Goal: Check status: Check status

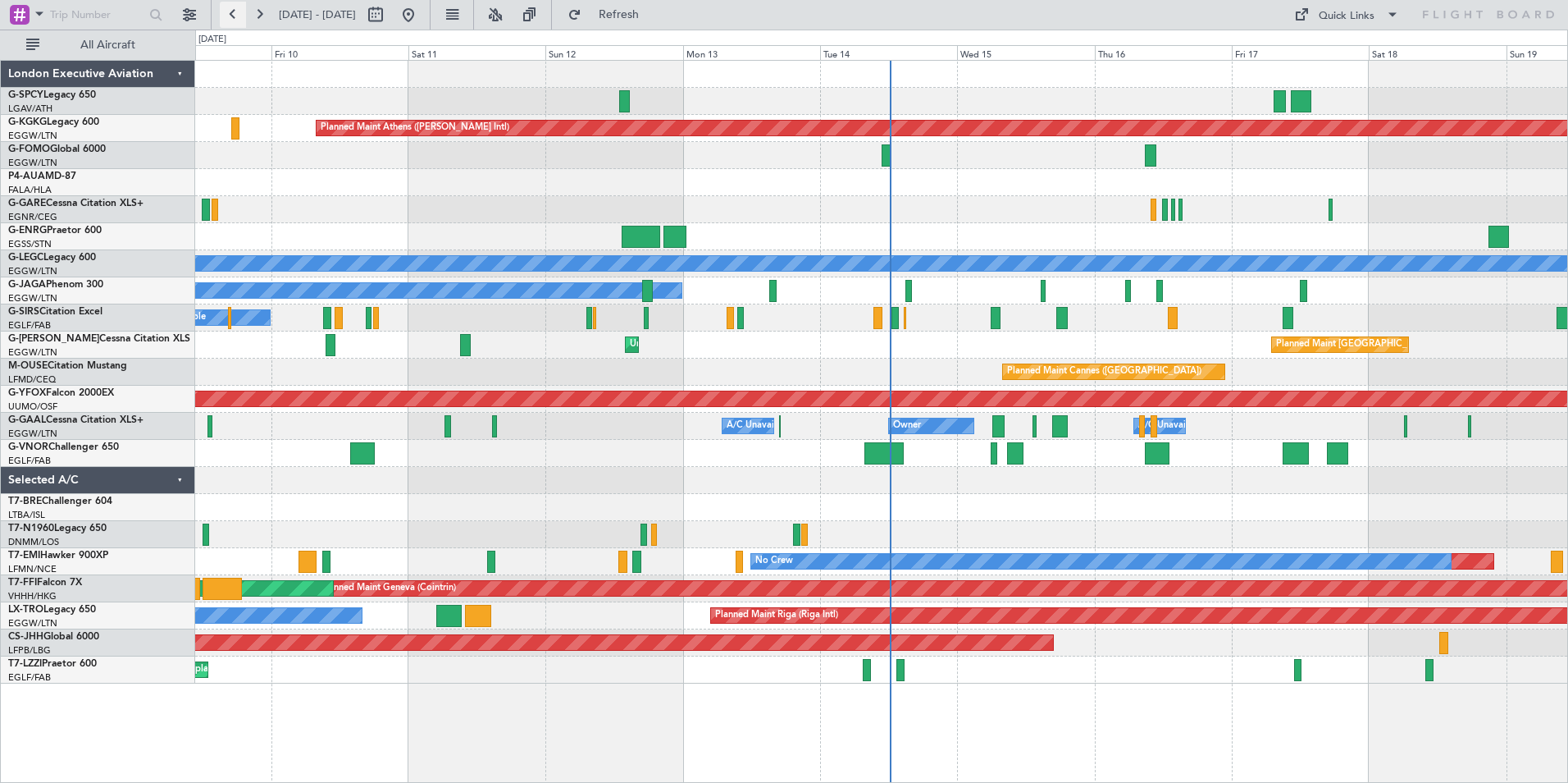
click at [231, 9] on button at bounding box center [233, 14] width 26 height 26
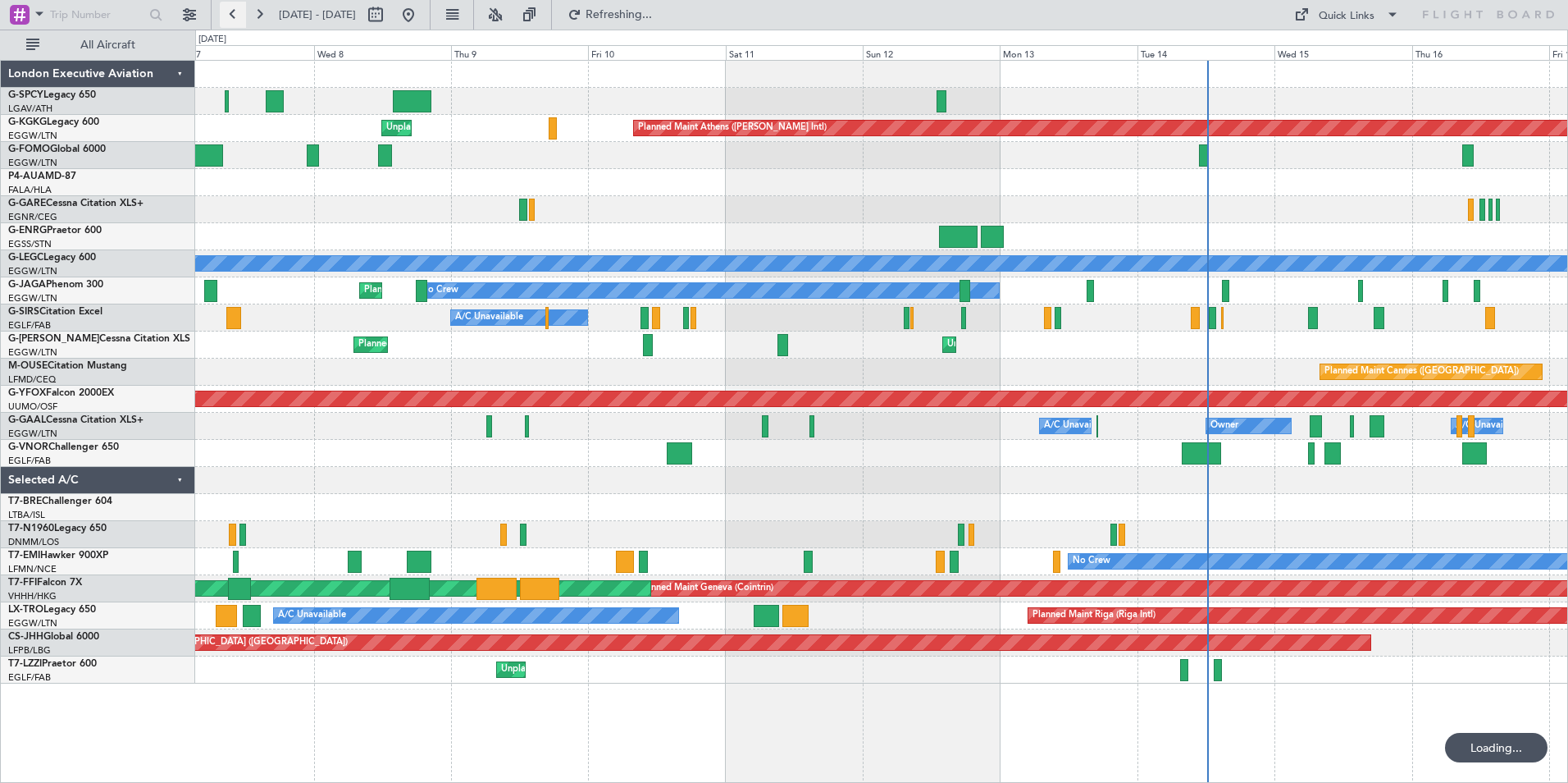
click at [231, 9] on button at bounding box center [233, 14] width 26 height 26
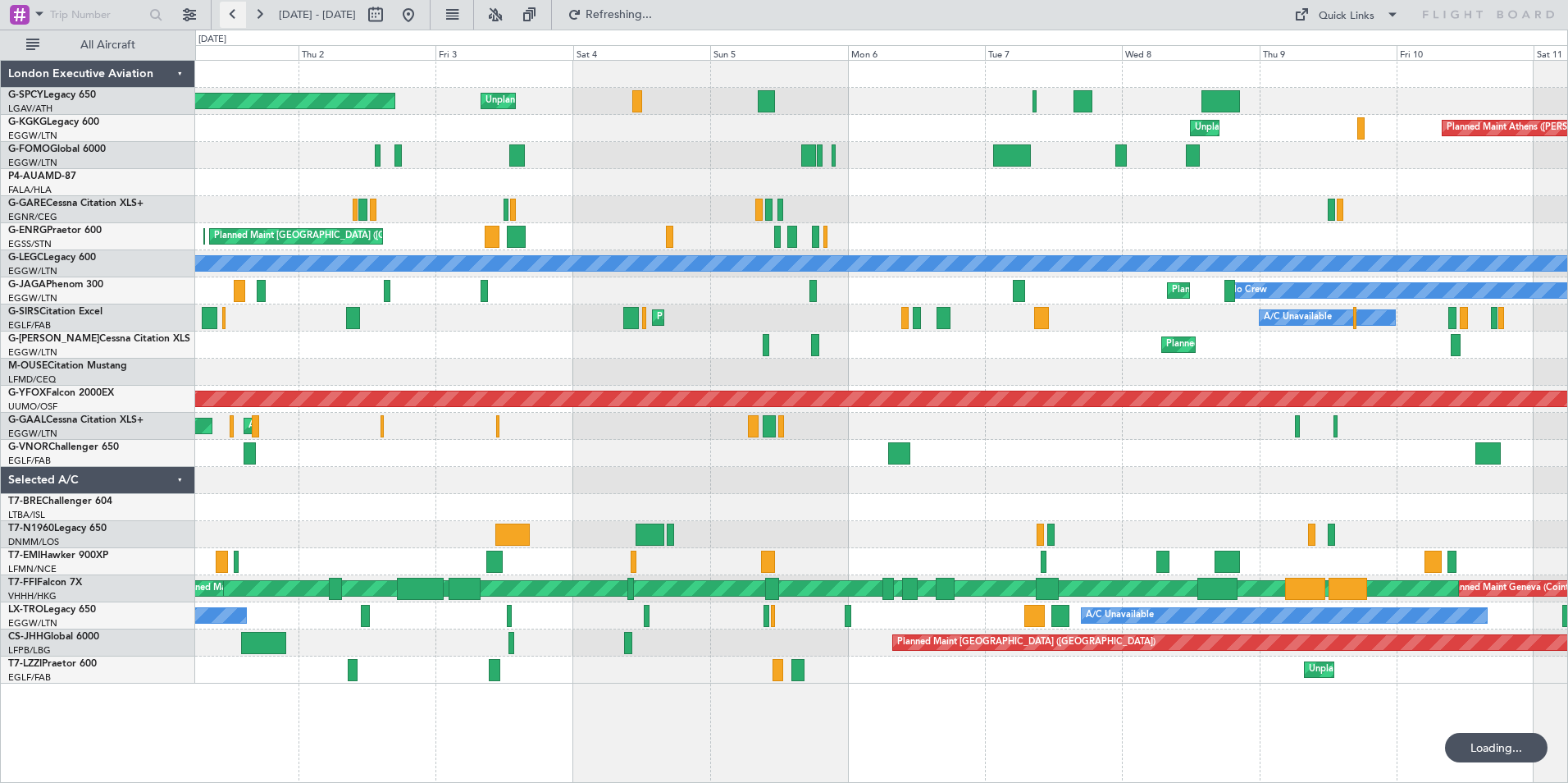
click at [231, 9] on button at bounding box center [233, 14] width 26 height 26
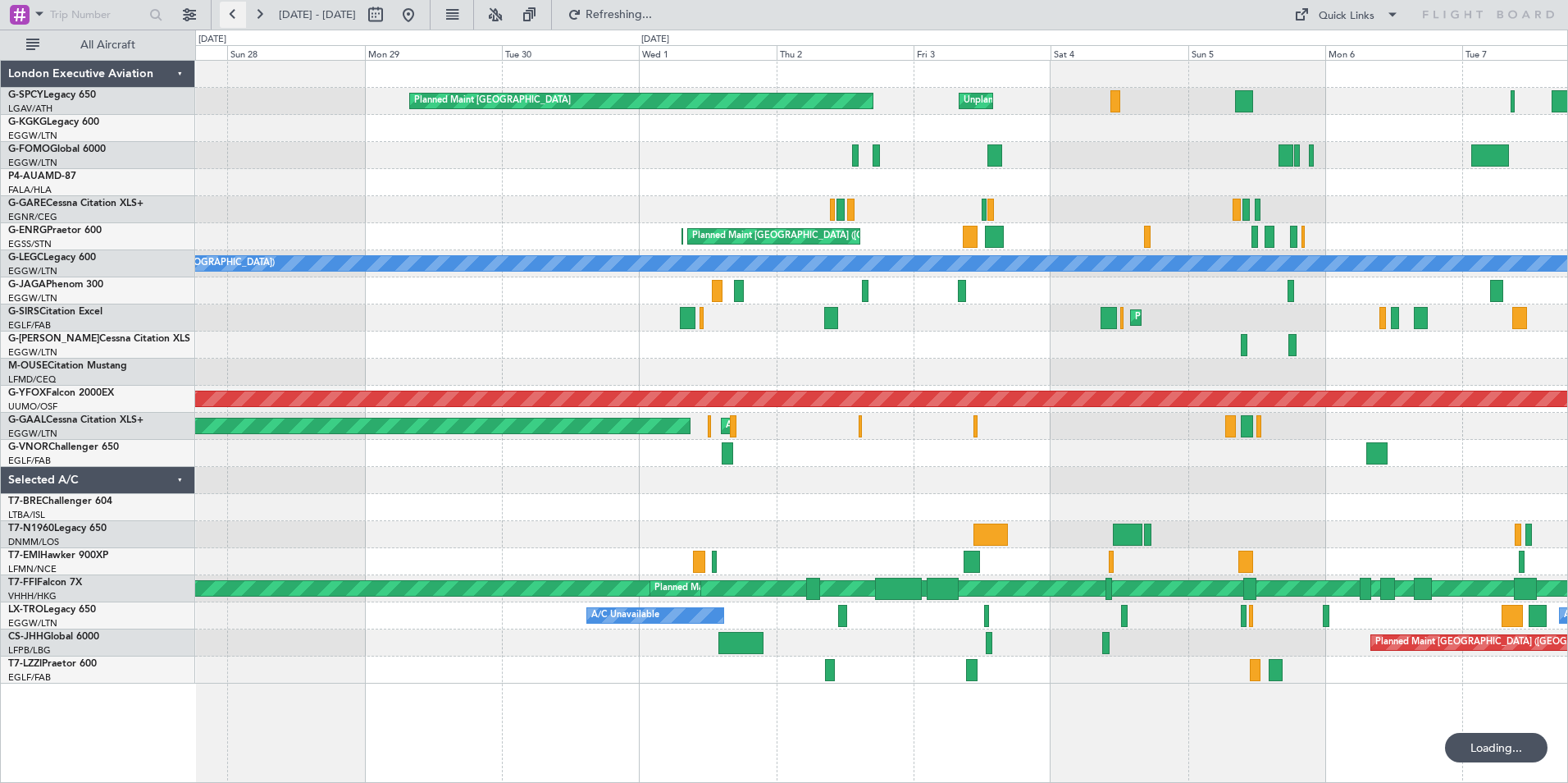
click at [230, 10] on button at bounding box center [233, 14] width 26 height 26
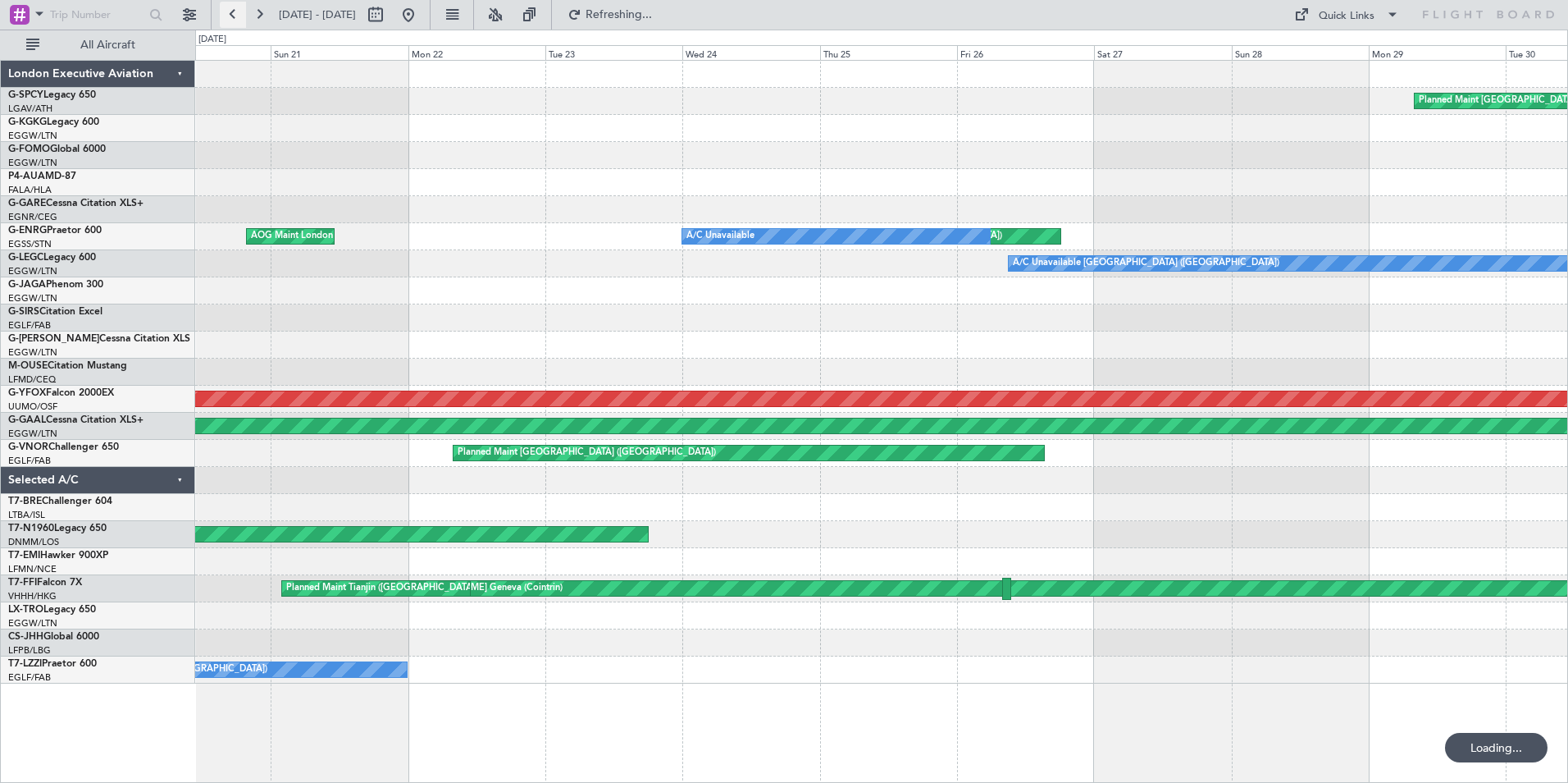
click at [230, 10] on button at bounding box center [233, 14] width 26 height 26
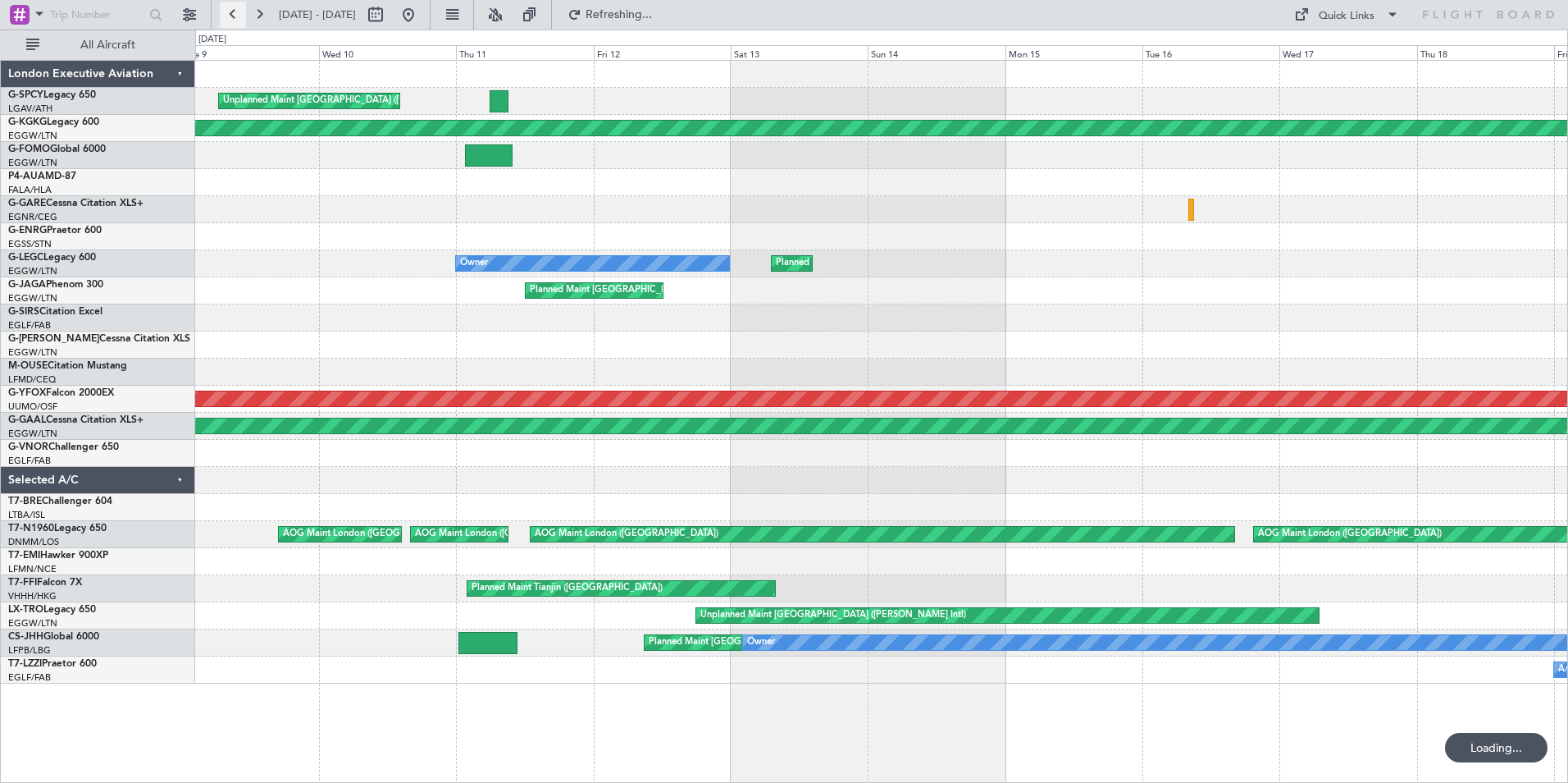
click at [230, 10] on button at bounding box center [233, 14] width 26 height 26
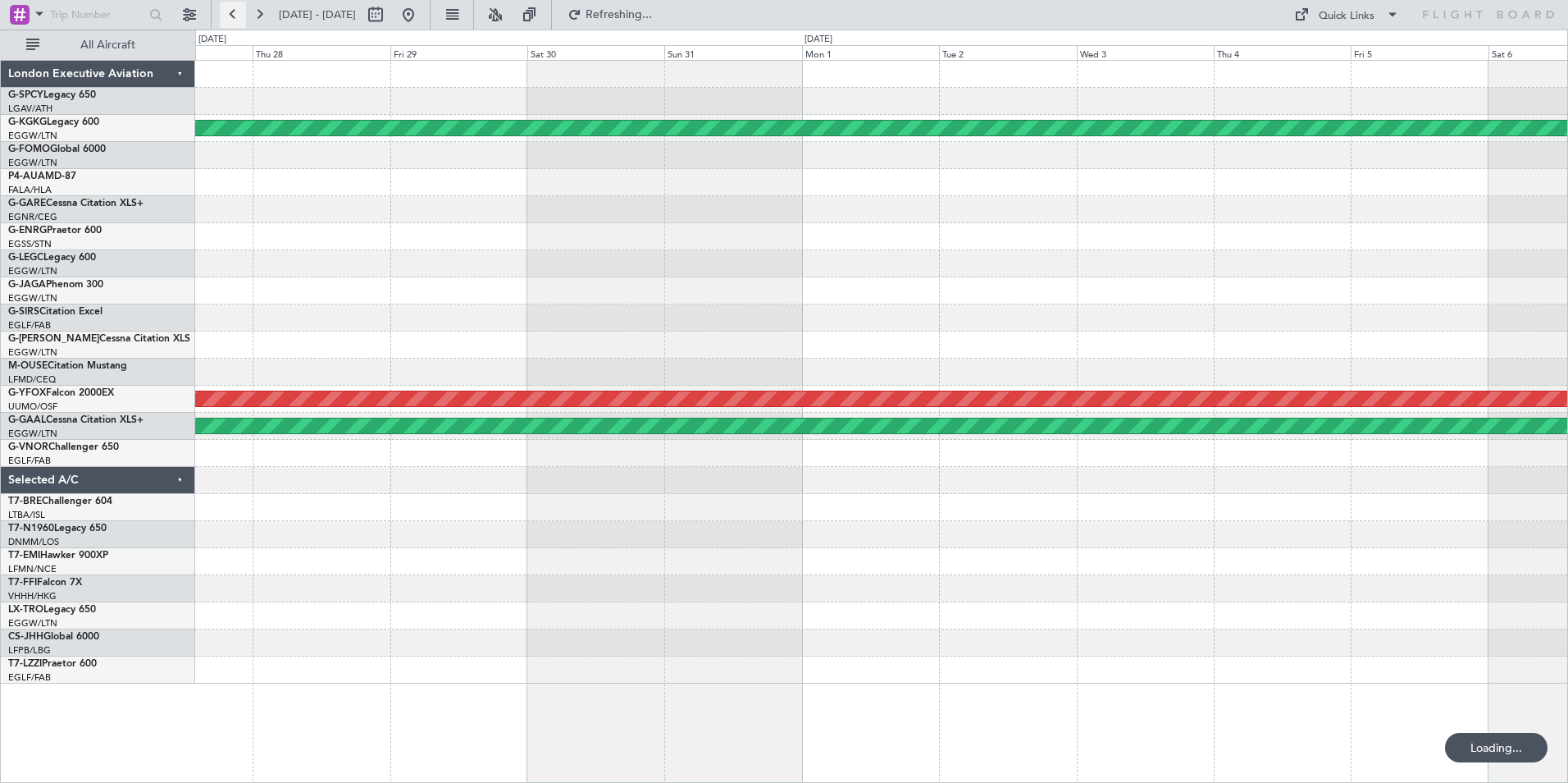
click at [230, 10] on button at bounding box center [233, 14] width 26 height 26
click at [232, 12] on button at bounding box center [233, 14] width 26 height 26
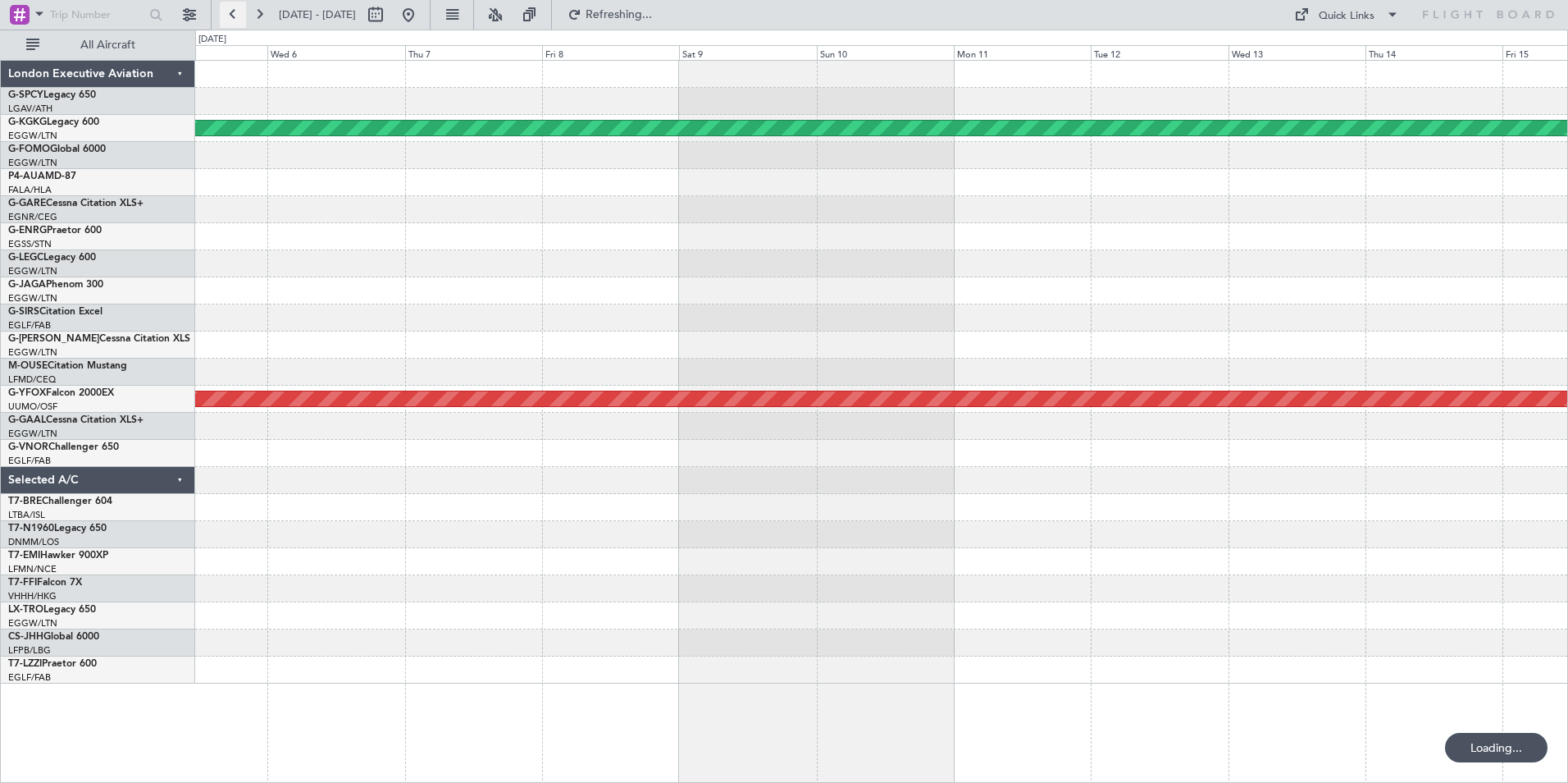
click at [232, 12] on button at bounding box center [233, 14] width 26 height 26
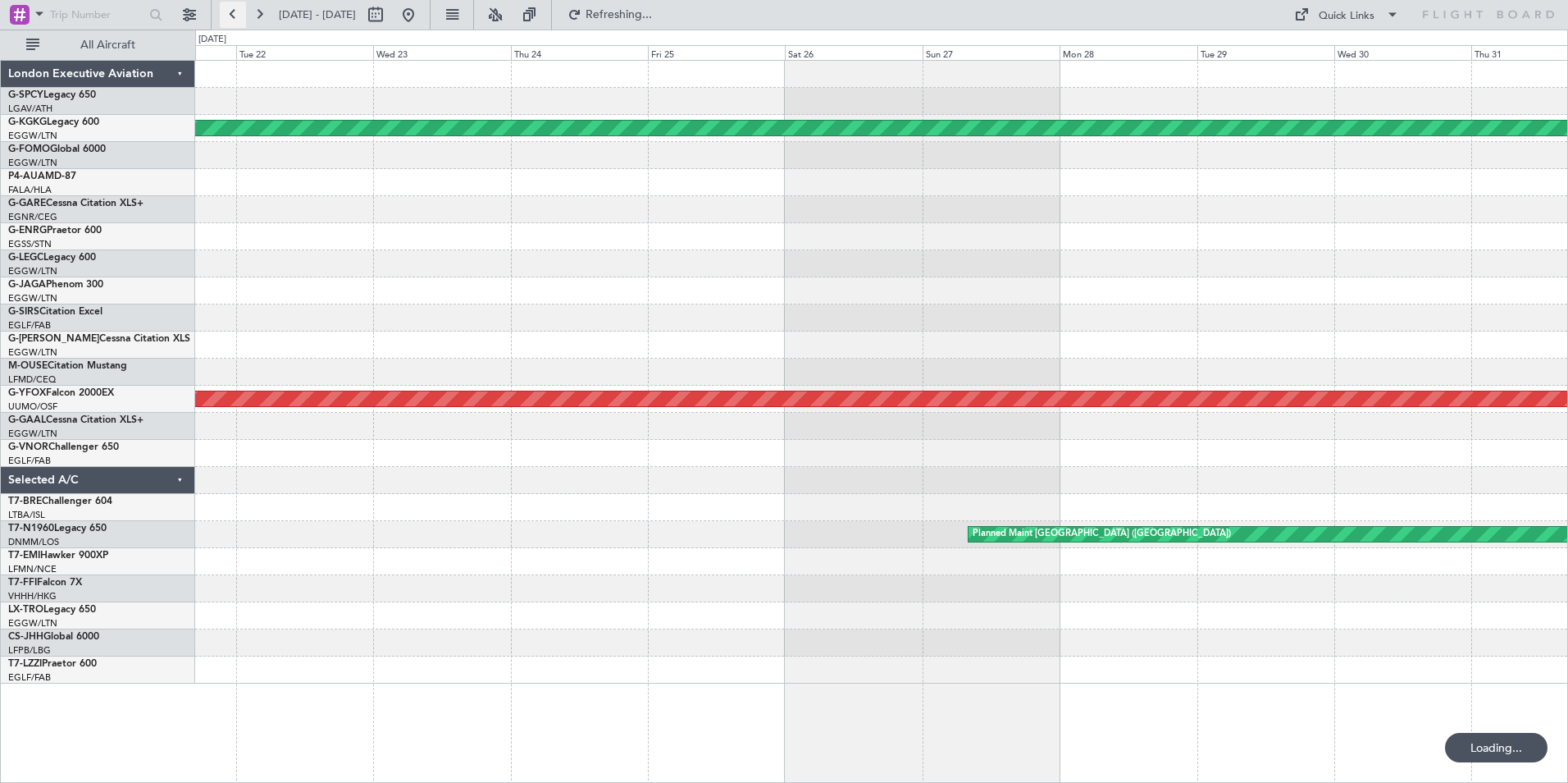
click at [232, 12] on button at bounding box center [233, 14] width 26 height 26
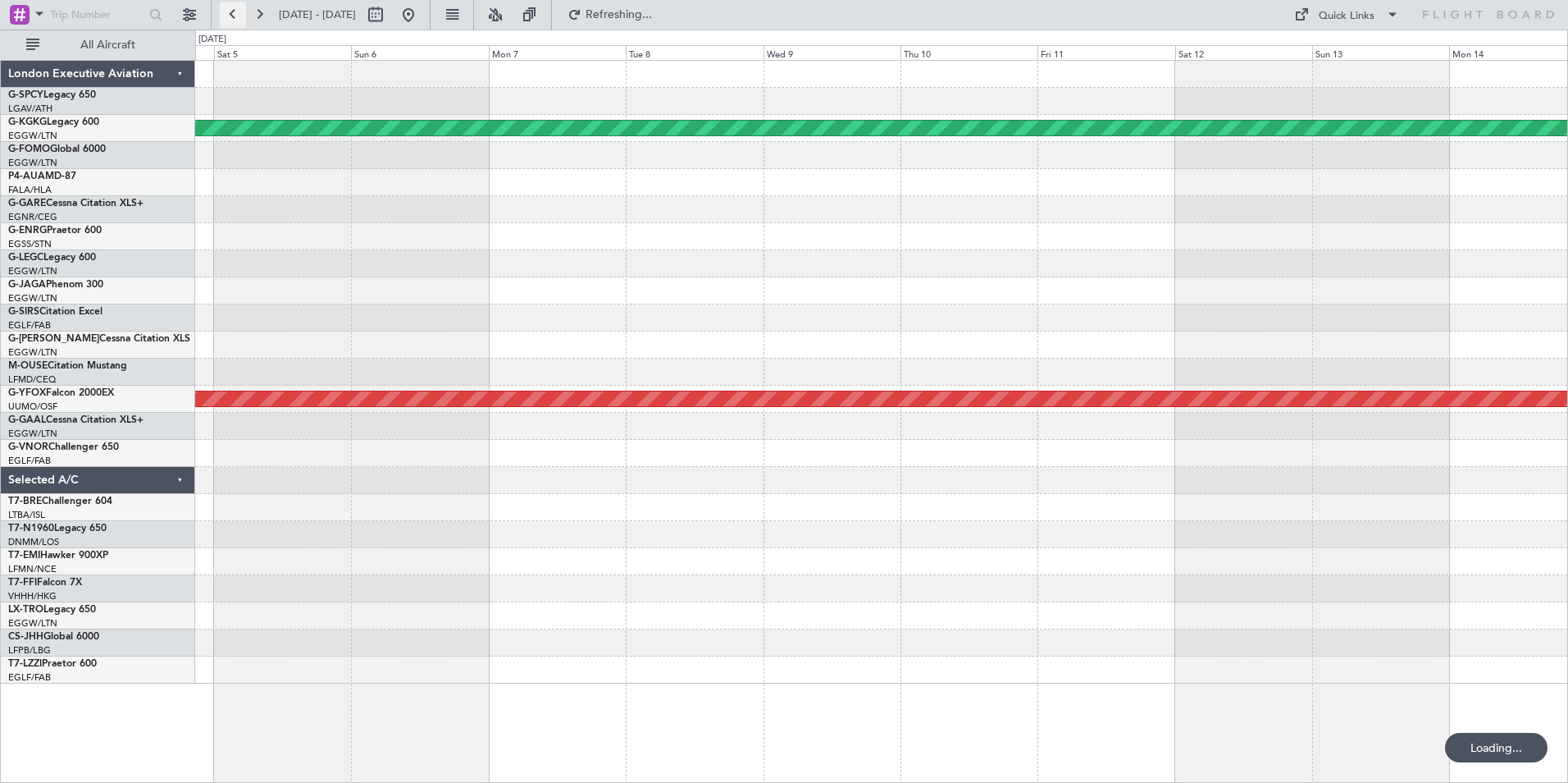
click at [232, 12] on button at bounding box center [233, 14] width 26 height 26
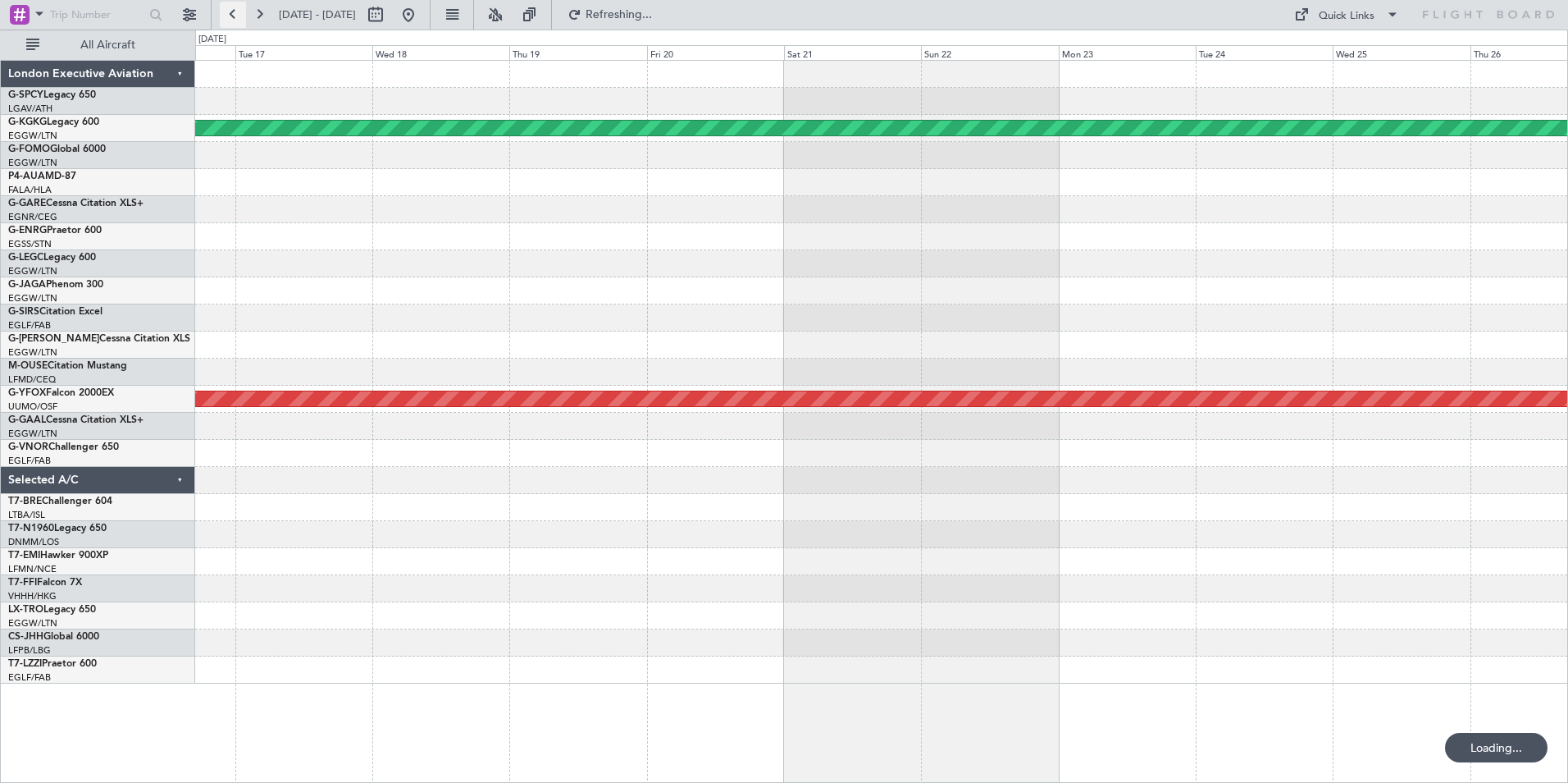
click at [232, 12] on button at bounding box center [233, 14] width 26 height 26
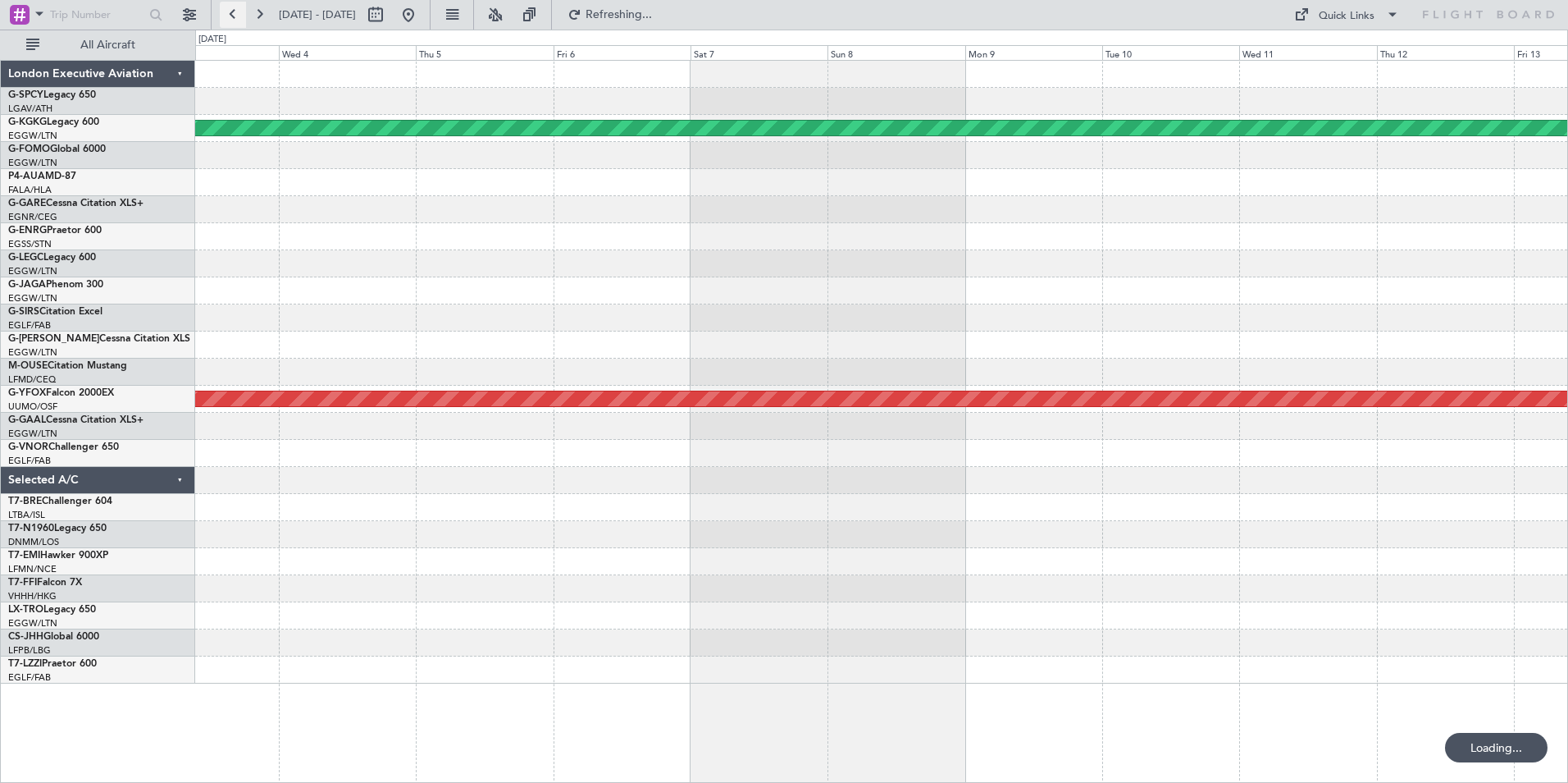
click at [232, 12] on button at bounding box center [233, 14] width 26 height 26
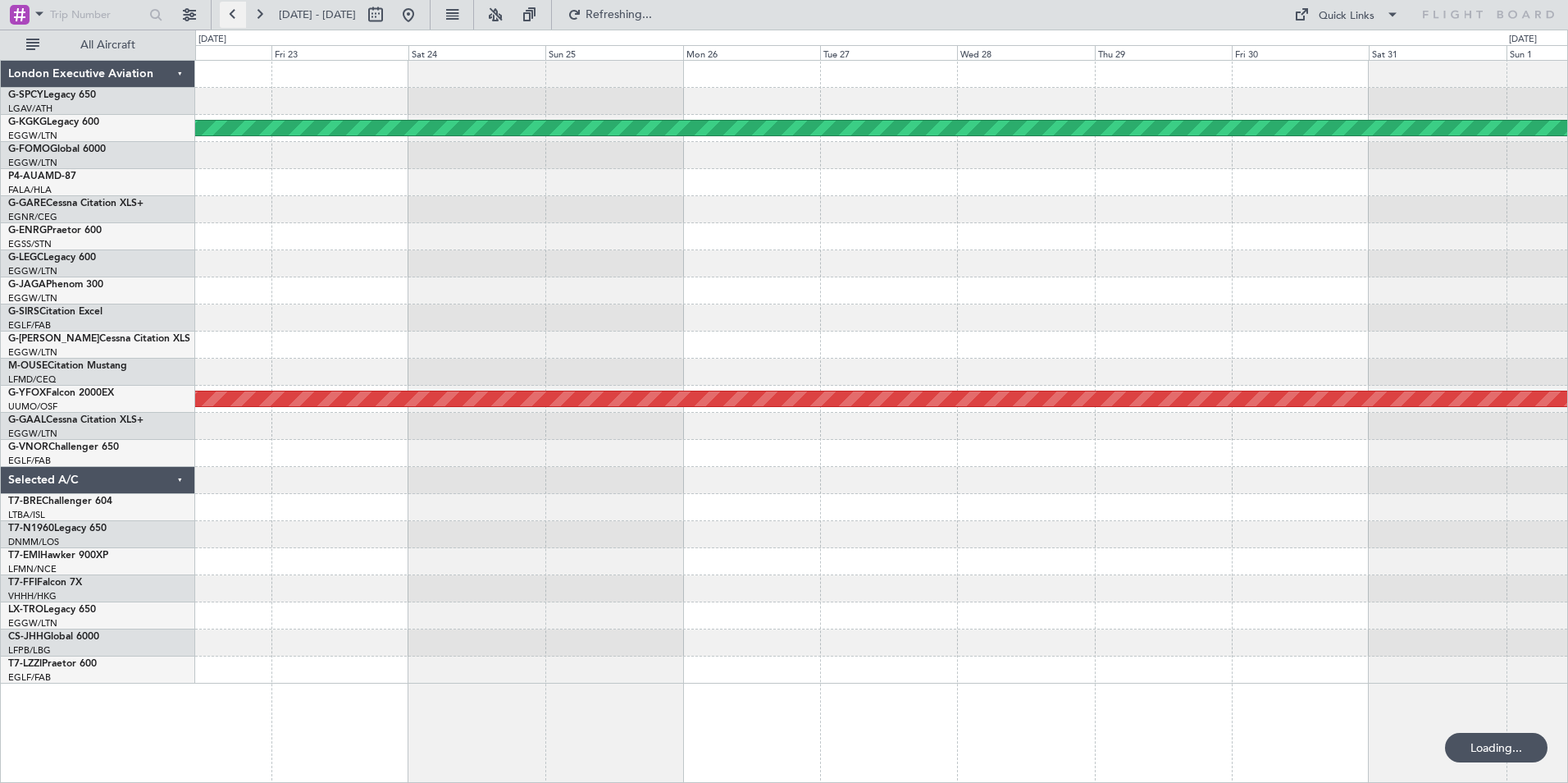
click at [233, 12] on button at bounding box center [233, 14] width 26 height 26
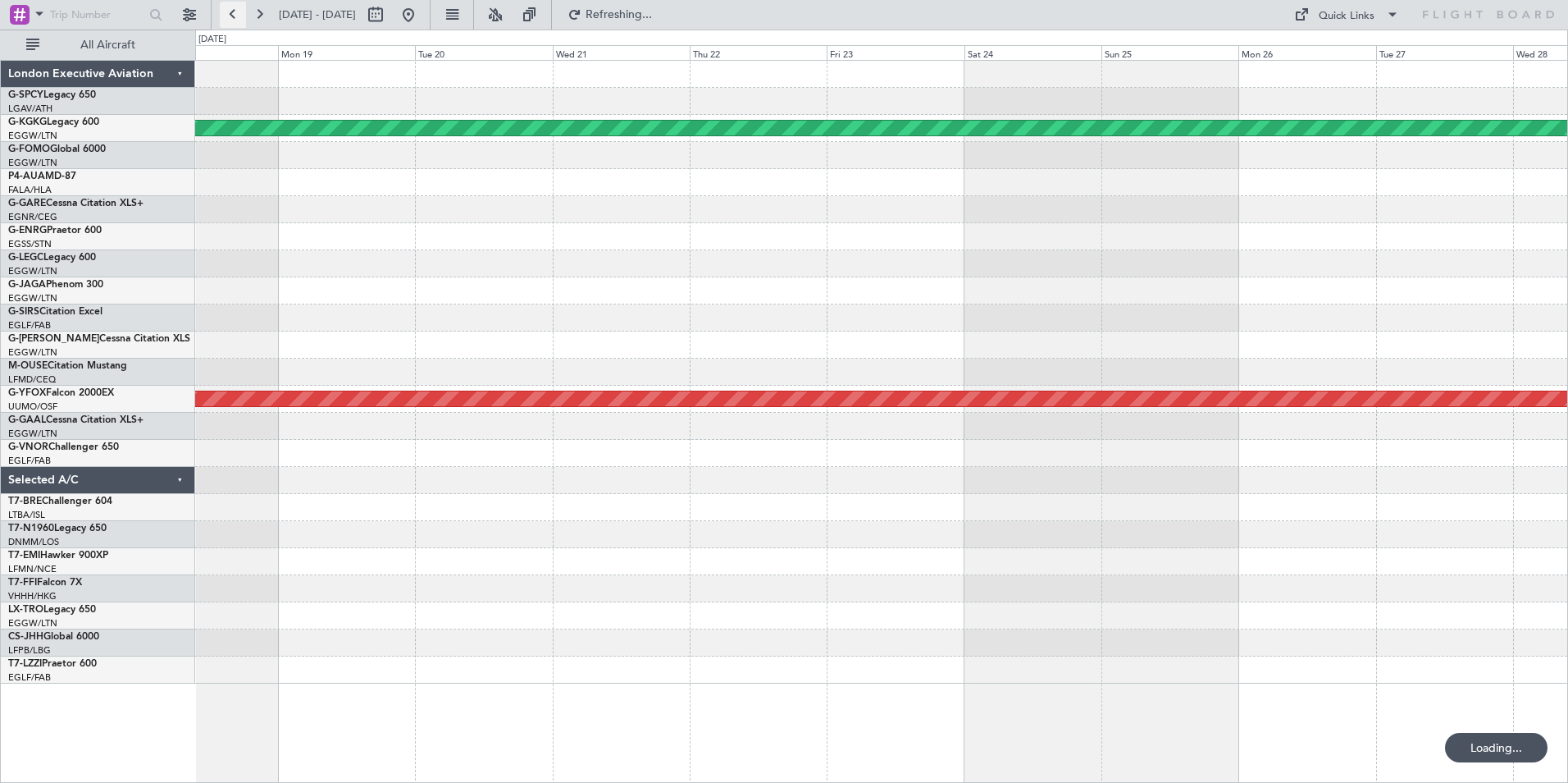
click at [233, 12] on button at bounding box center [233, 14] width 26 height 26
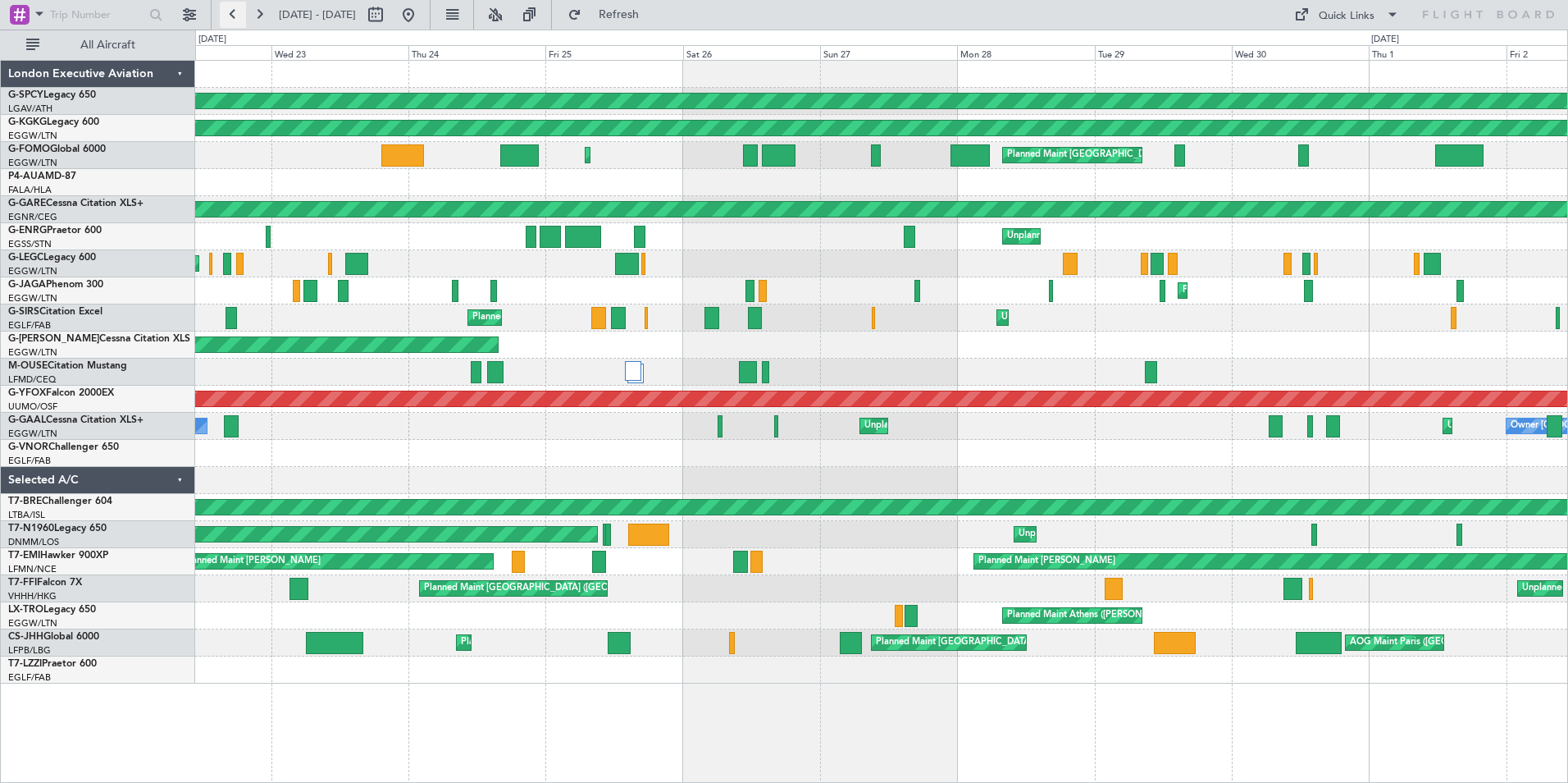
click at [228, 18] on button at bounding box center [233, 14] width 26 height 26
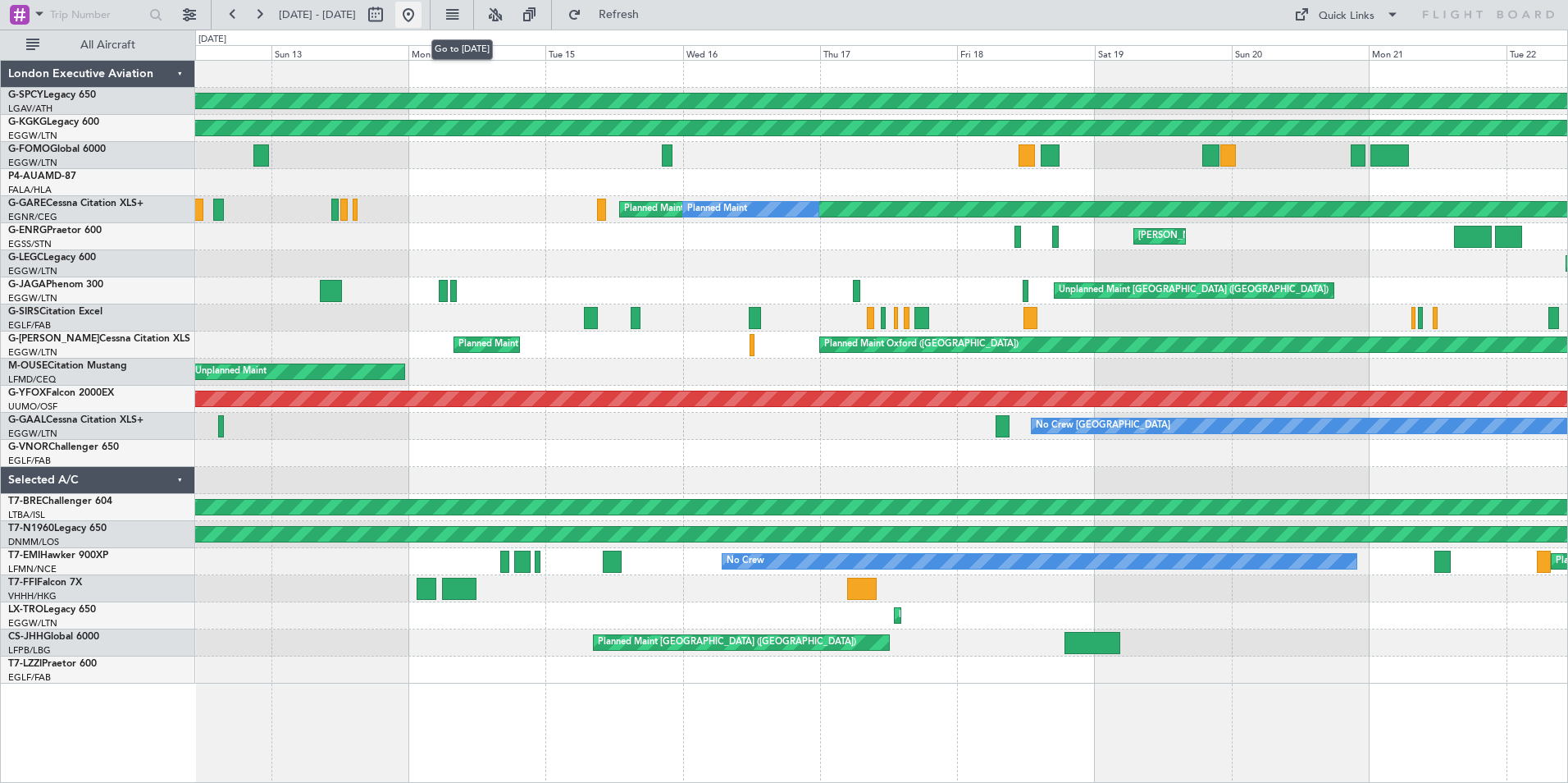
click at [422, 12] on button at bounding box center [408, 14] width 26 height 26
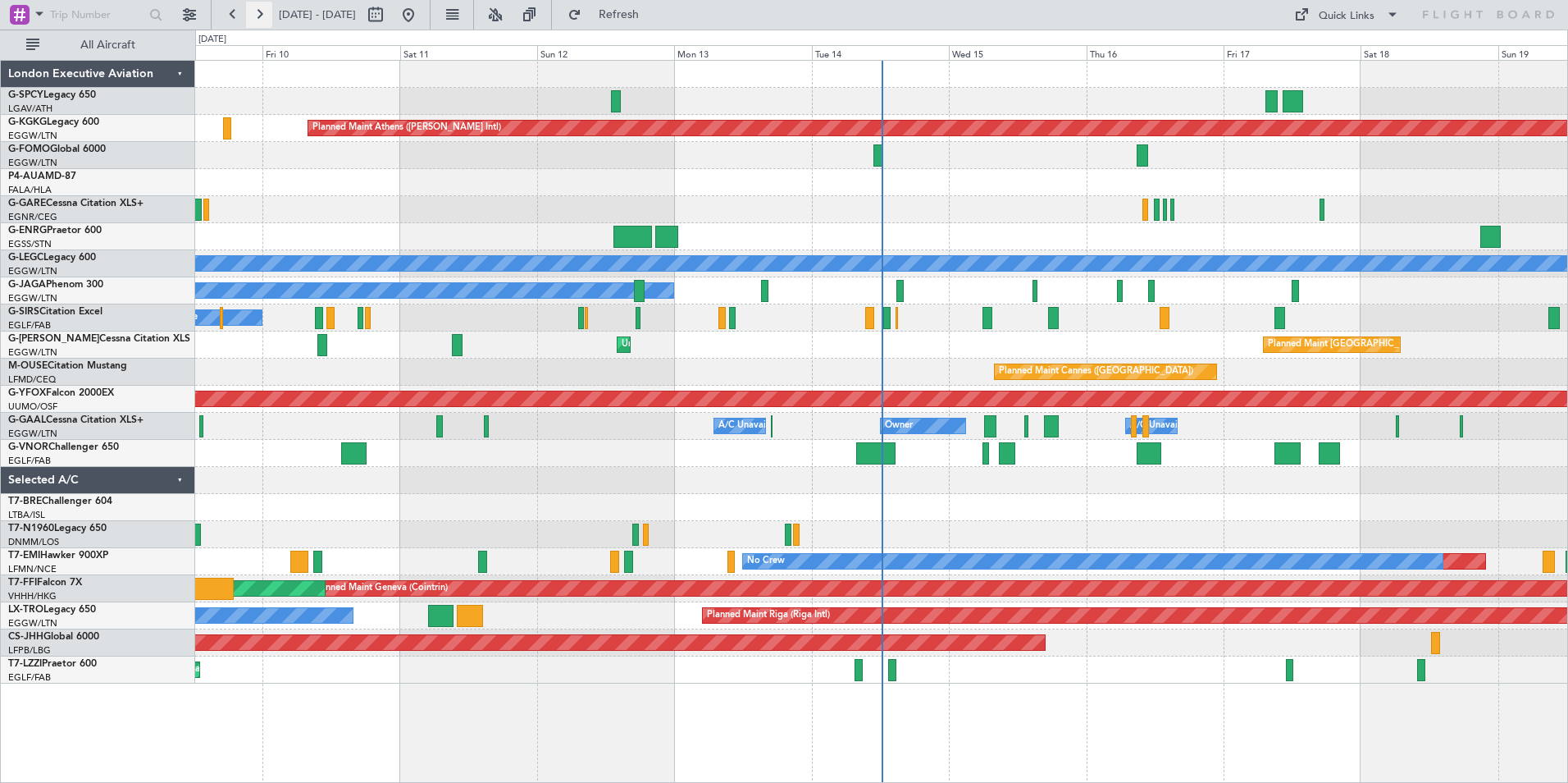
click at [265, 14] on button at bounding box center [259, 14] width 26 height 26
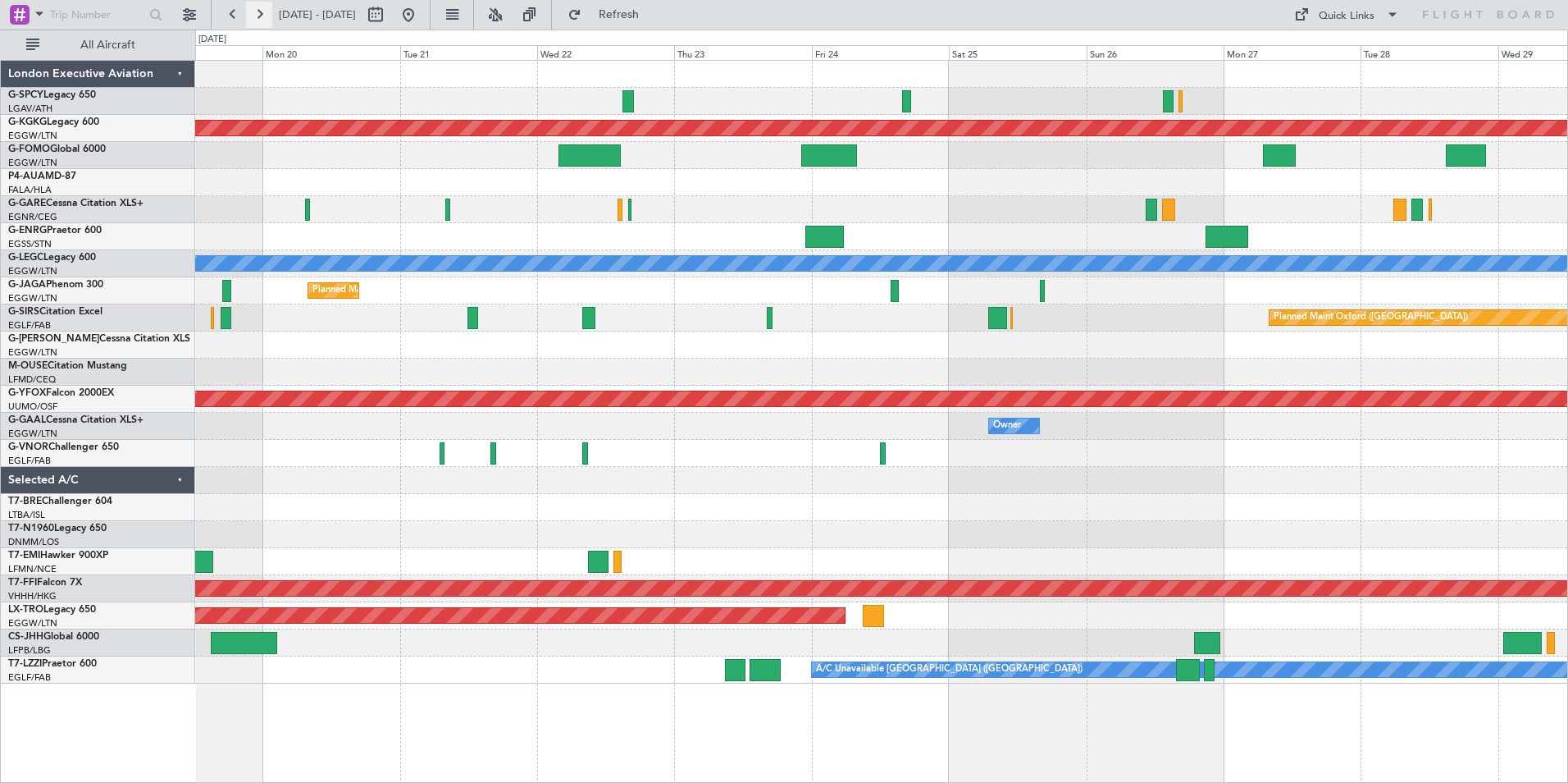
click at [254, 15] on button at bounding box center [259, 14] width 26 height 26
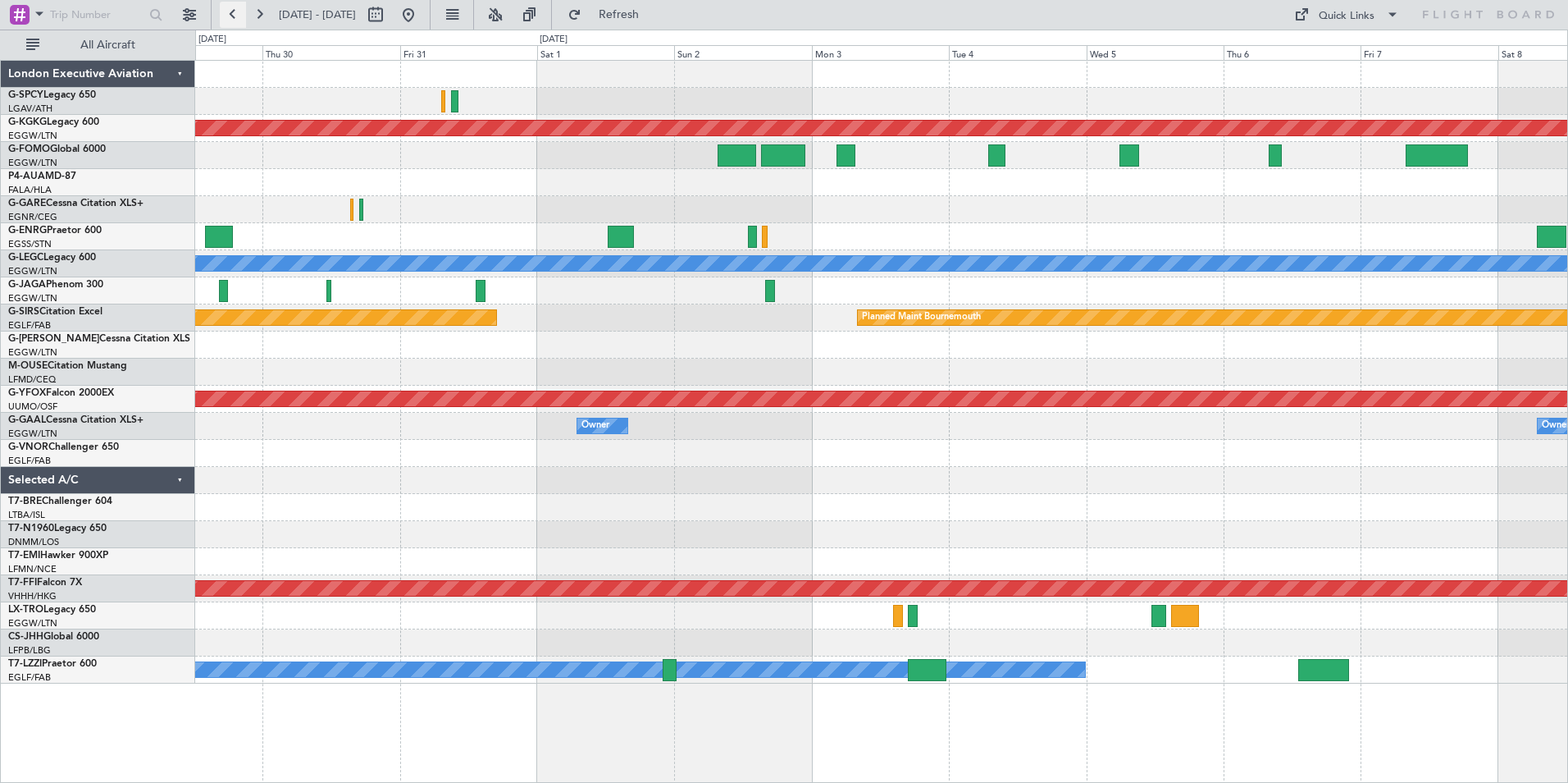
click at [234, 12] on button at bounding box center [233, 14] width 26 height 26
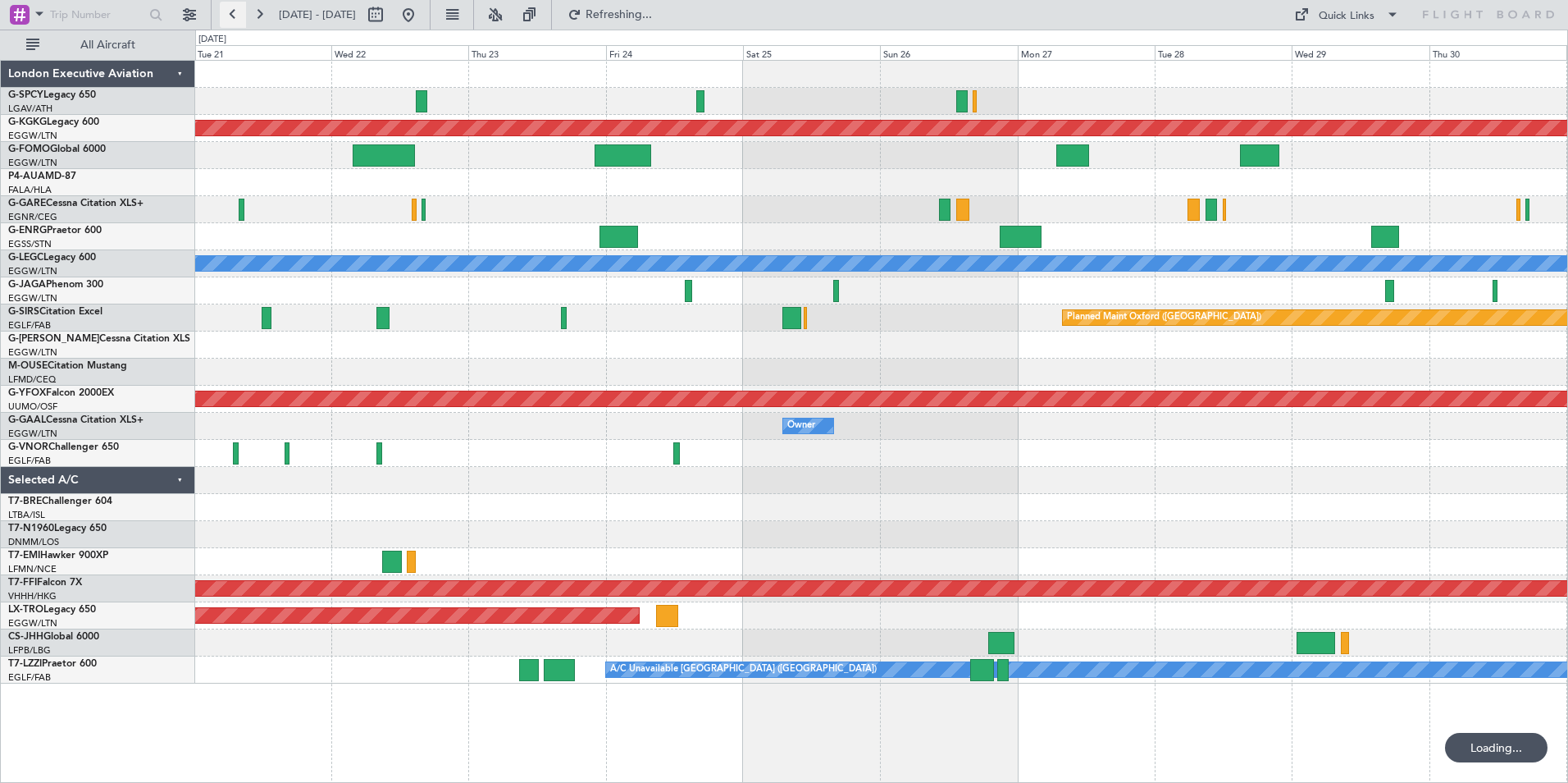
click at [234, 12] on button at bounding box center [233, 14] width 26 height 26
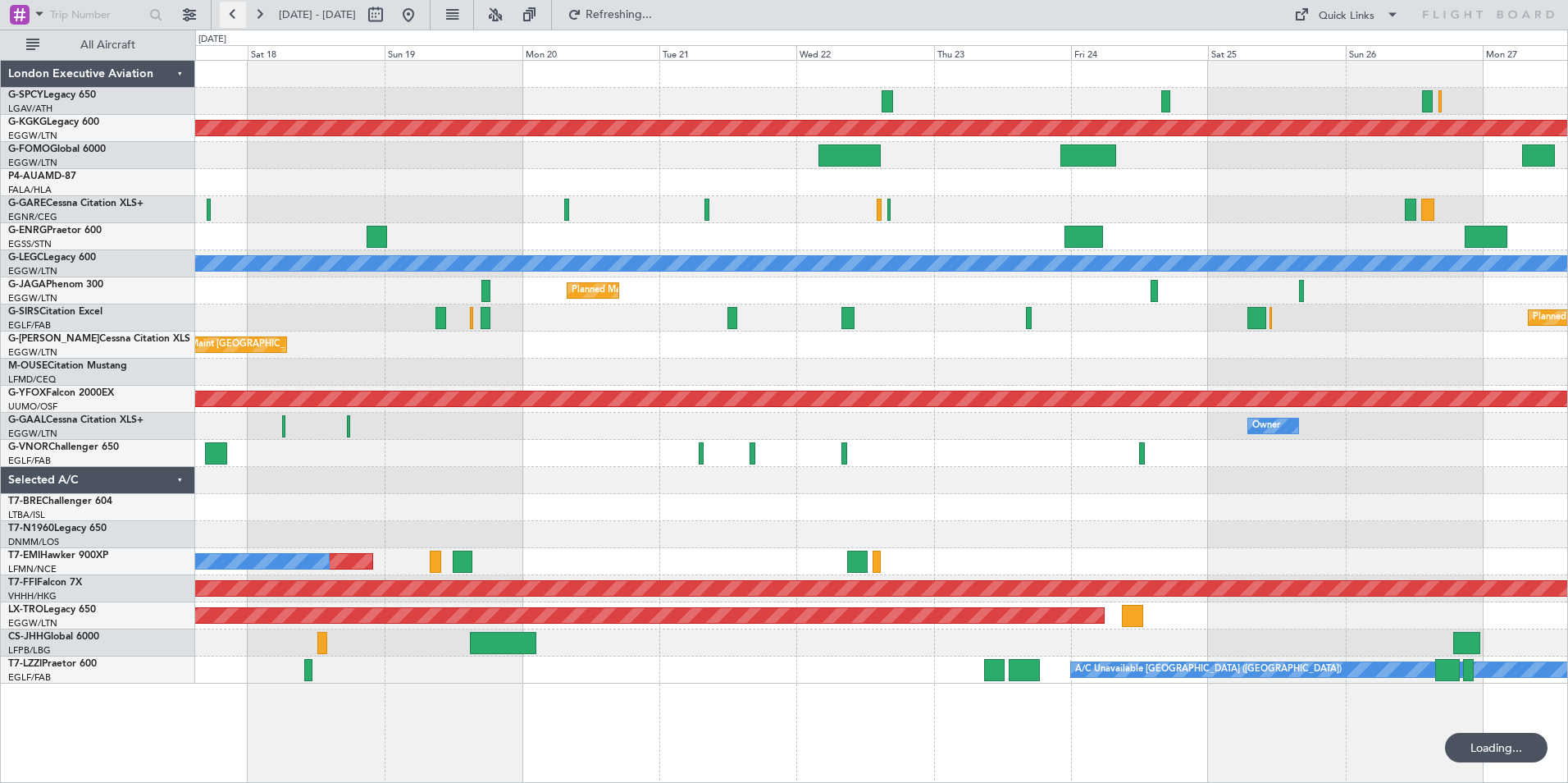
click at [234, 12] on button at bounding box center [233, 14] width 26 height 26
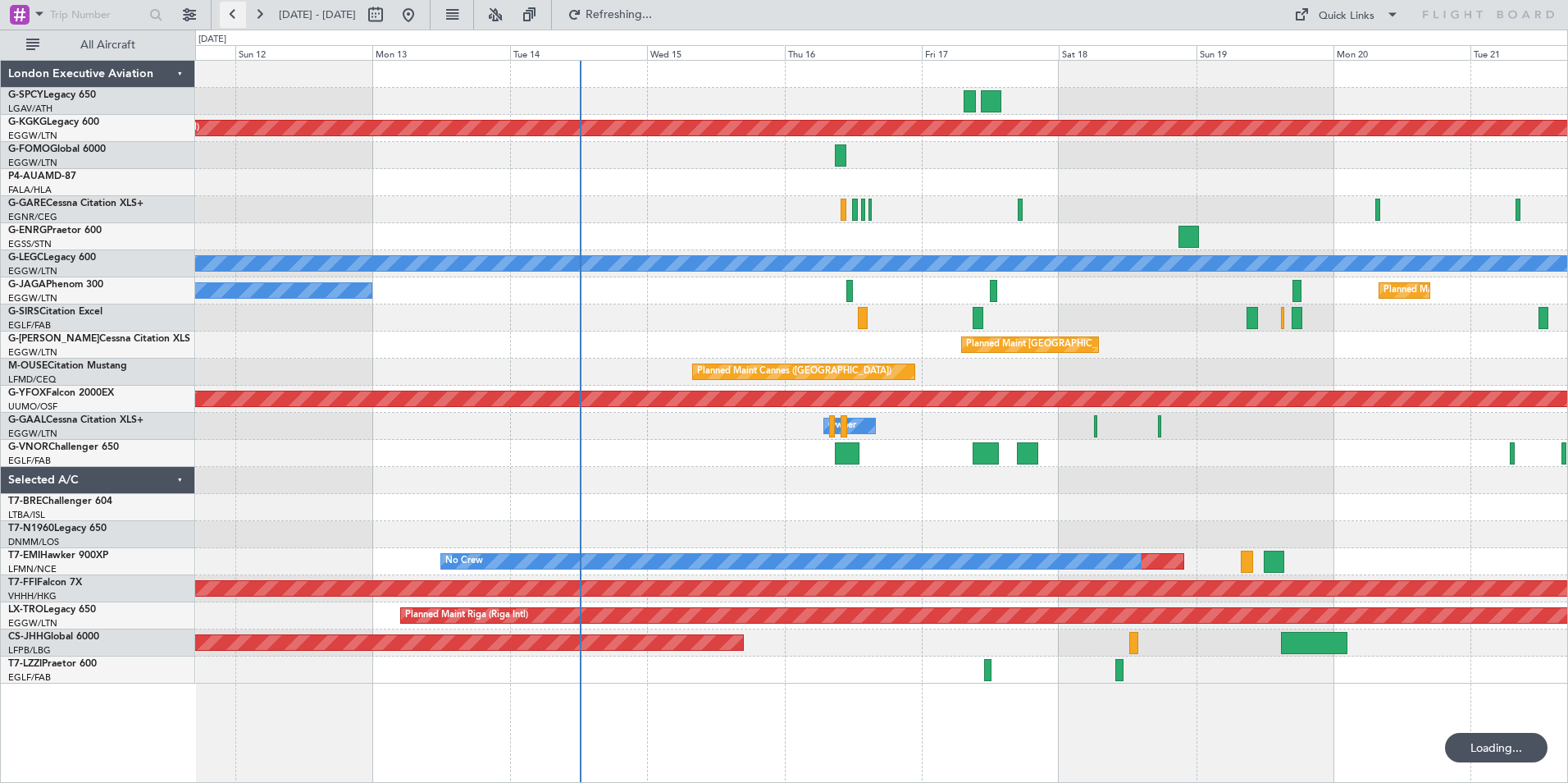
click at [234, 12] on button at bounding box center [233, 14] width 26 height 26
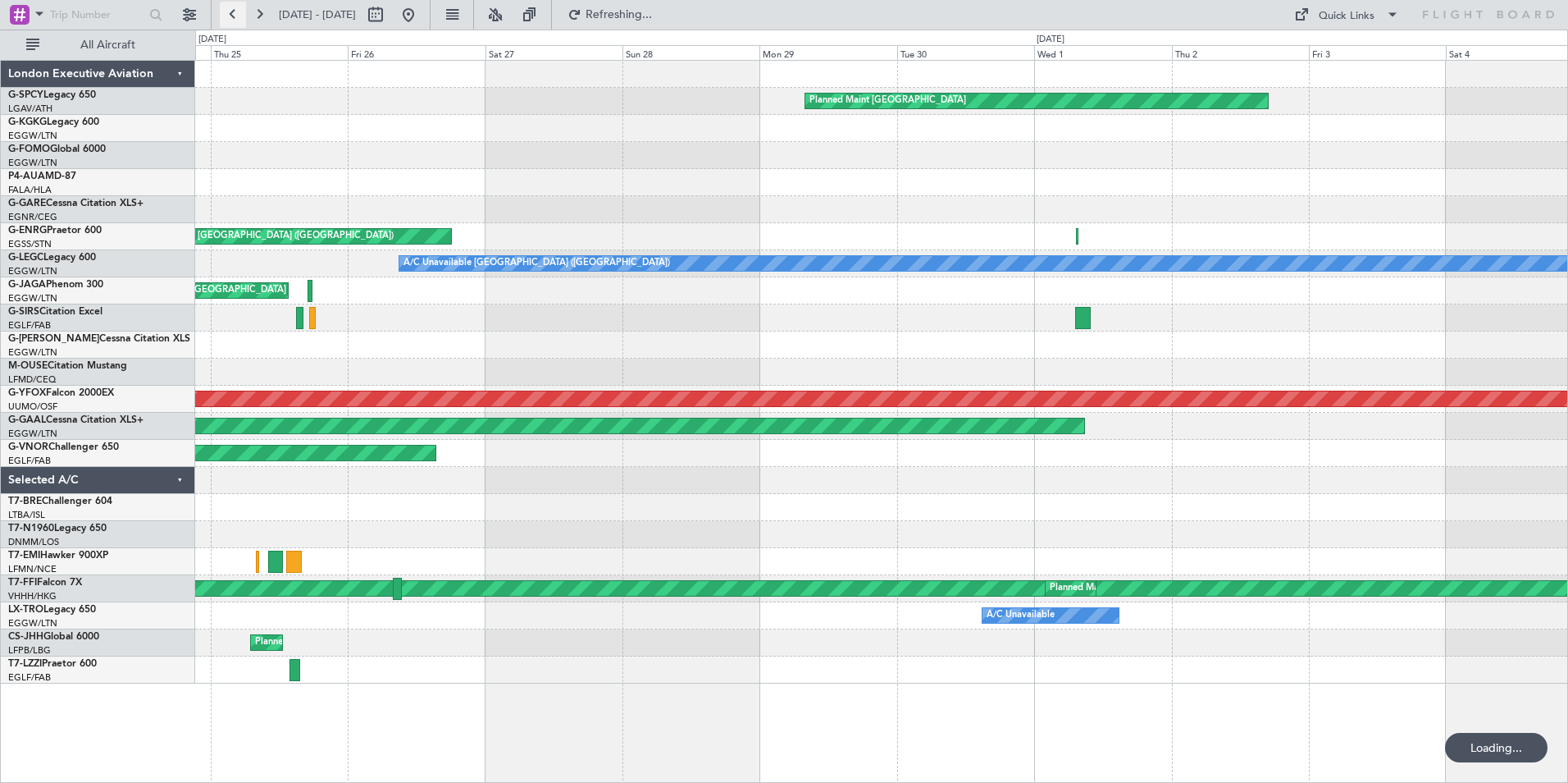
click at [234, 12] on button at bounding box center [233, 14] width 26 height 26
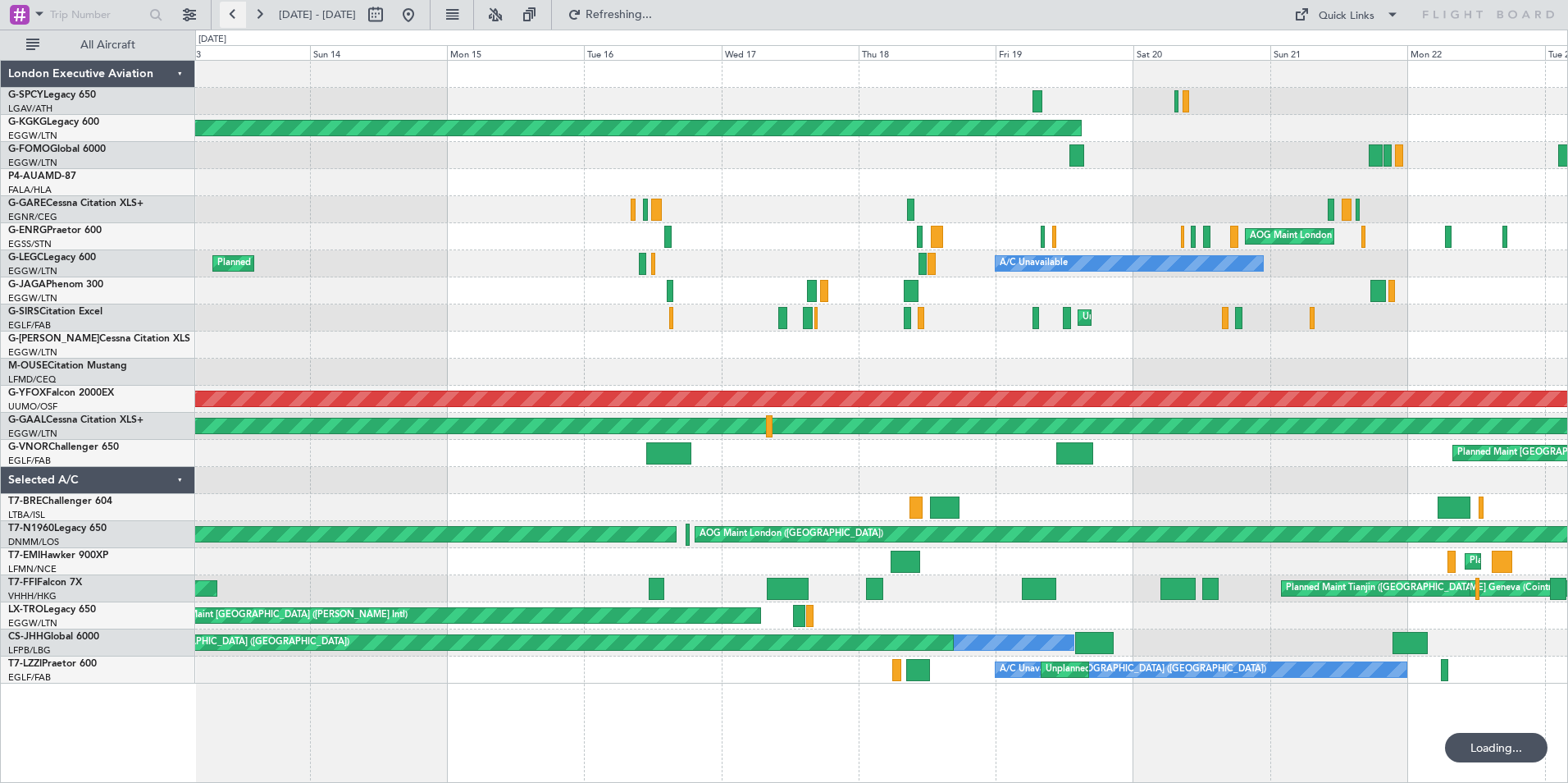
click at [234, 12] on button at bounding box center [233, 14] width 26 height 26
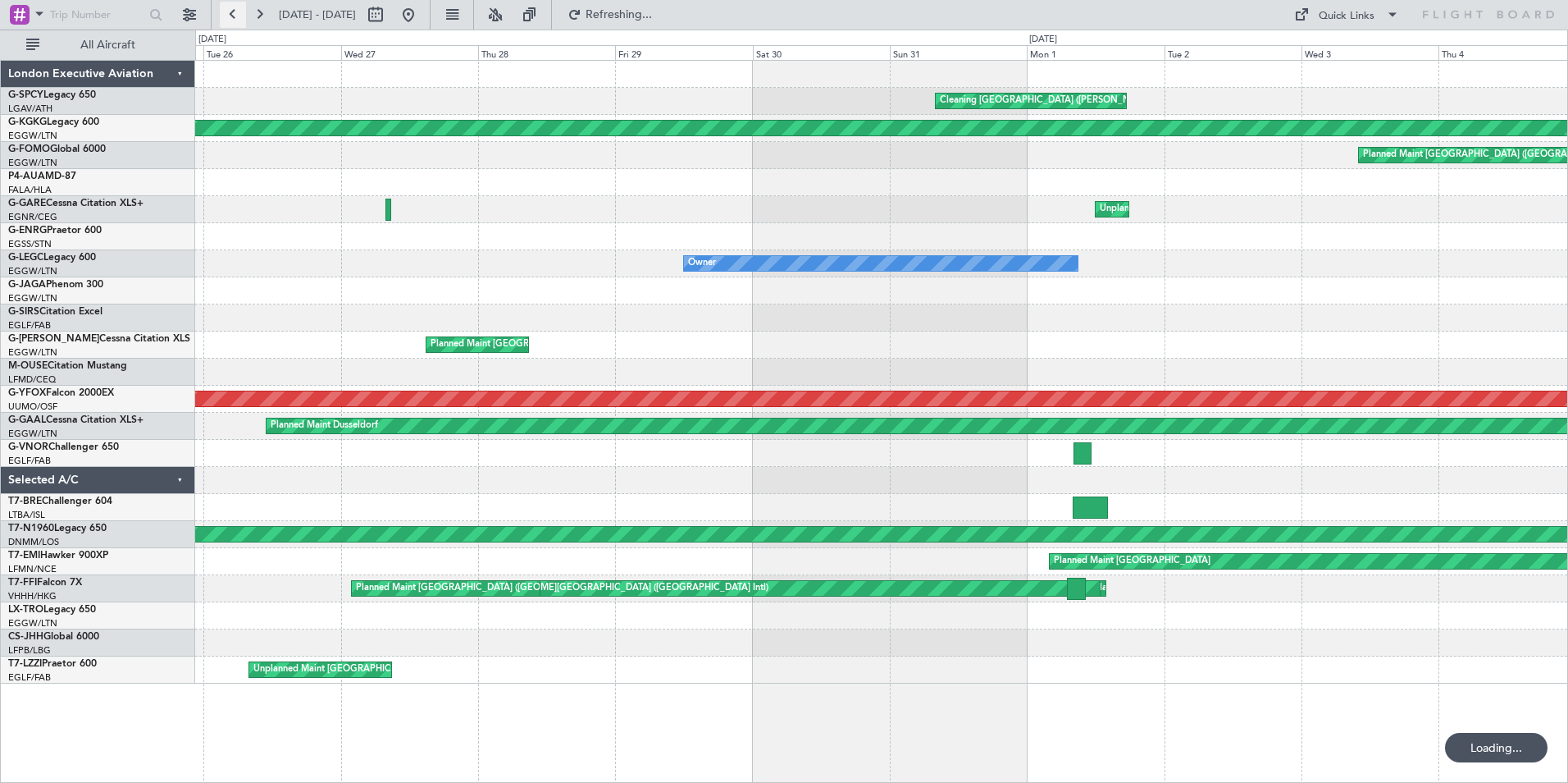
click at [234, 12] on button at bounding box center [233, 14] width 26 height 26
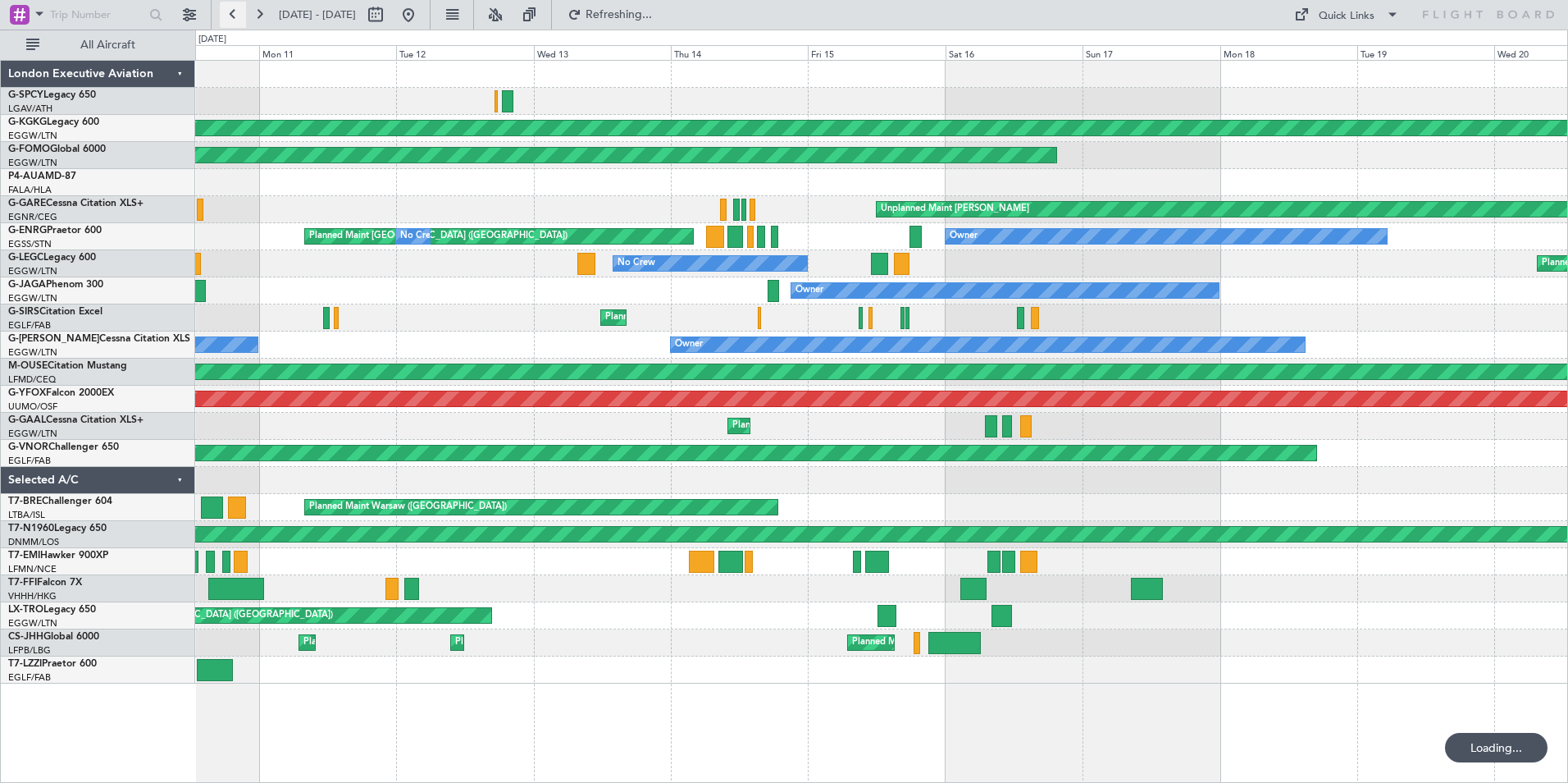
click at [234, 12] on button at bounding box center [233, 14] width 26 height 26
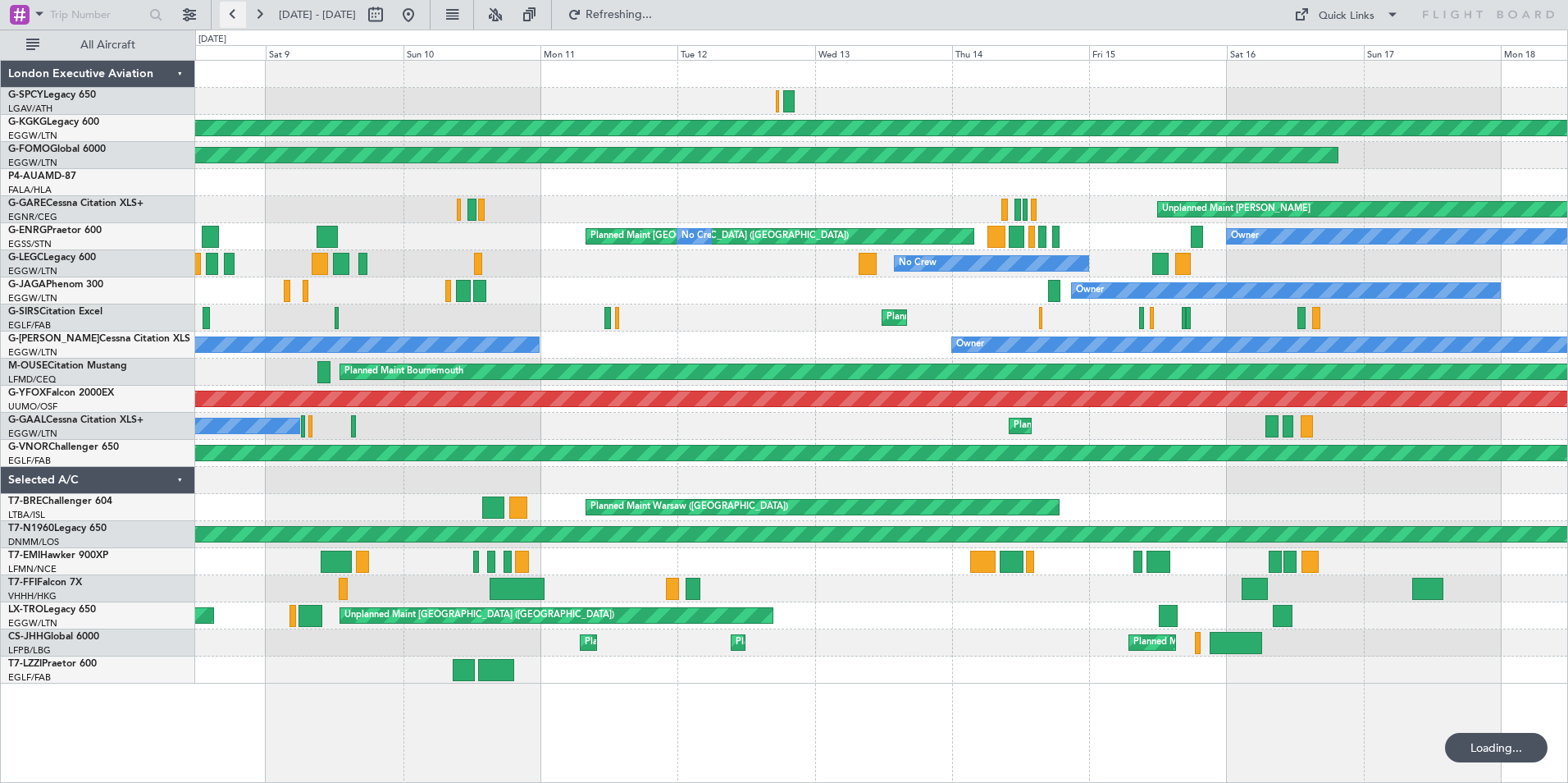
click at [234, 12] on button at bounding box center [233, 14] width 26 height 26
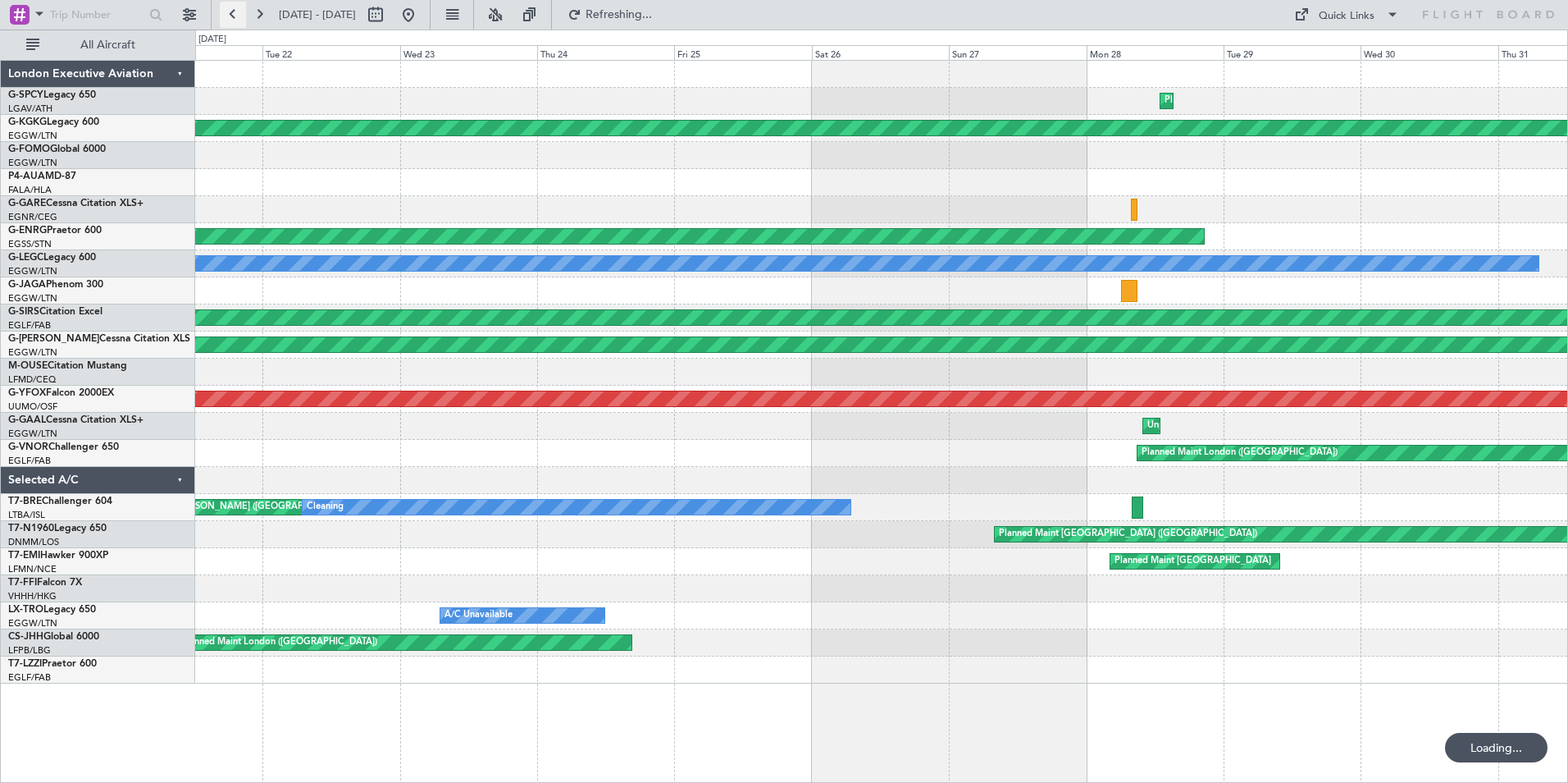
click at [234, 12] on button at bounding box center [233, 14] width 26 height 26
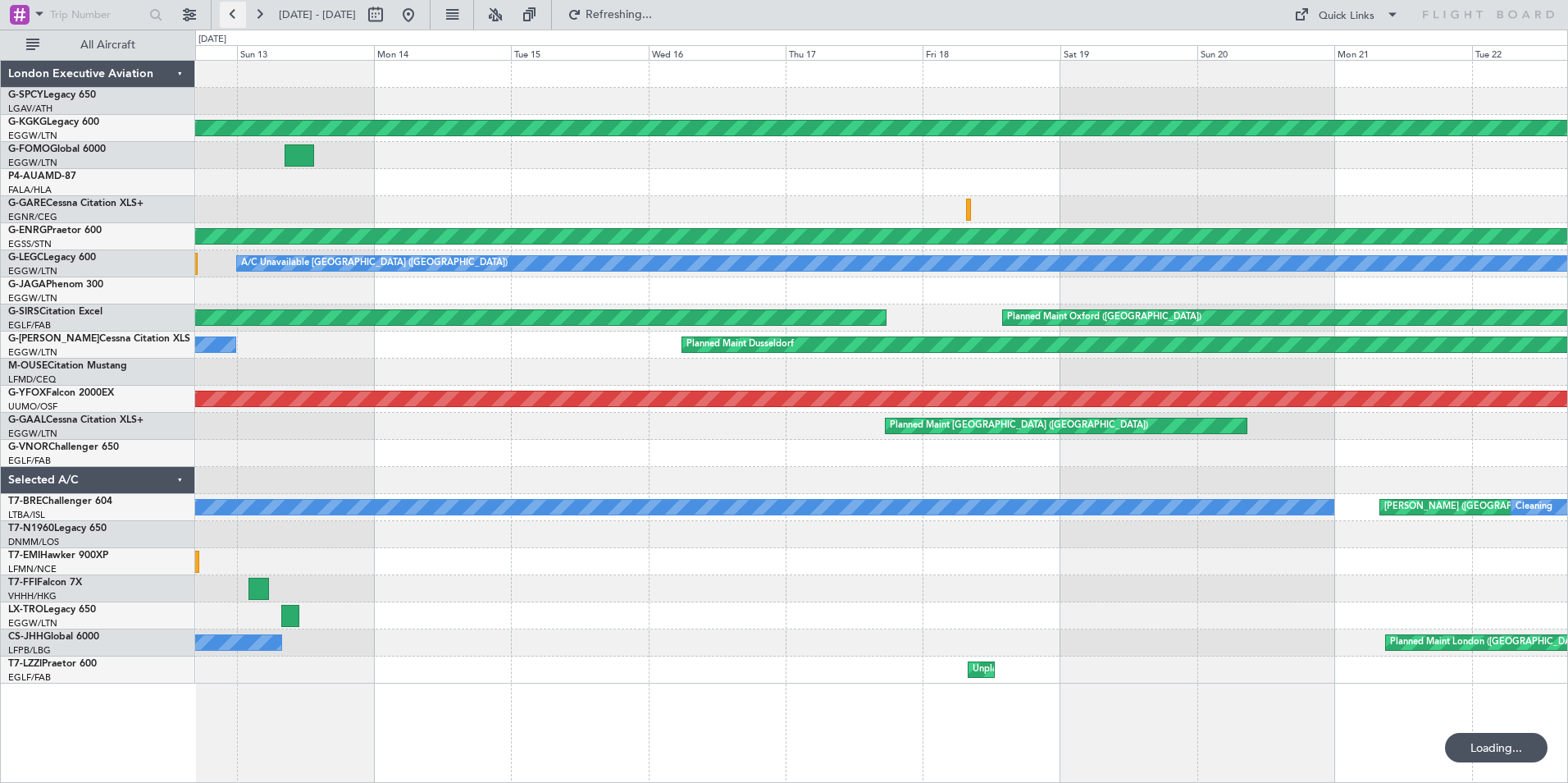
click at [234, 12] on button at bounding box center [233, 14] width 26 height 26
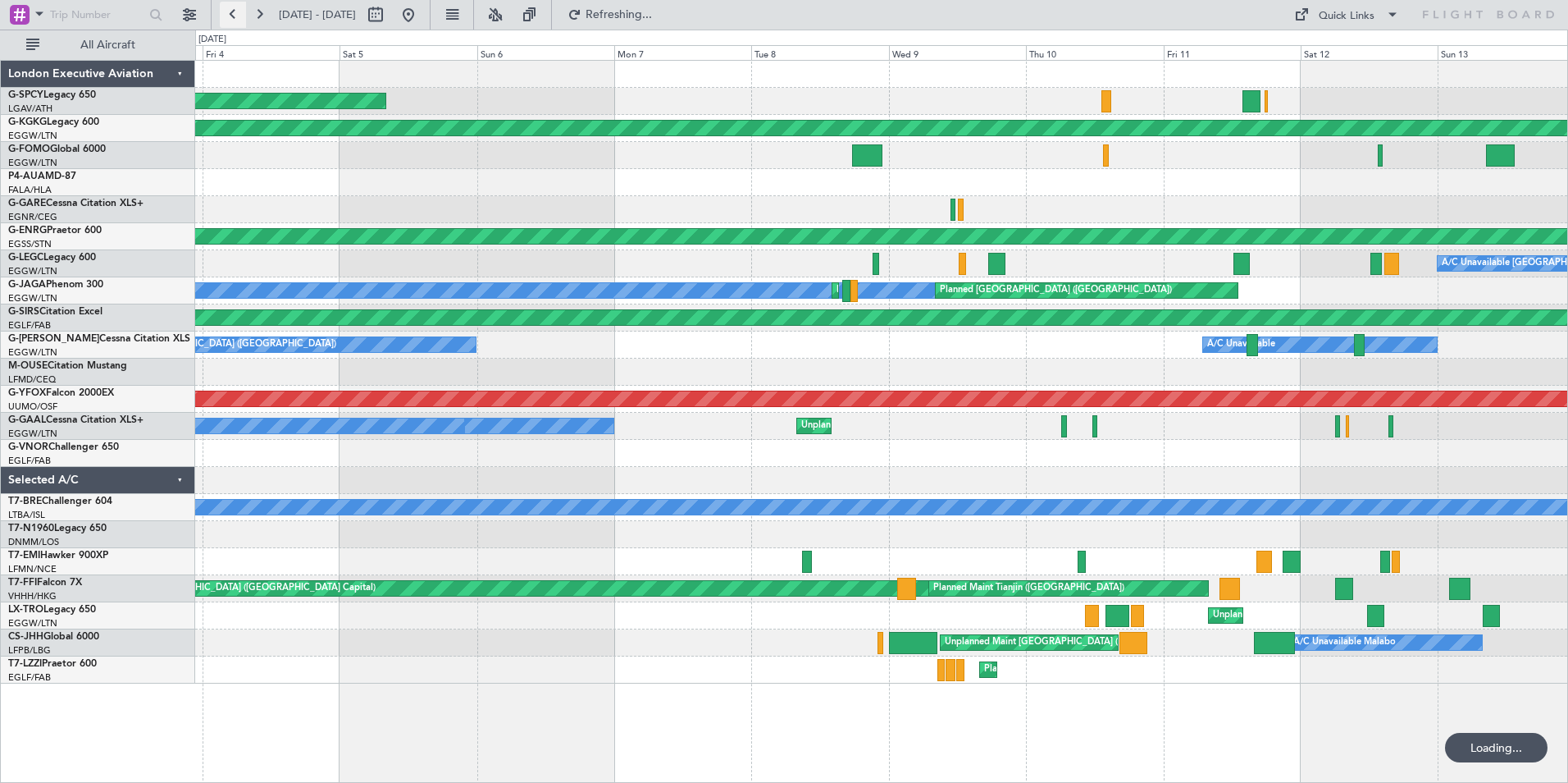
click at [234, 12] on button at bounding box center [233, 14] width 26 height 26
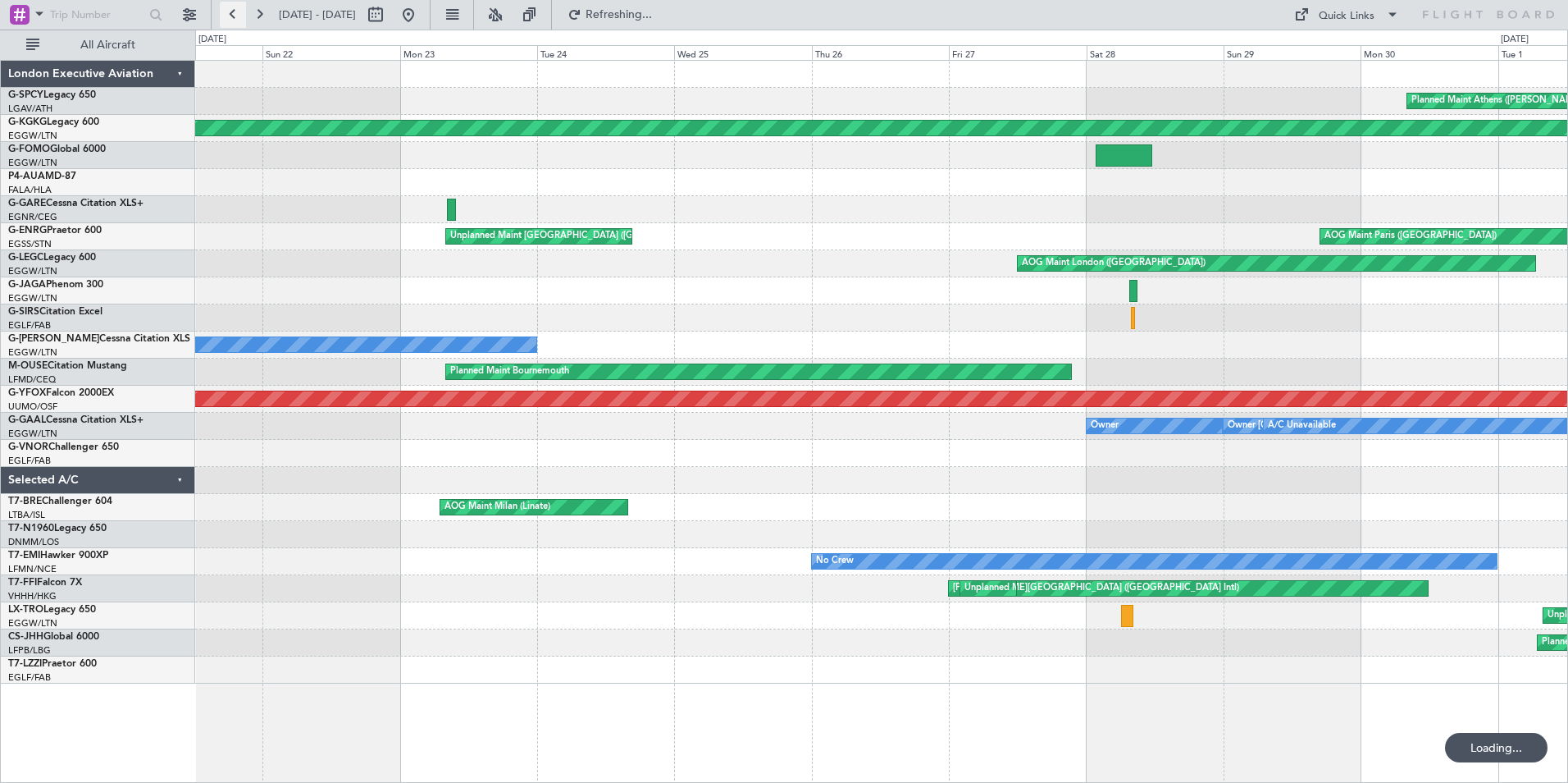
click at [234, 12] on button at bounding box center [233, 14] width 26 height 26
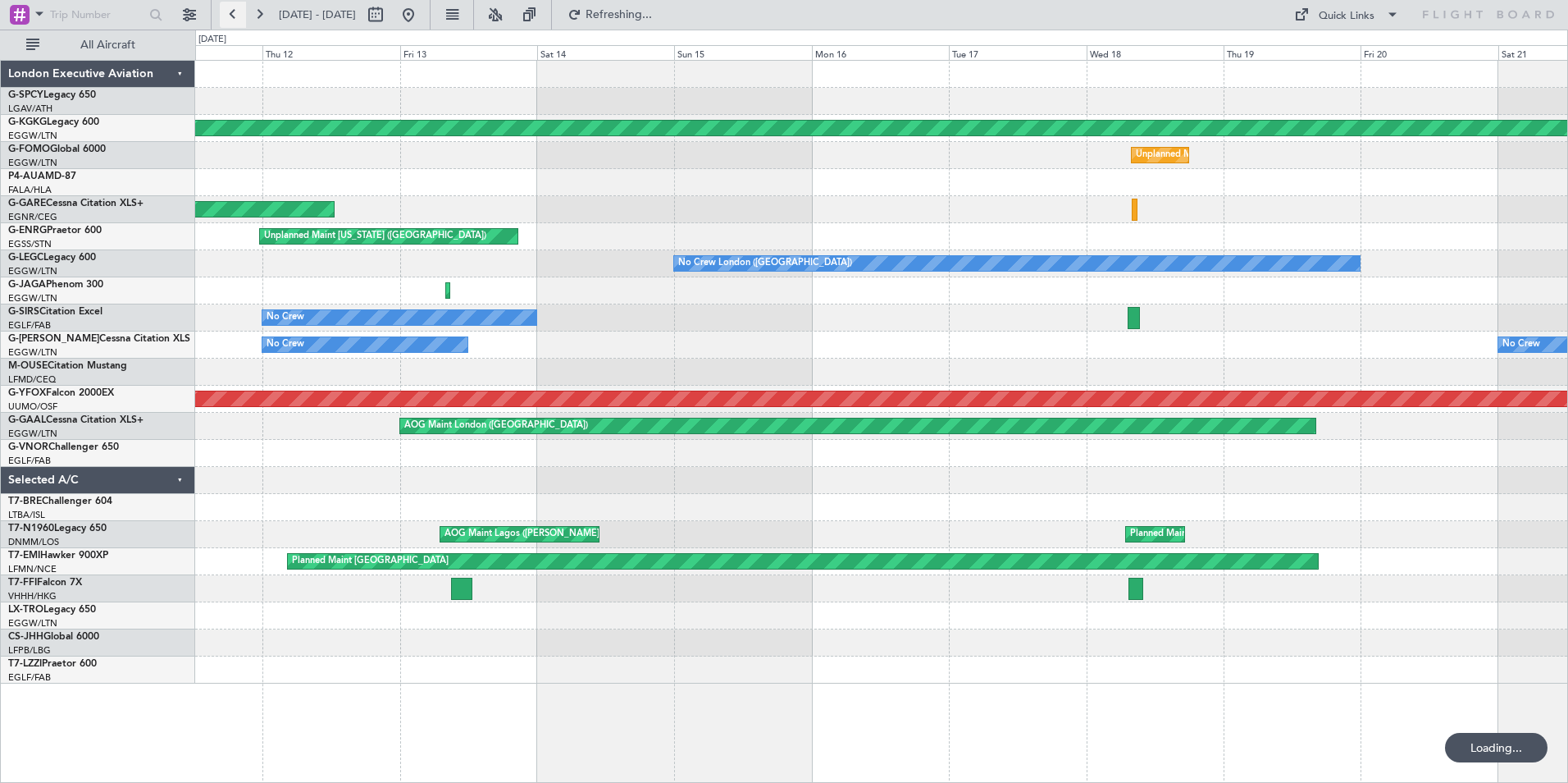
click at [234, 12] on button at bounding box center [233, 14] width 26 height 26
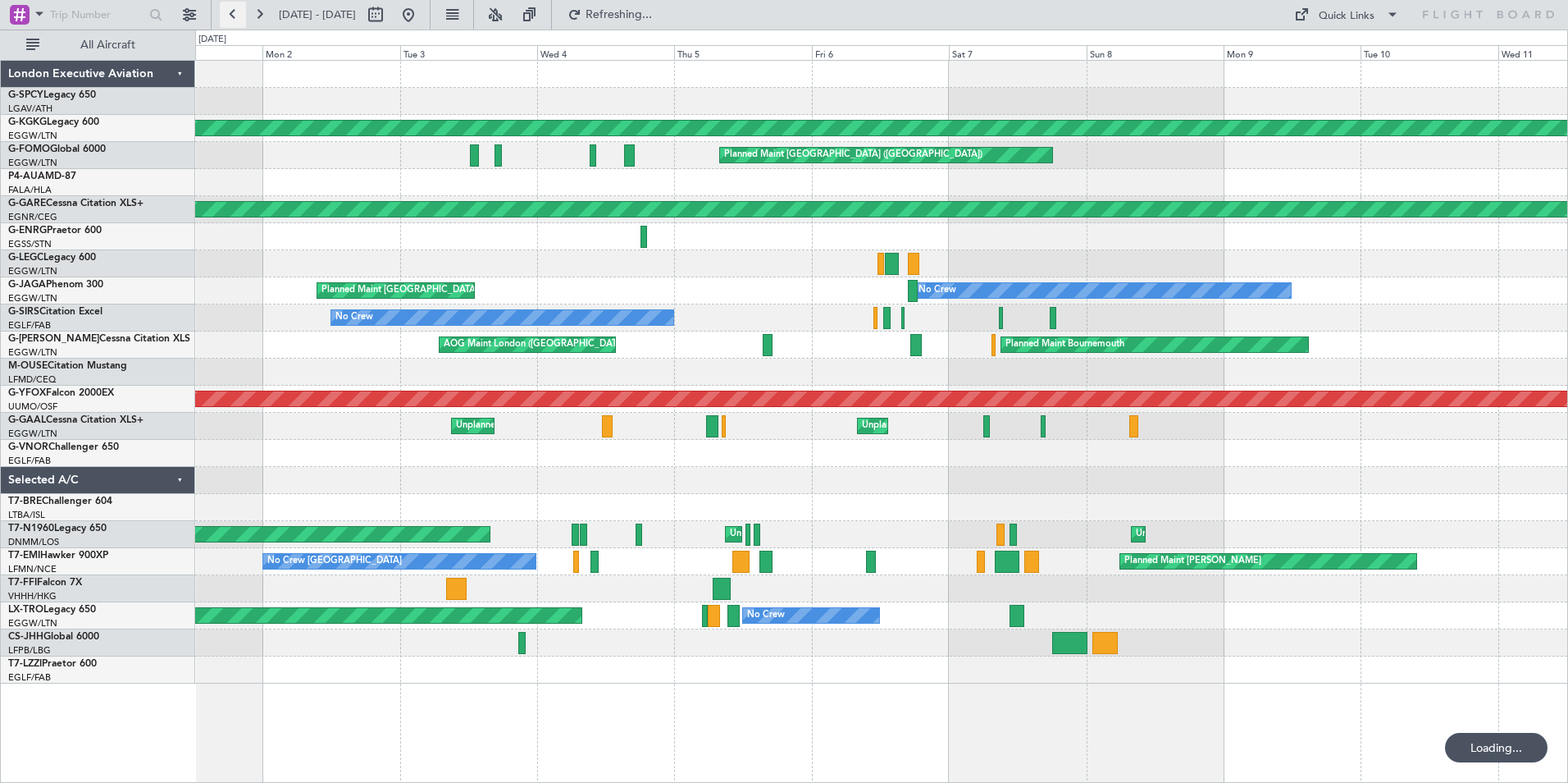
click at [234, 12] on button at bounding box center [233, 14] width 26 height 26
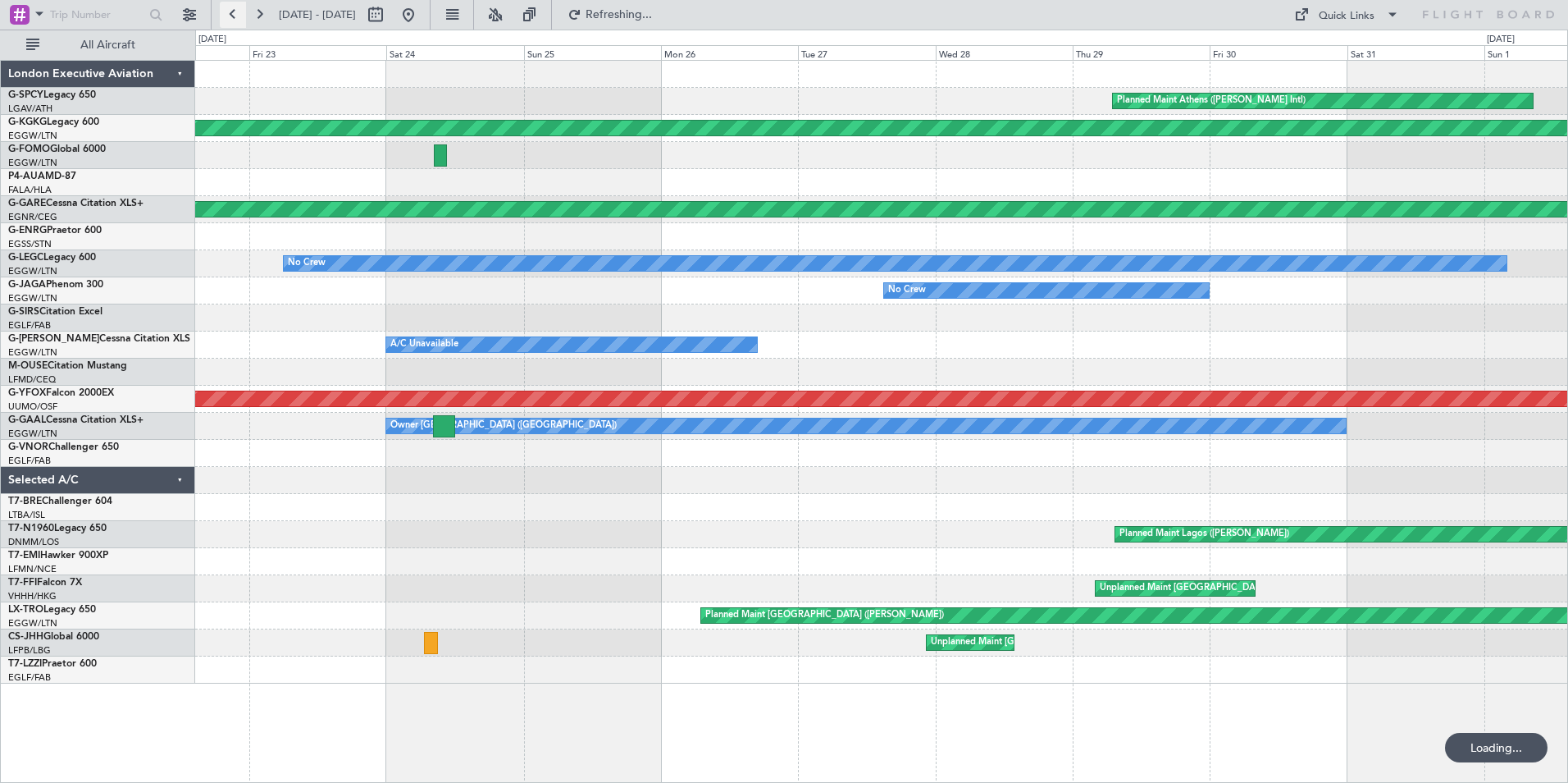
click at [234, 12] on button at bounding box center [233, 14] width 26 height 26
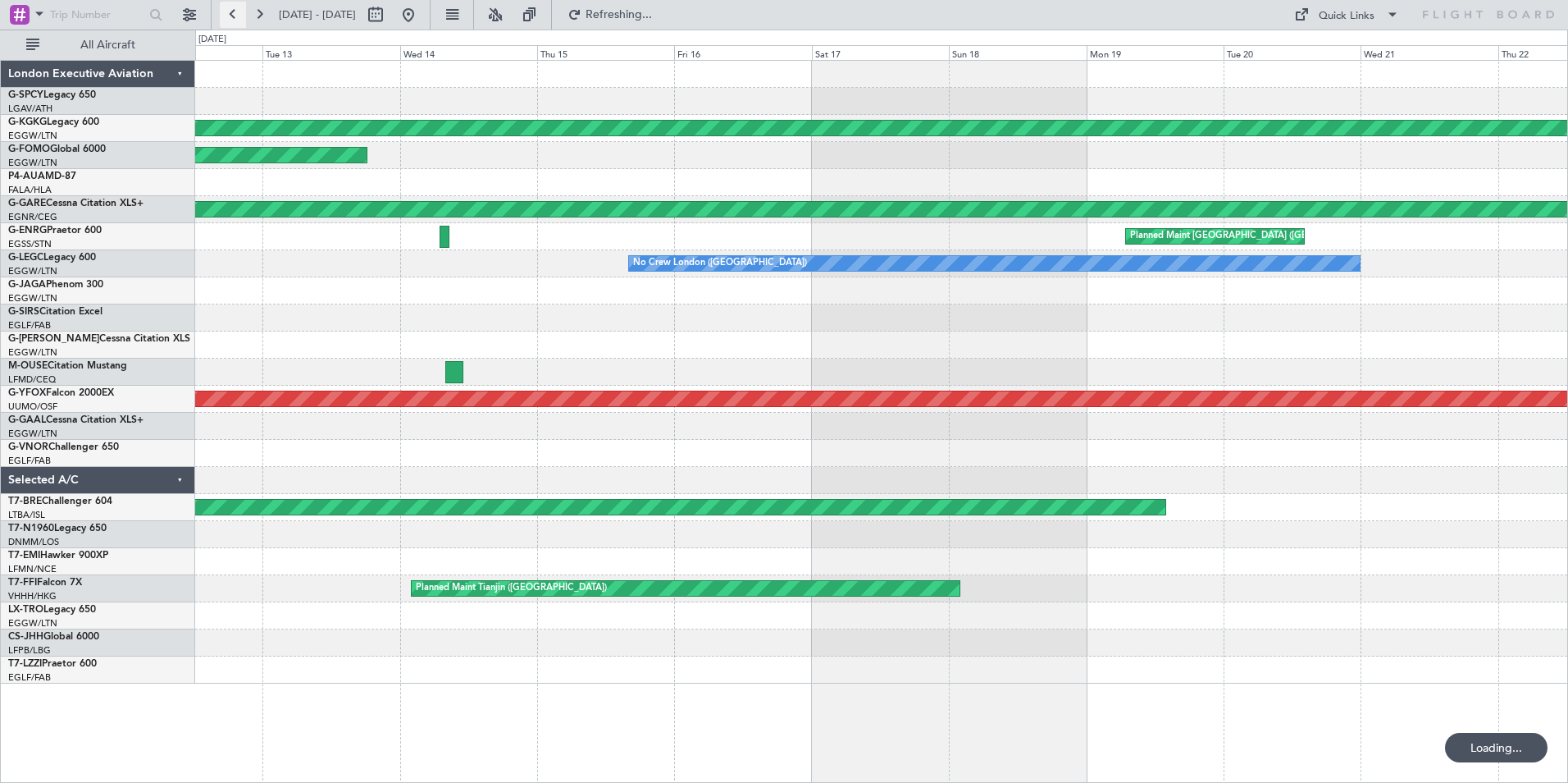
click at [234, 12] on button at bounding box center [233, 14] width 26 height 26
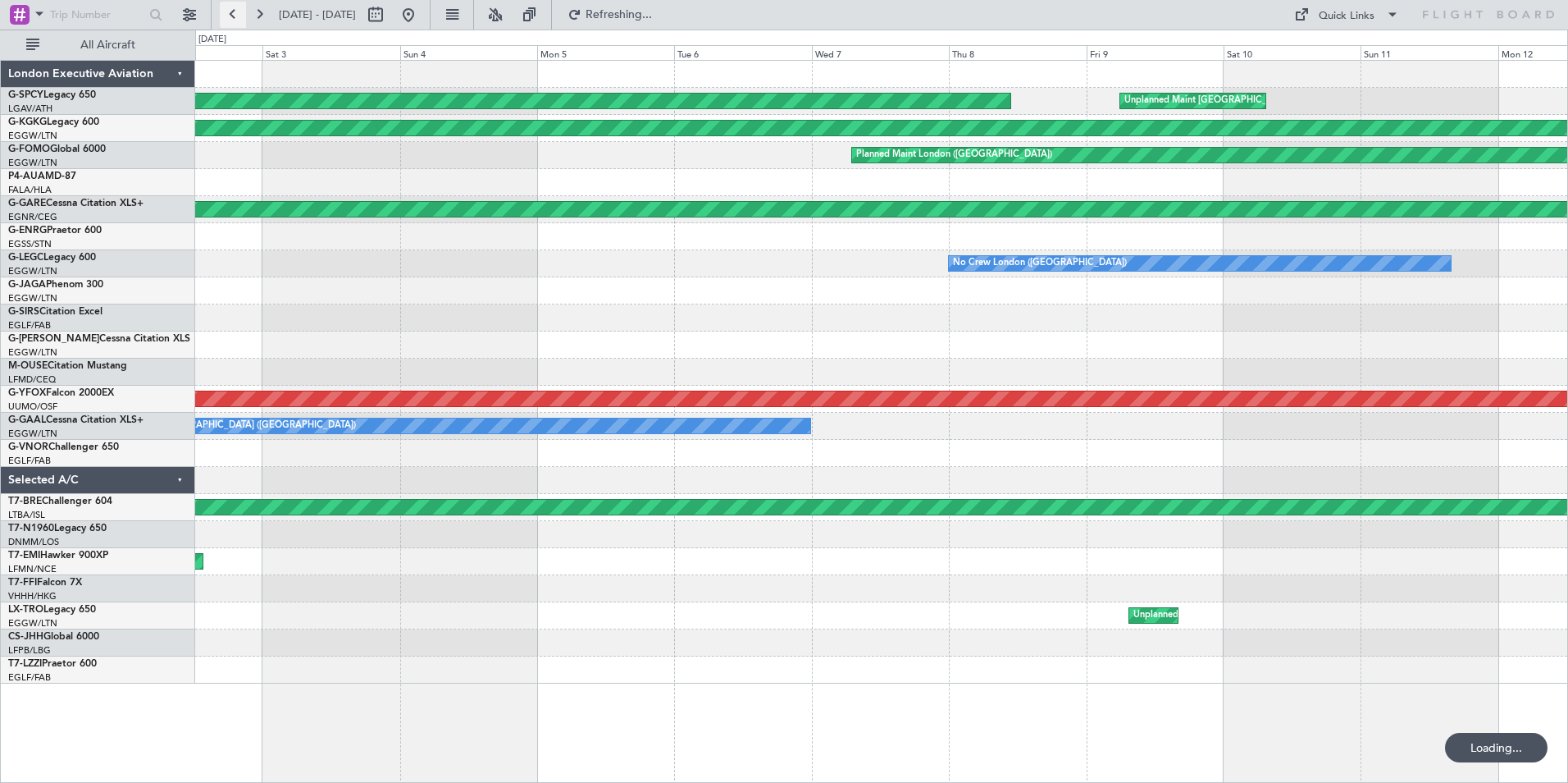
click at [234, 12] on button at bounding box center [233, 14] width 26 height 26
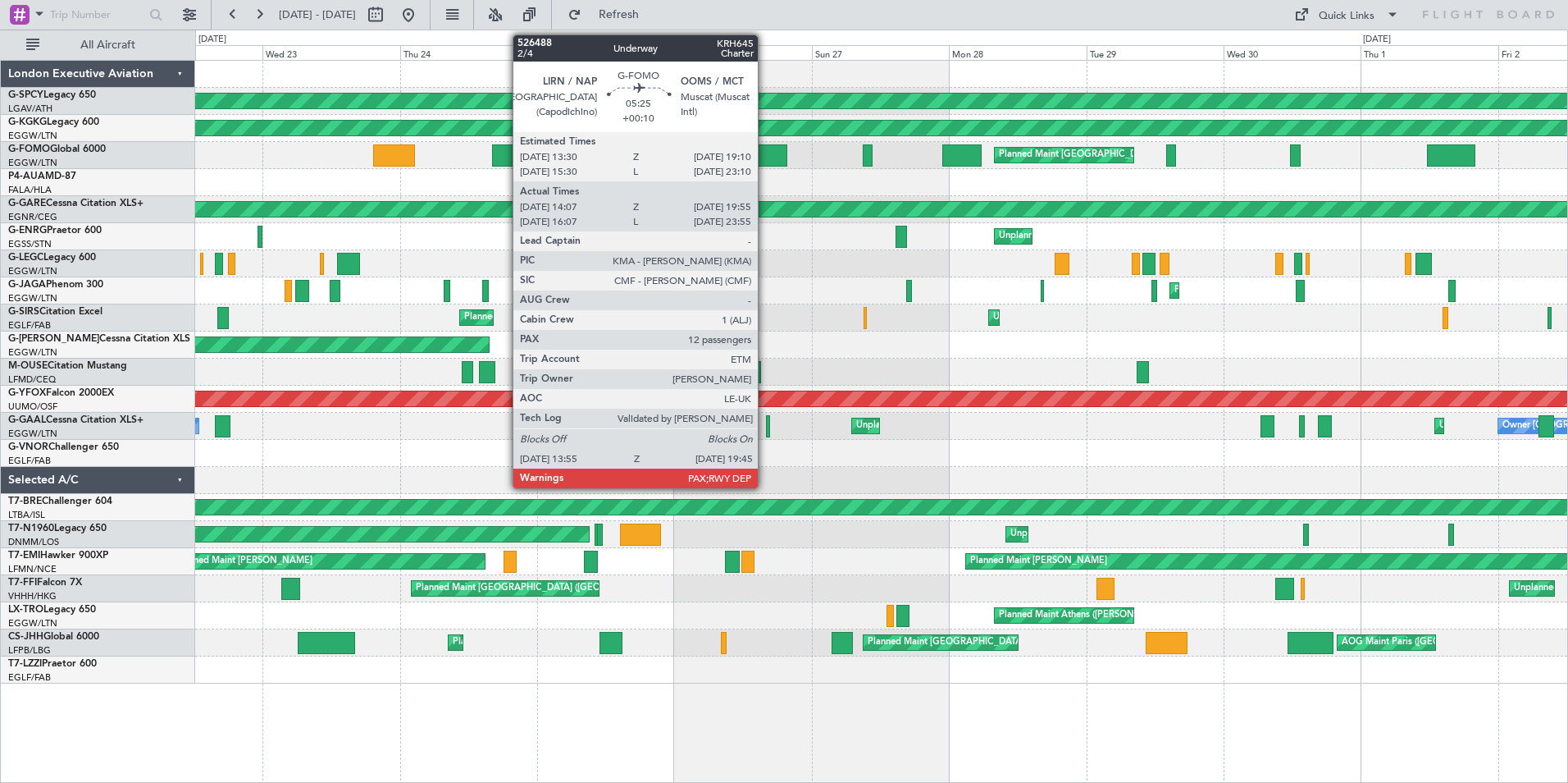
click at [765, 154] on div at bounding box center [771, 155] width 34 height 22
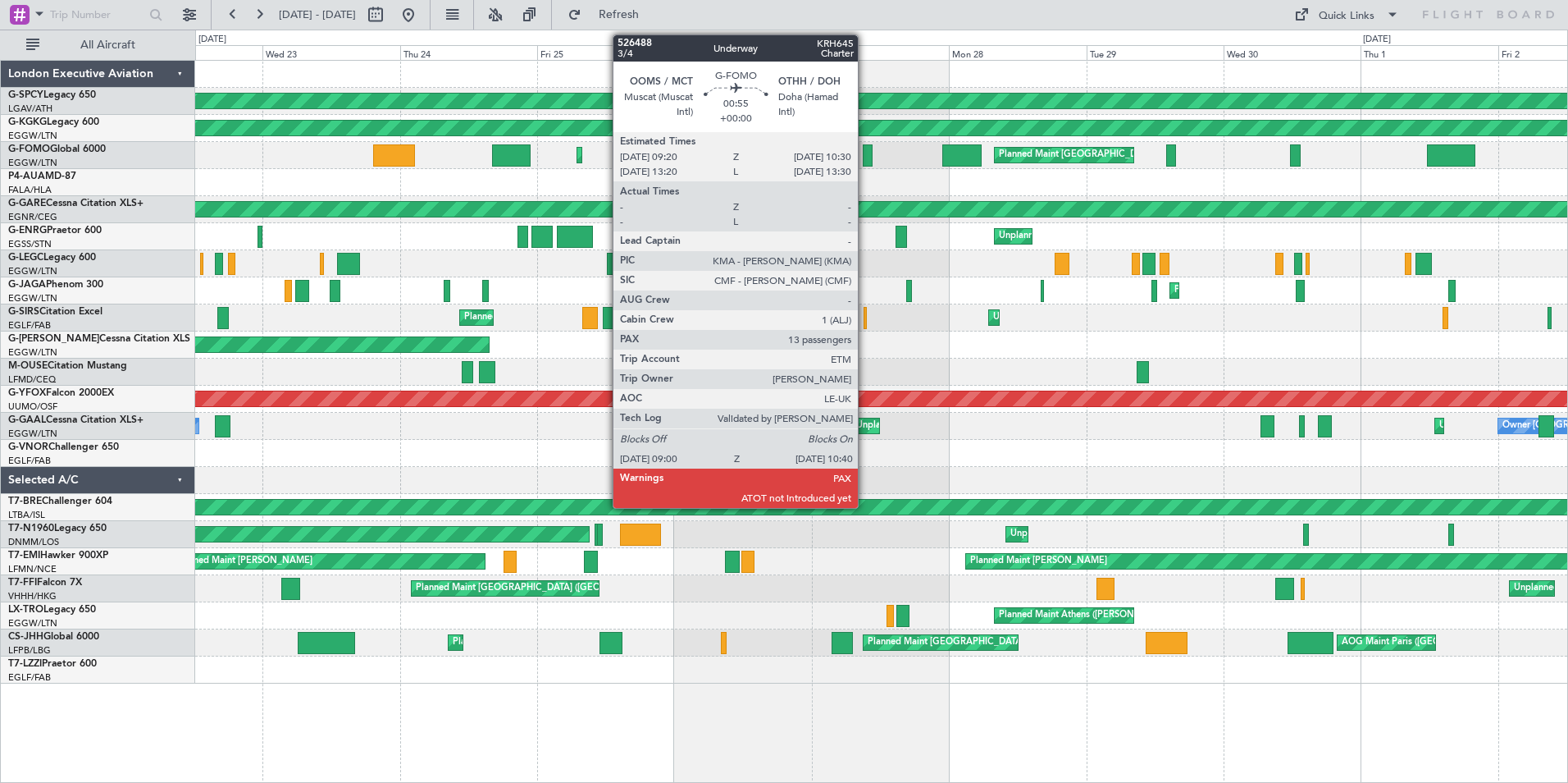
click at [865, 157] on div at bounding box center [868, 155] width 10 height 22
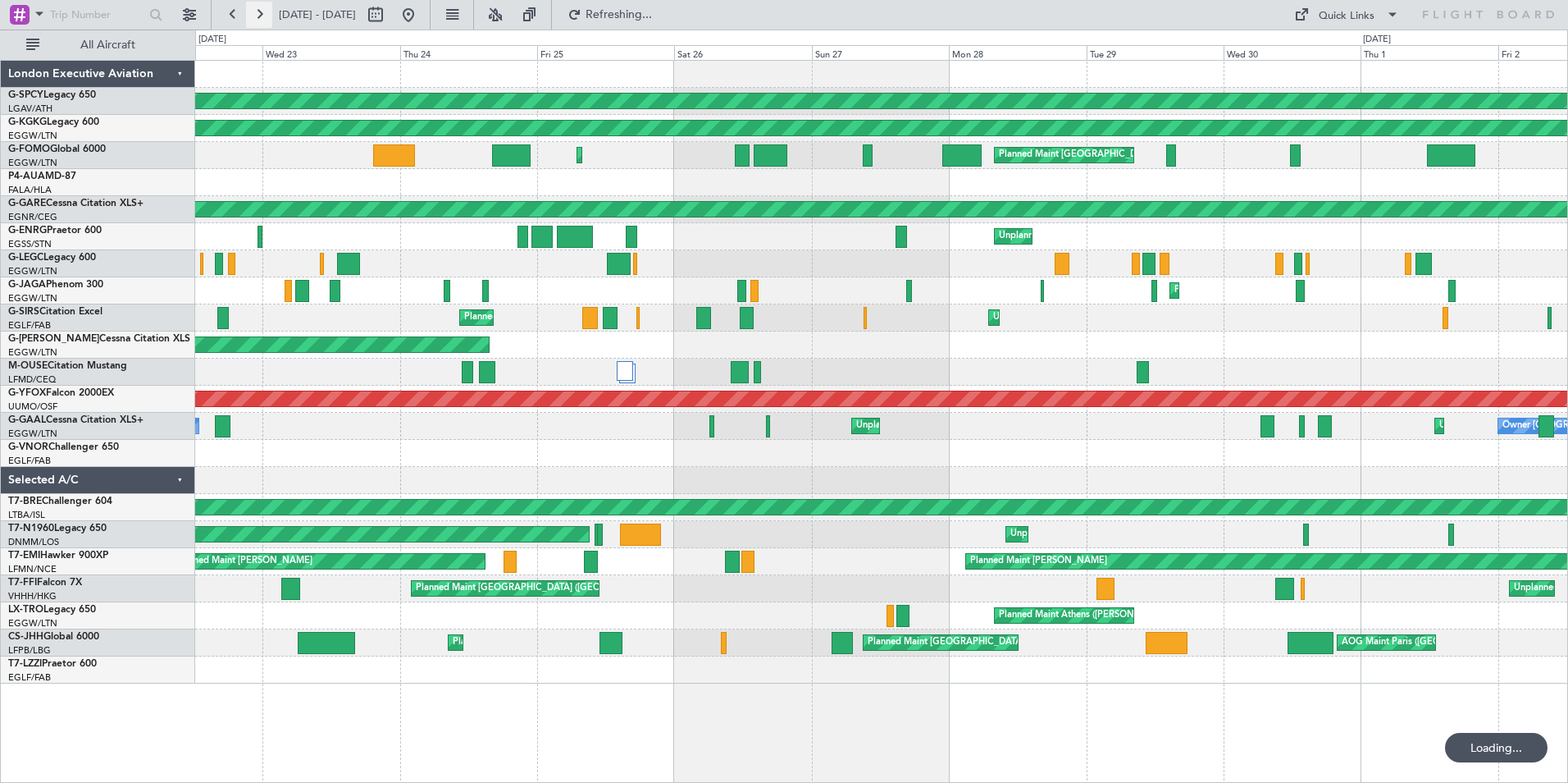
click at [267, 12] on button at bounding box center [259, 14] width 26 height 26
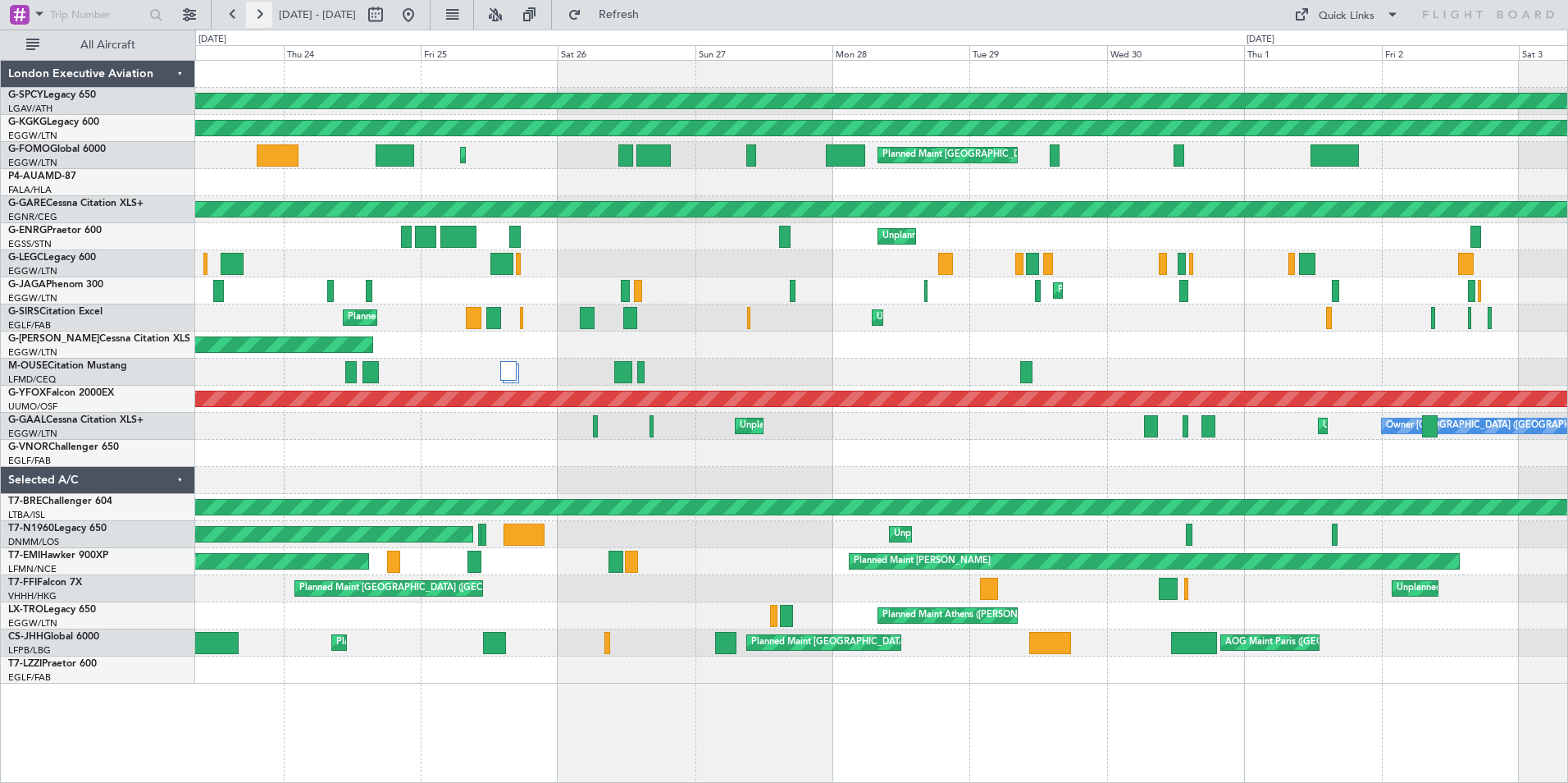
click at [267, 12] on button at bounding box center [259, 14] width 26 height 26
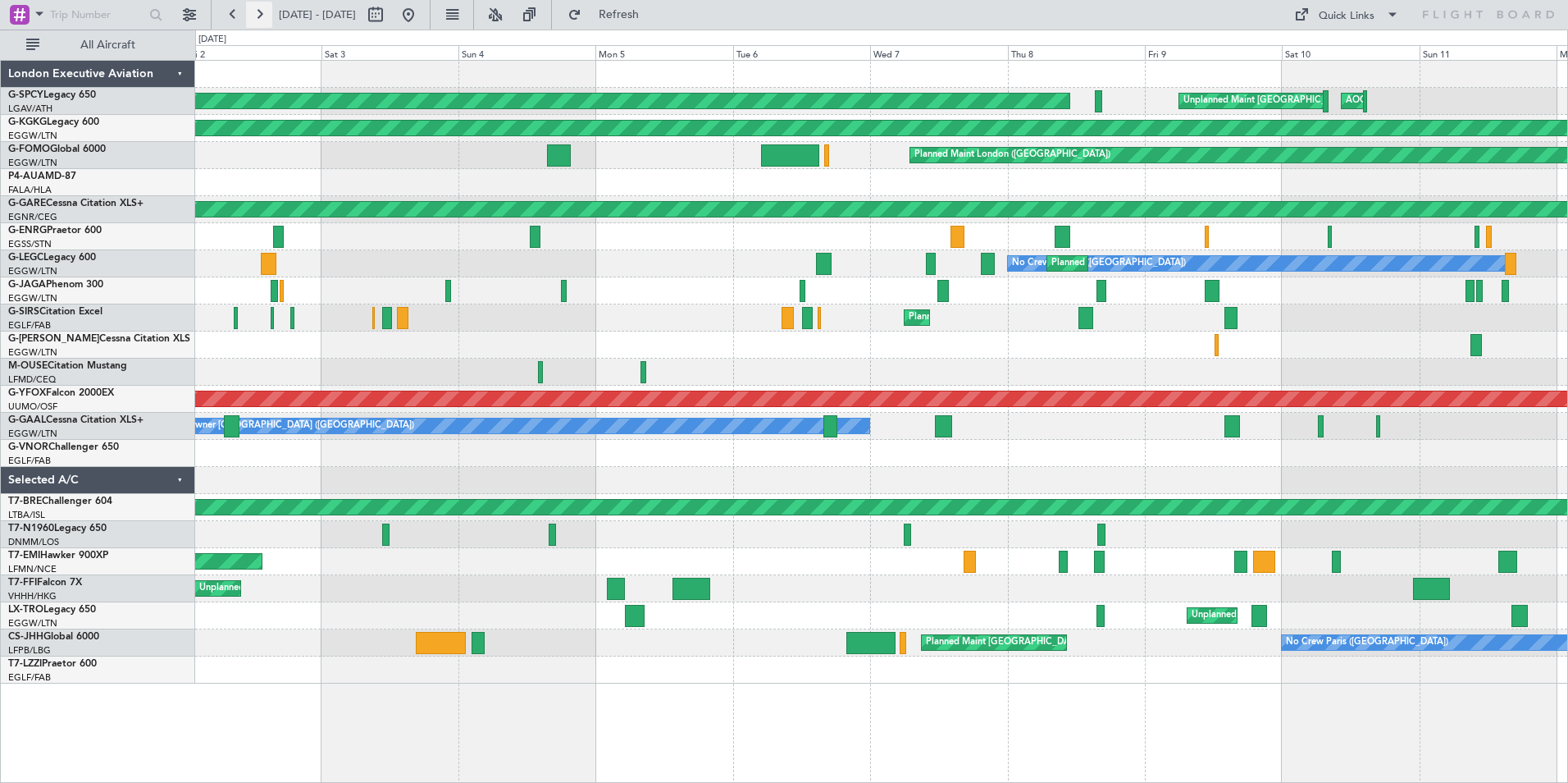
click at [267, 12] on button at bounding box center [259, 14] width 26 height 26
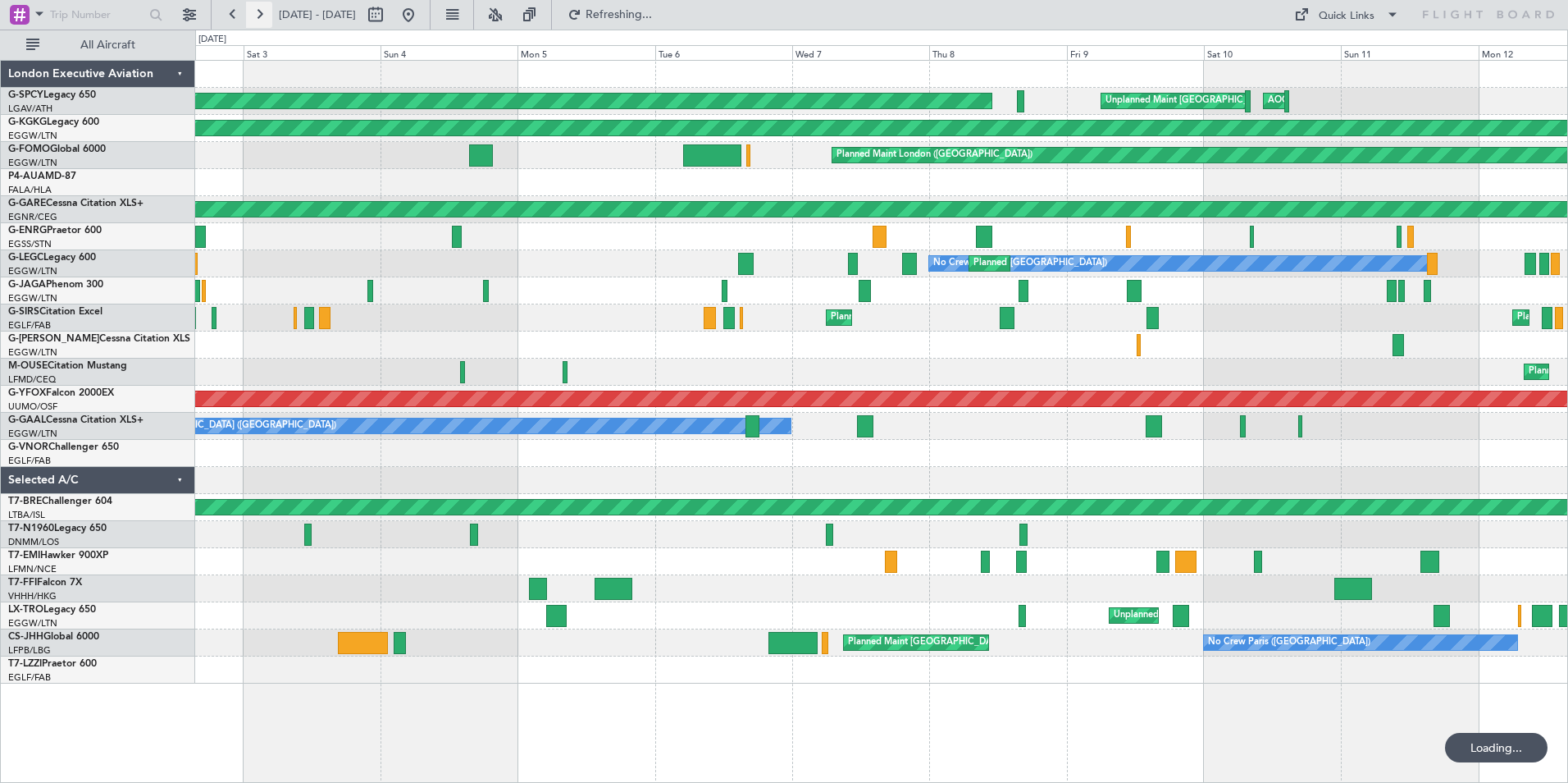
click at [267, 12] on button at bounding box center [259, 14] width 26 height 26
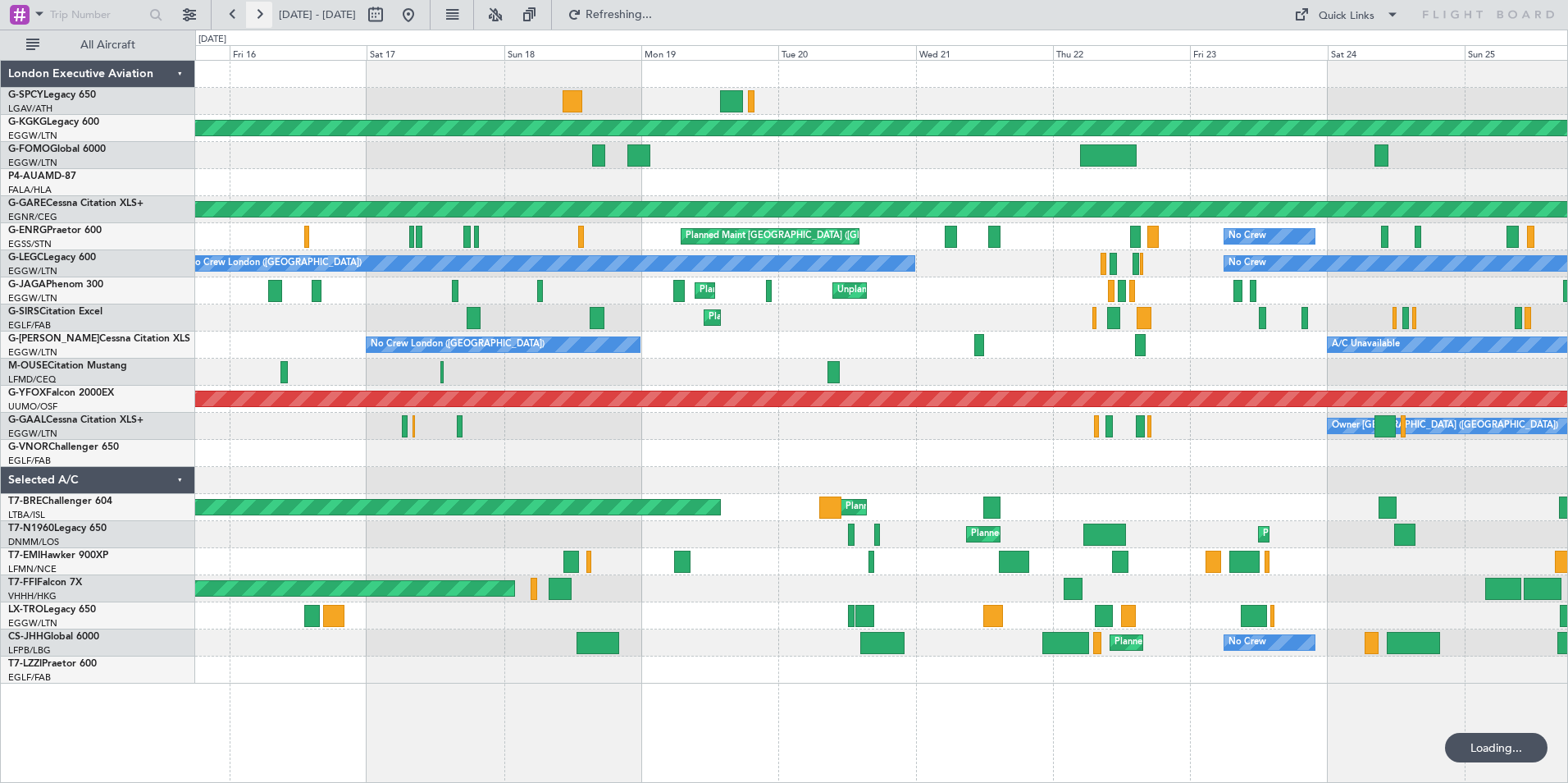
click at [267, 12] on button at bounding box center [259, 14] width 26 height 26
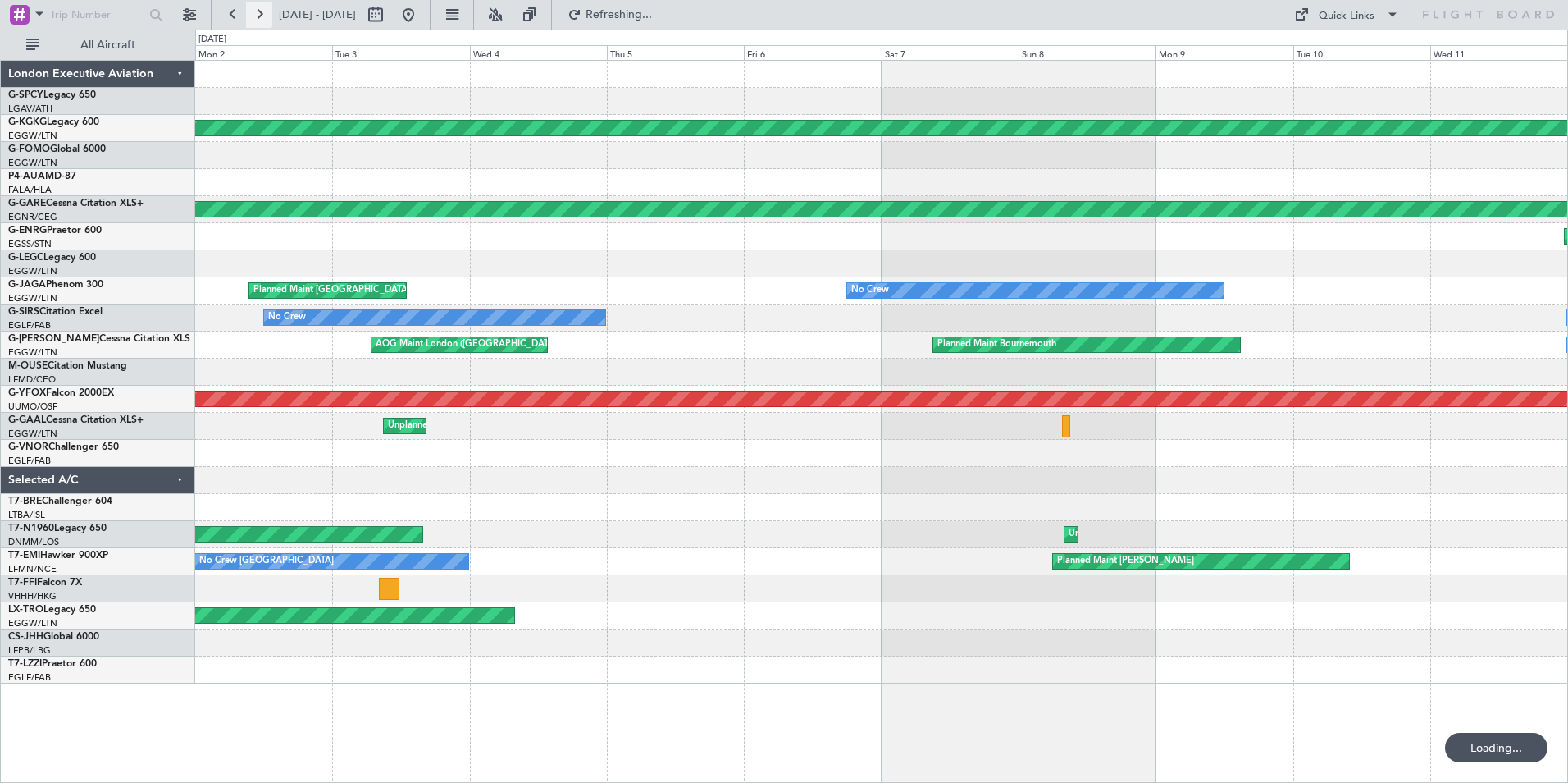
click at [267, 12] on button at bounding box center [259, 14] width 26 height 26
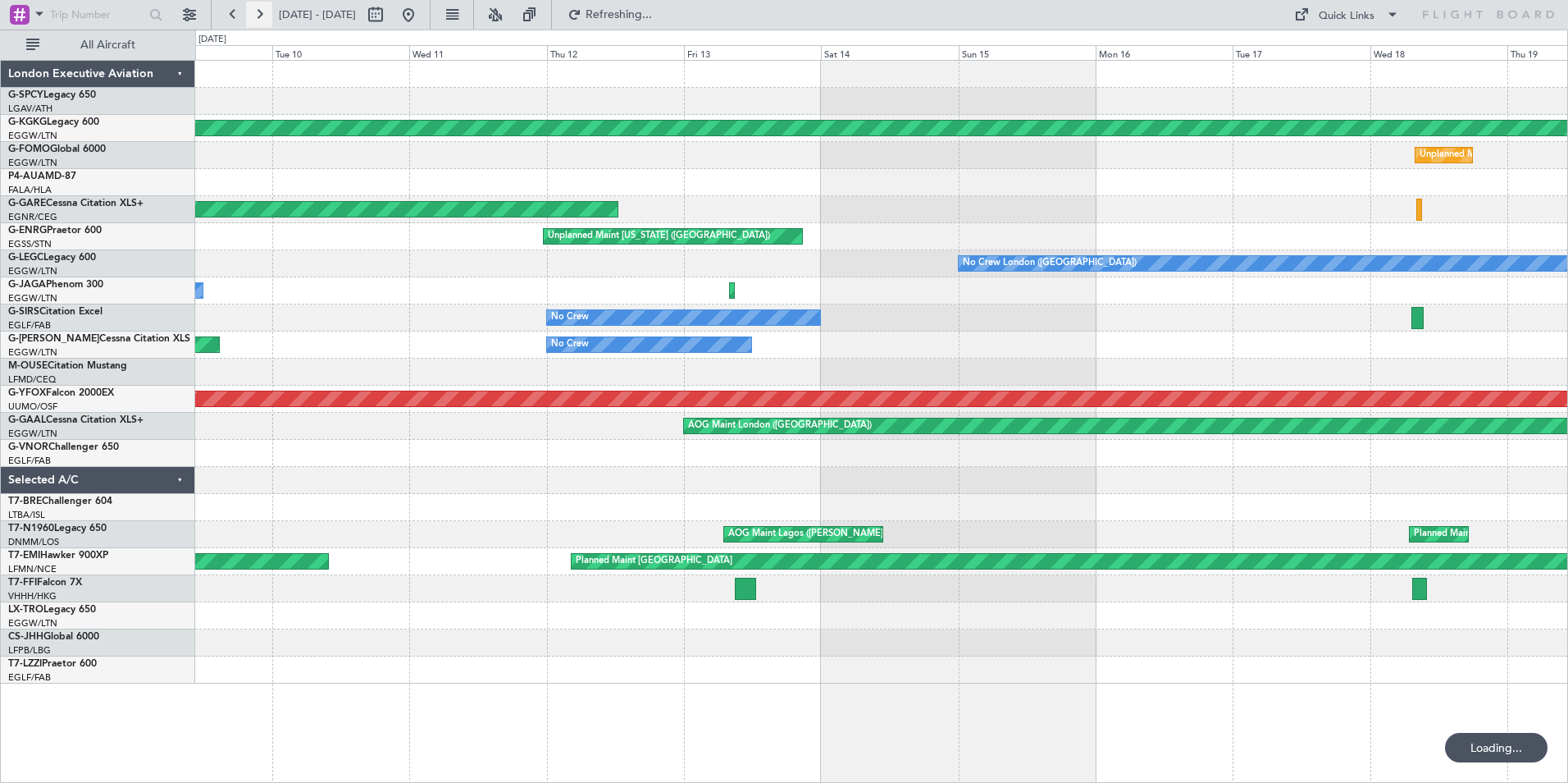
click at [267, 12] on button at bounding box center [259, 14] width 26 height 26
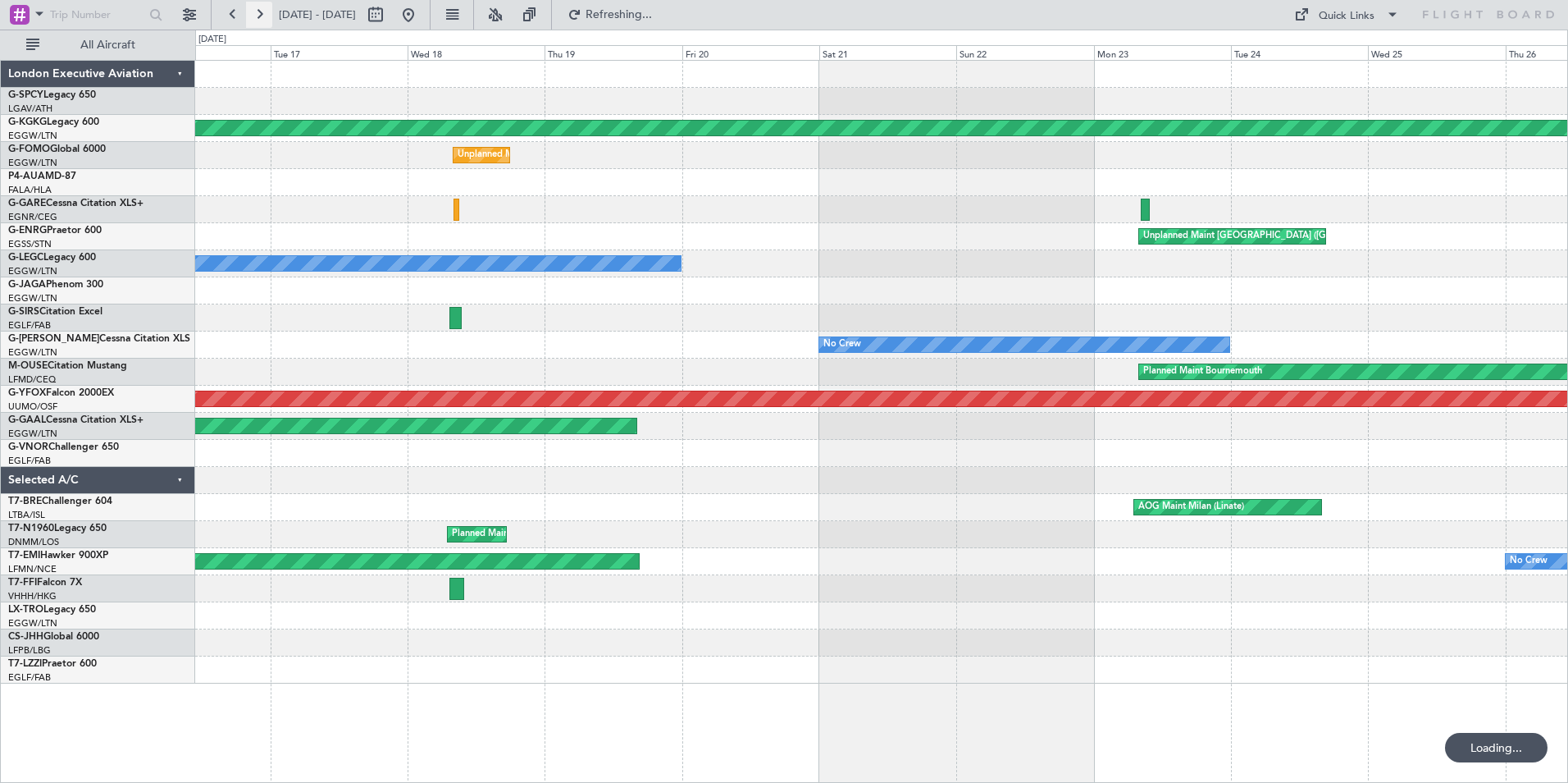
click at [267, 12] on button at bounding box center [259, 14] width 26 height 26
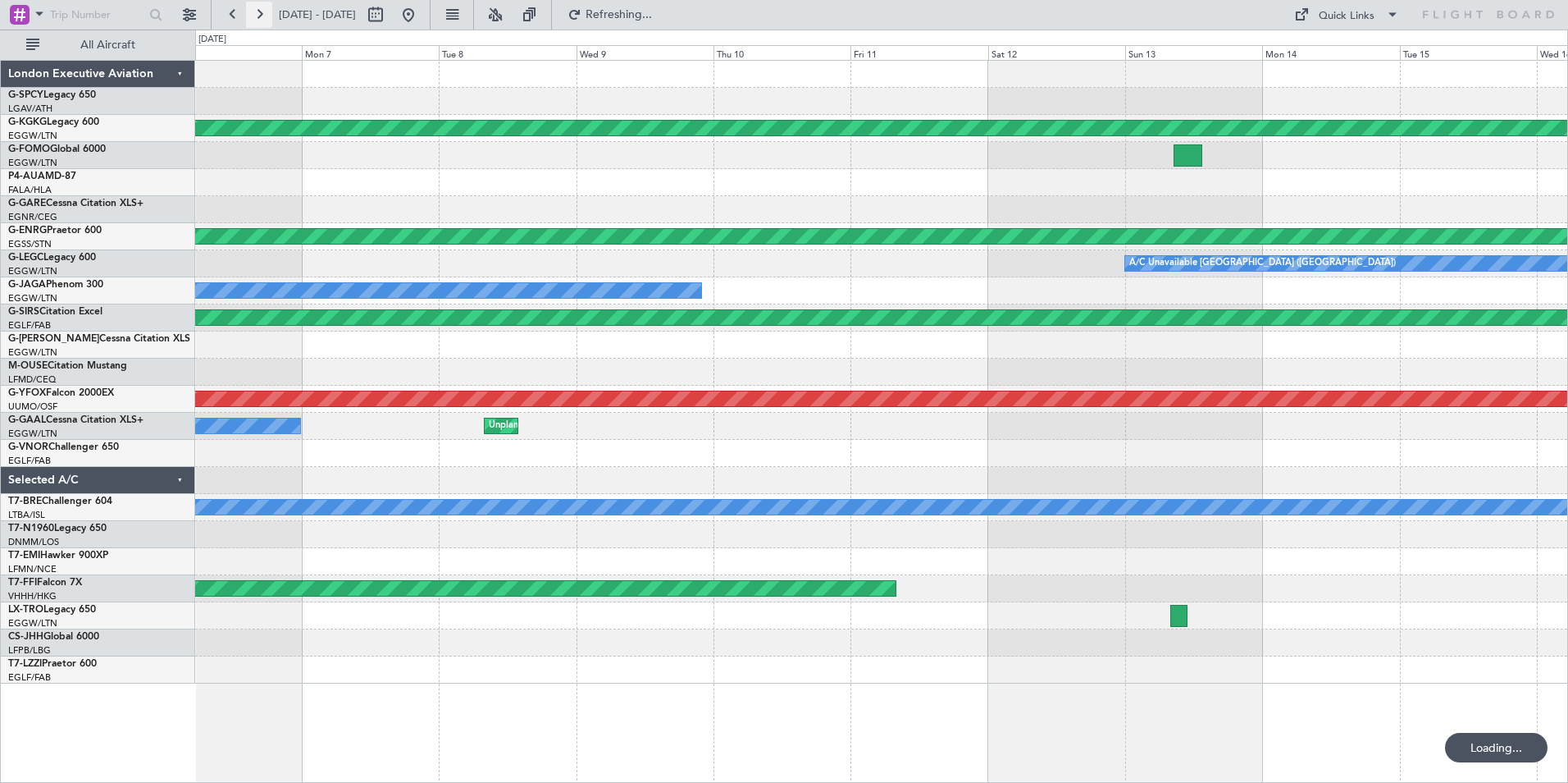
click at [267, 12] on button at bounding box center [259, 14] width 26 height 26
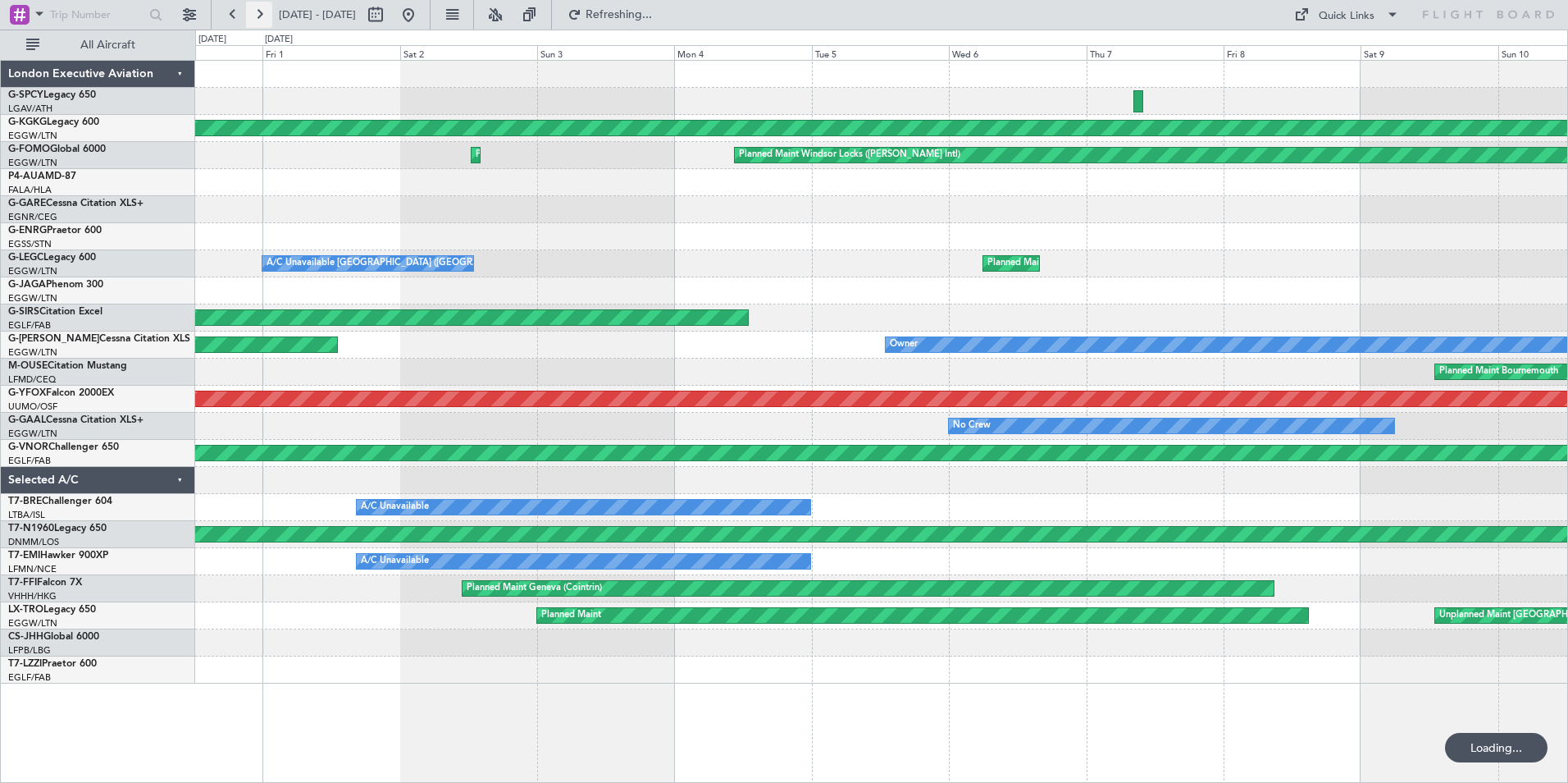
click at [267, 13] on button at bounding box center [259, 14] width 26 height 26
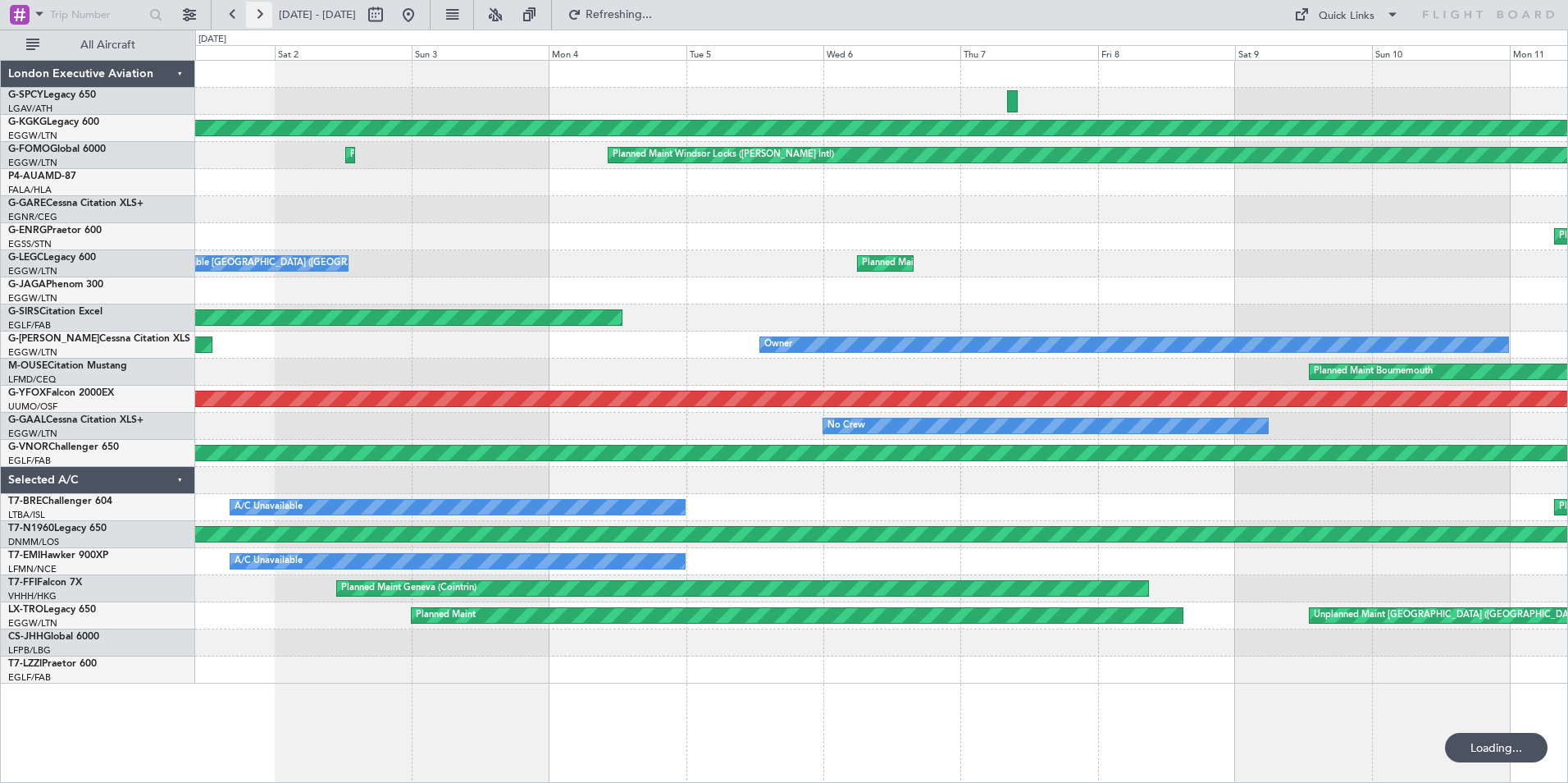
click at [267, 13] on button at bounding box center [259, 14] width 26 height 26
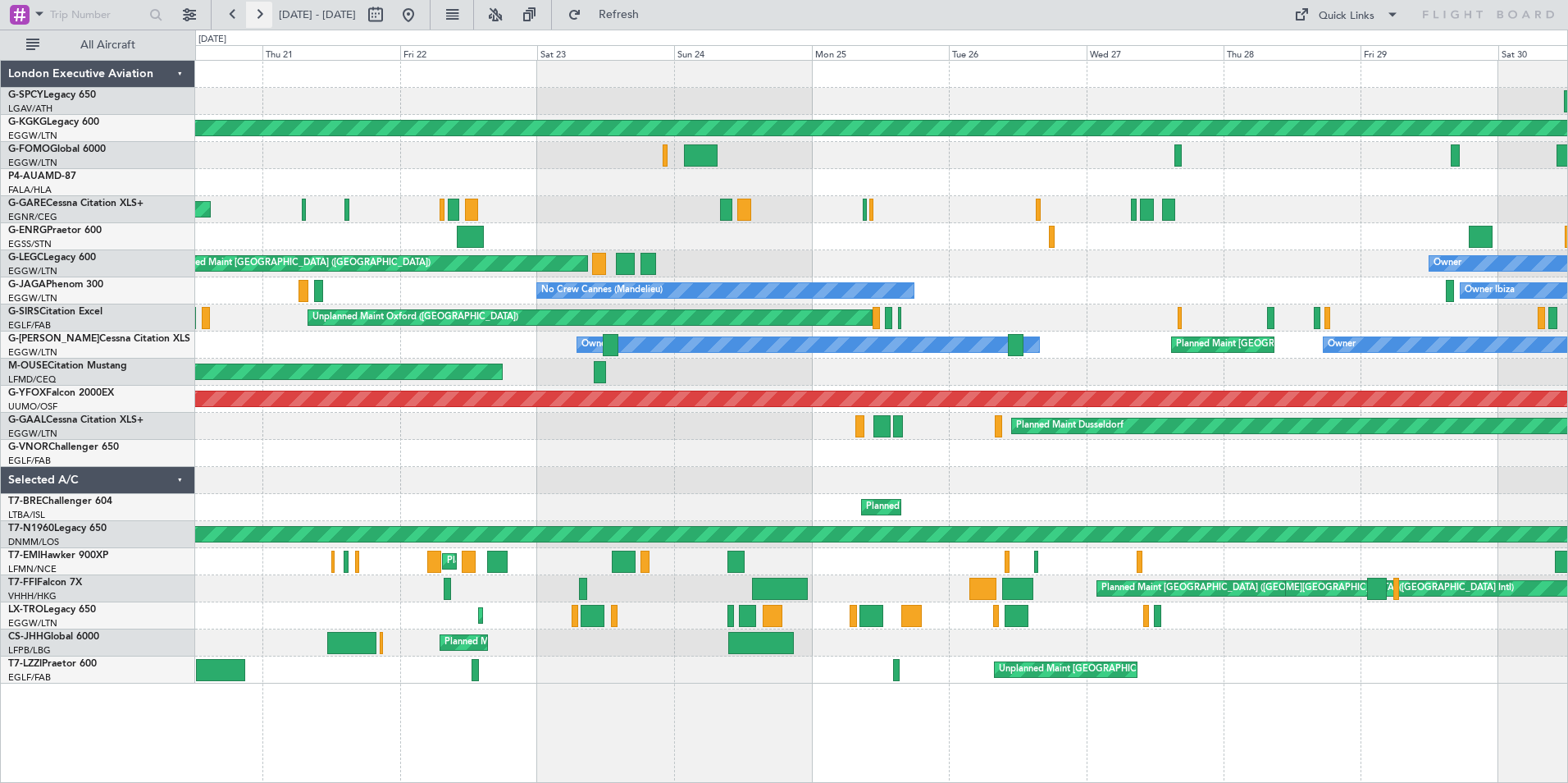
click at [265, 12] on button at bounding box center [259, 14] width 26 height 26
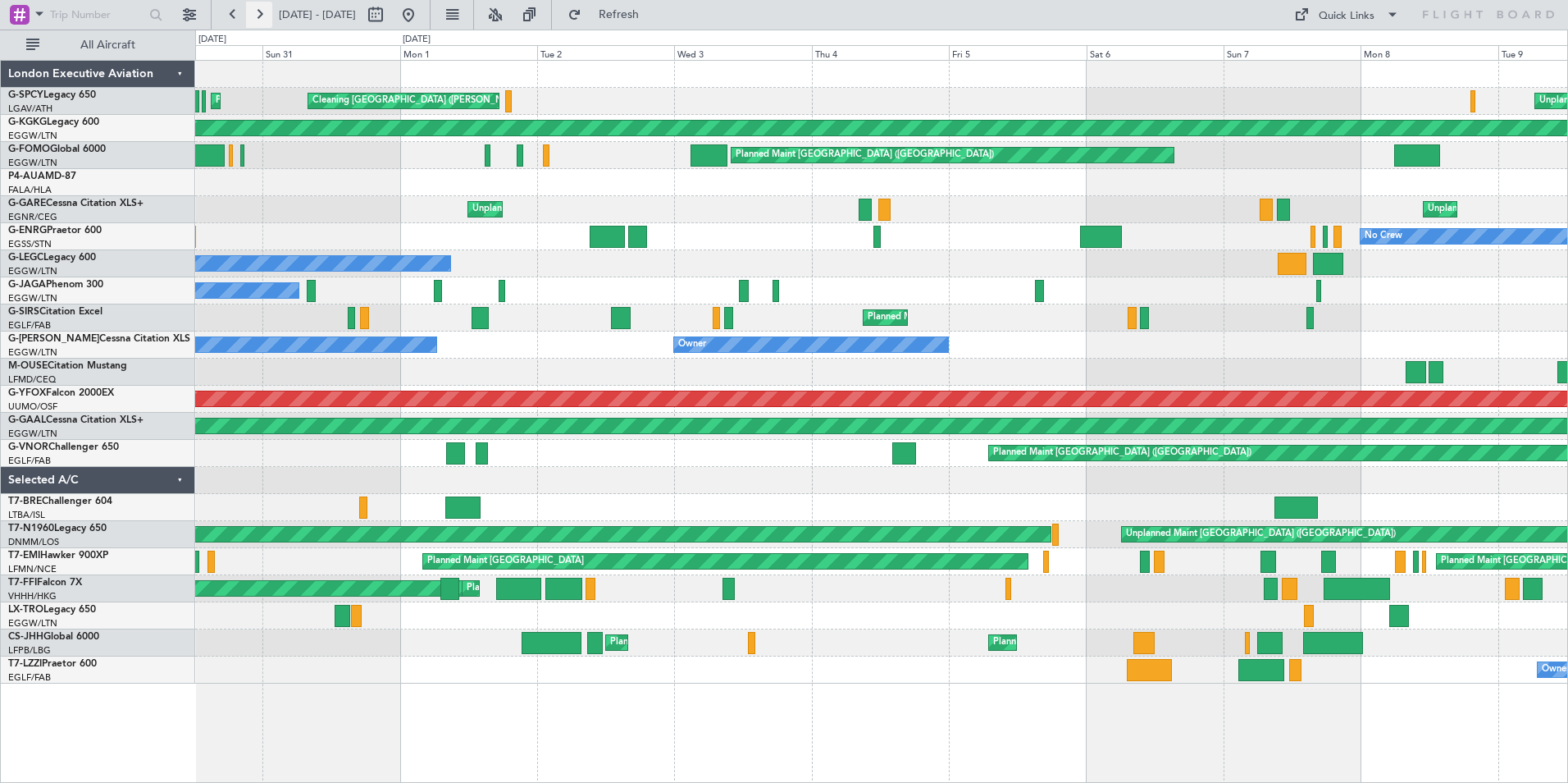
click at [265, 12] on button at bounding box center [259, 14] width 26 height 26
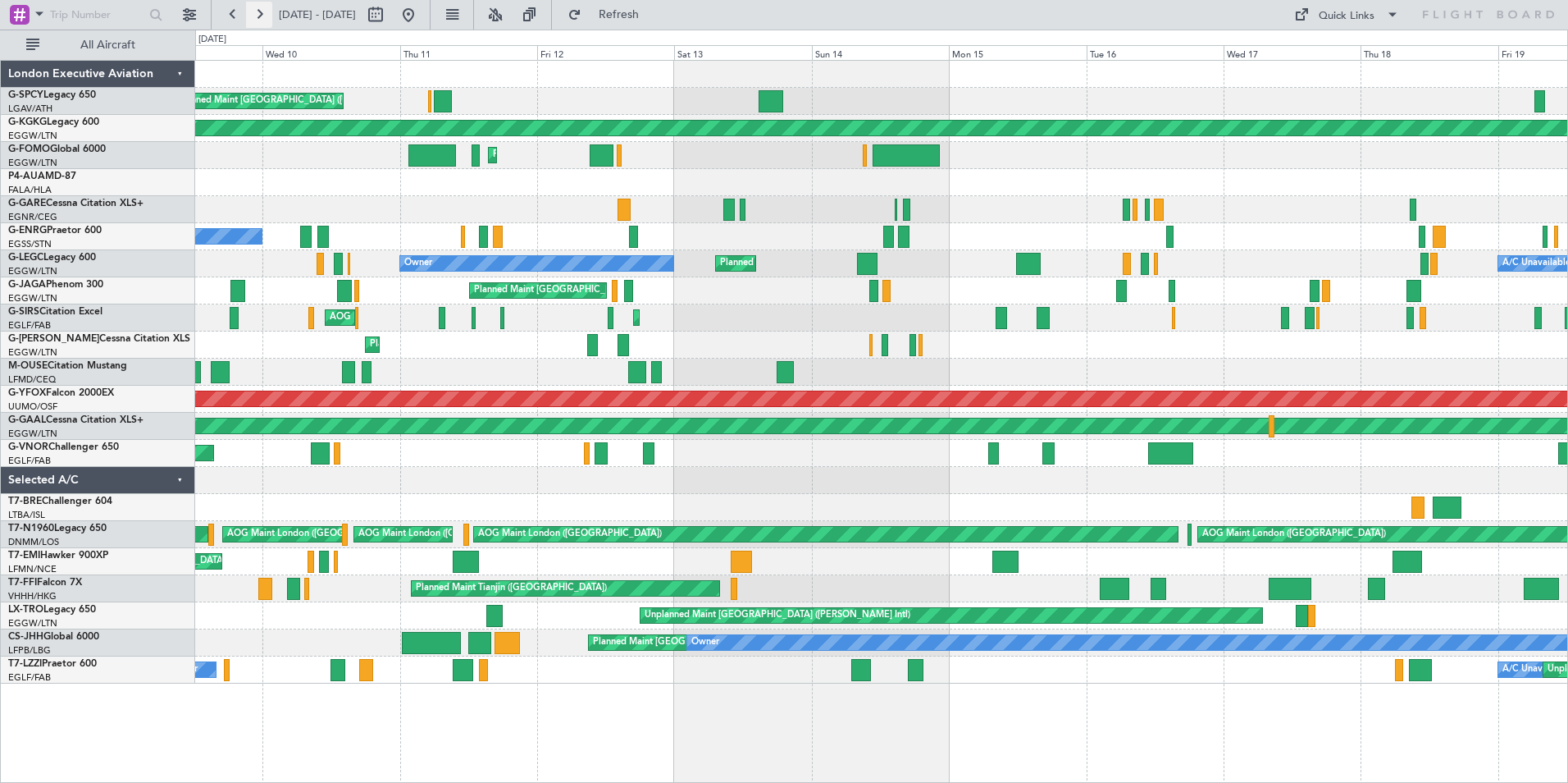
click at [265, 12] on button at bounding box center [259, 14] width 26 height 26
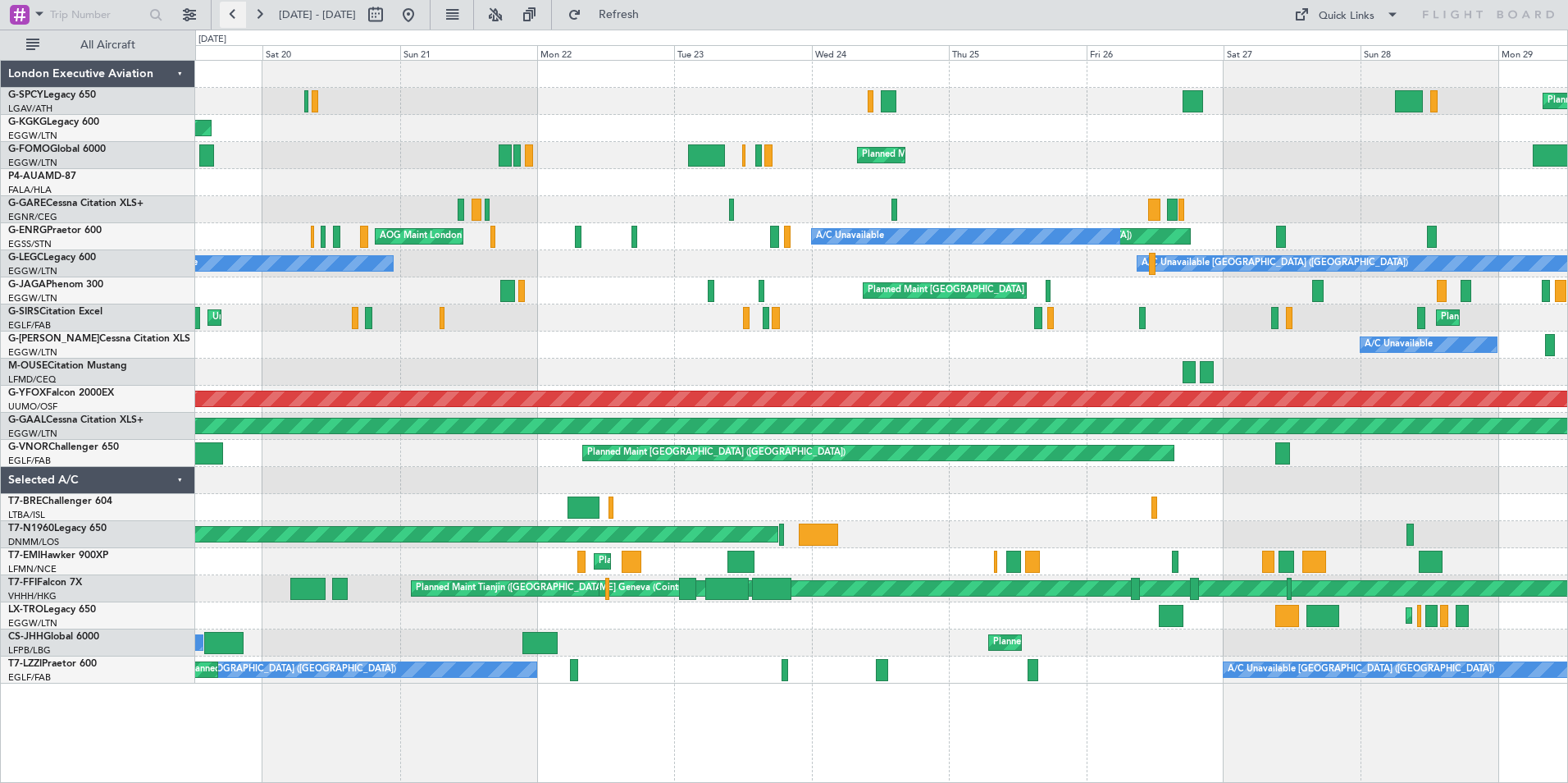
click at [239, 20] on button at bounding box center [233, 14] width 26 height 26
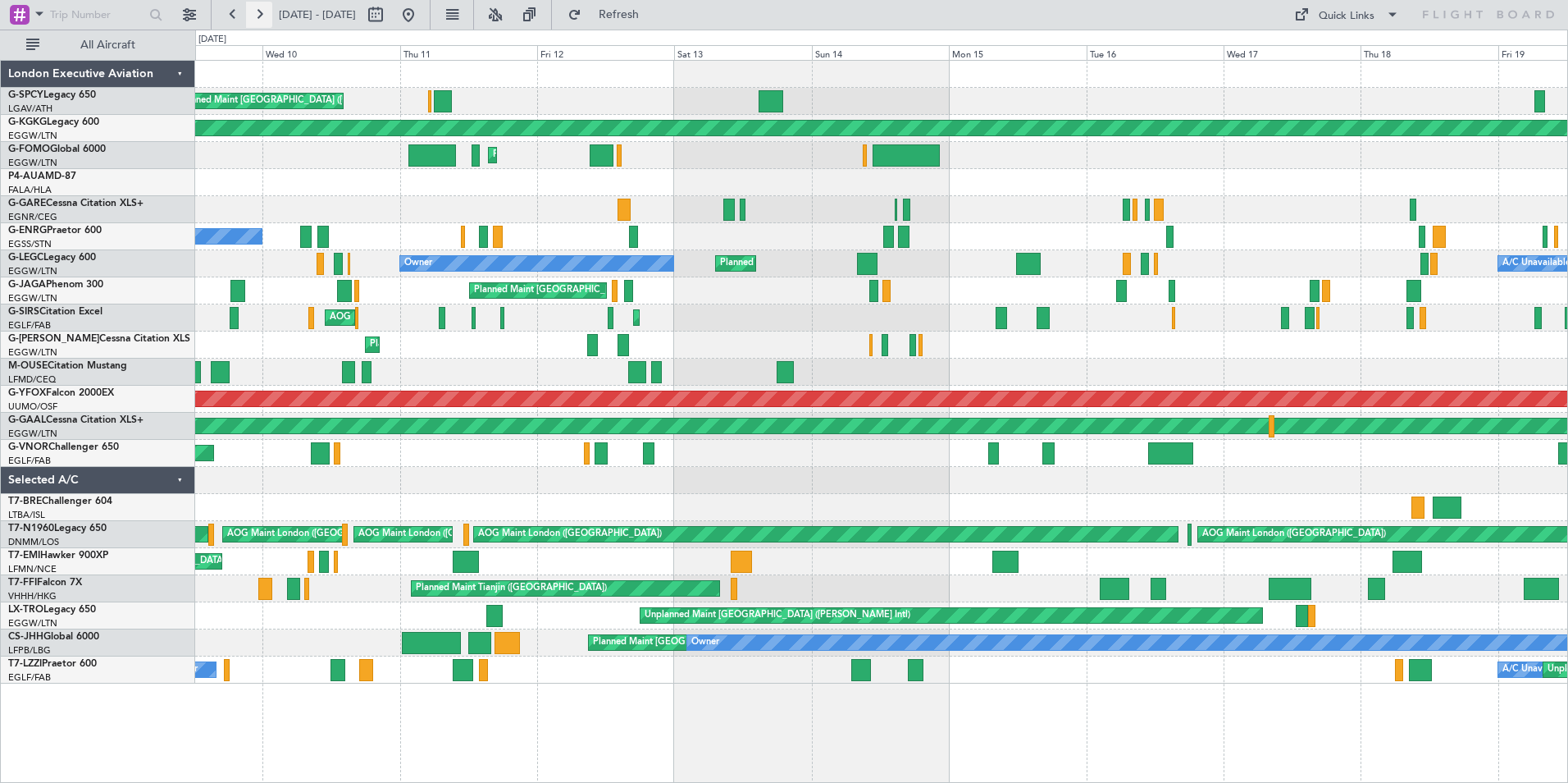
click at [257, 15] on button at bounding box center [259, 14] width 26 height 26
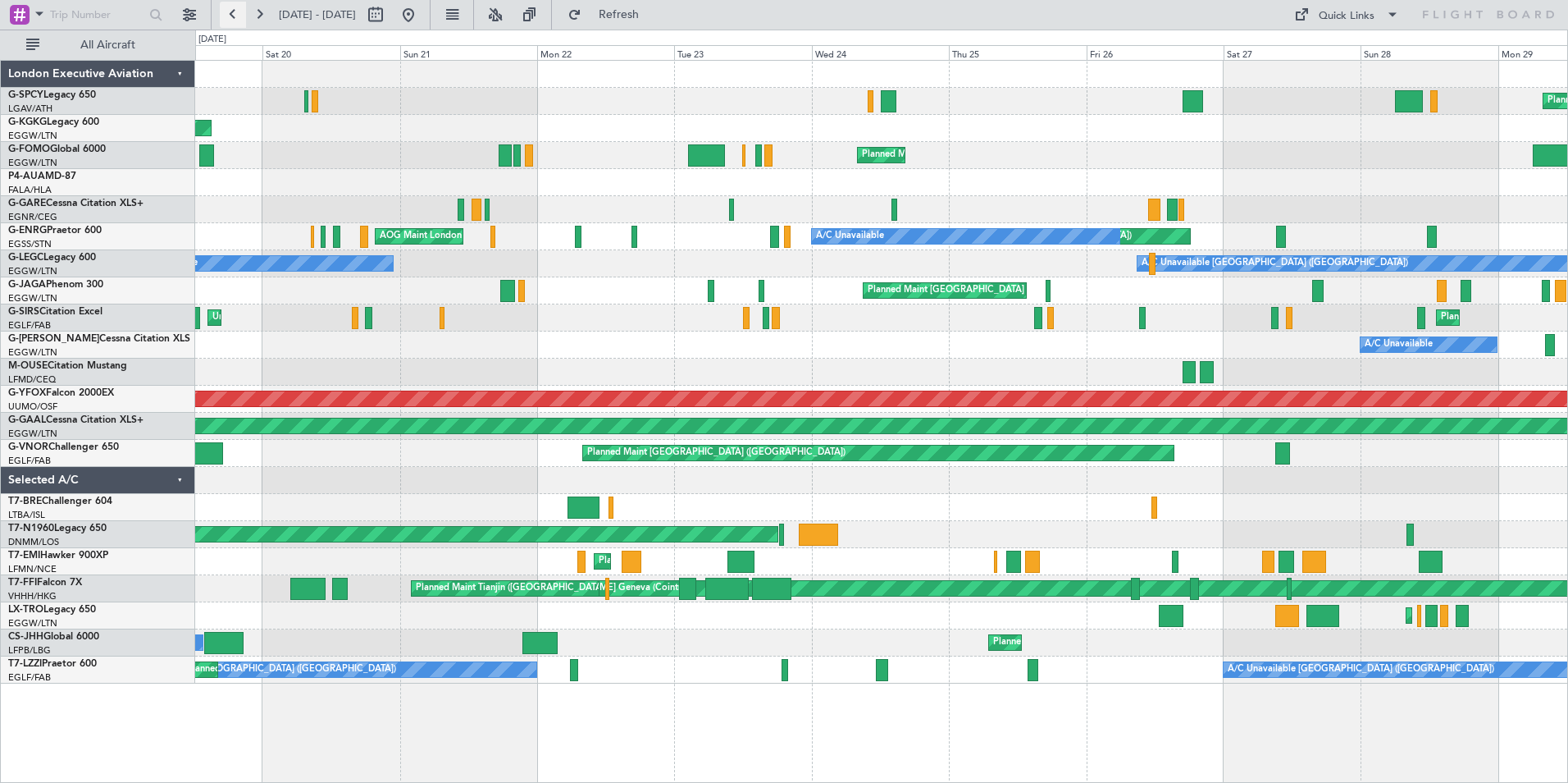
click at [232, 15] on button at bounding box center [233, 14] width 26 height 26
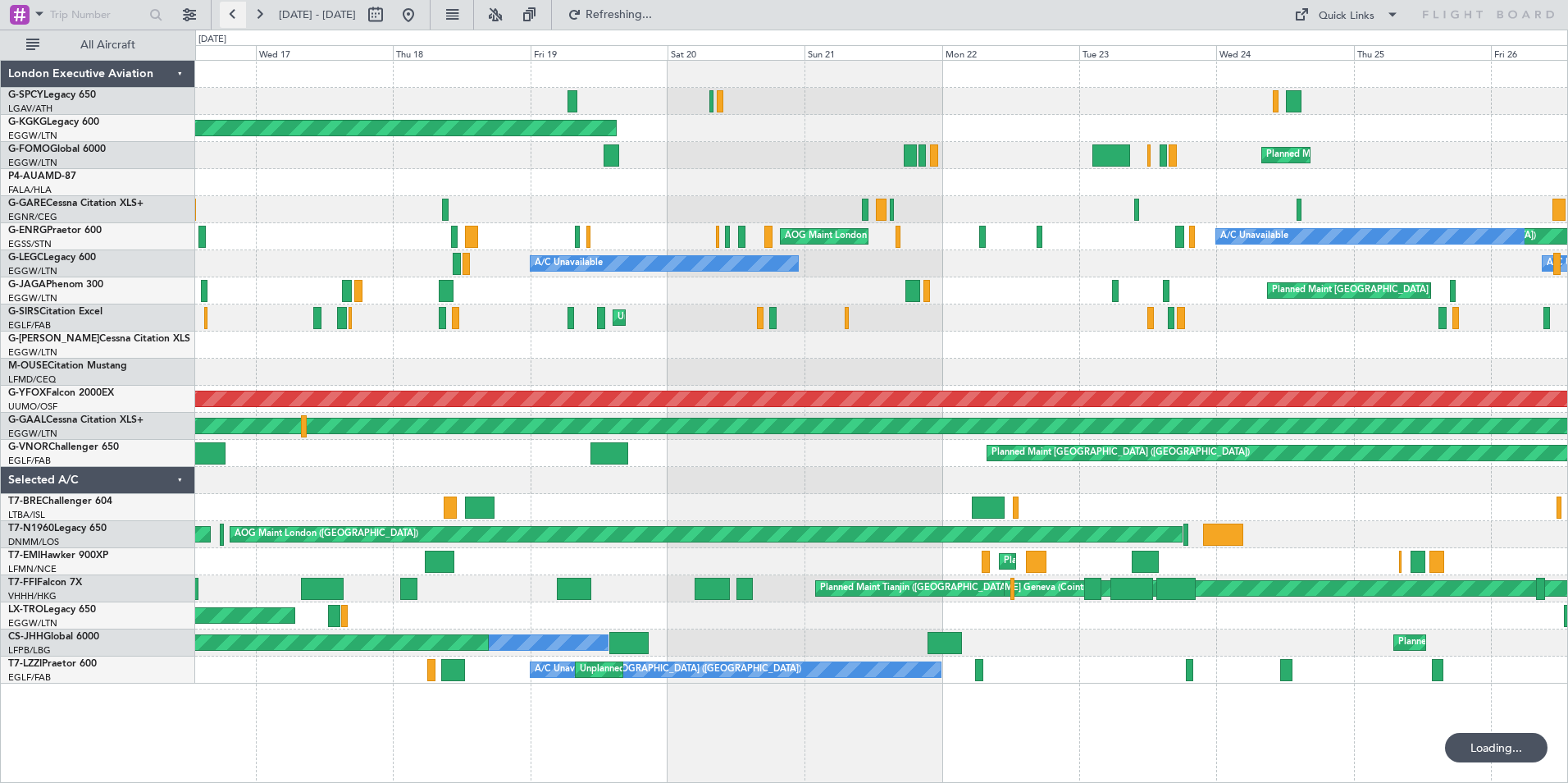
click at [232, 15] on button at bounding box center [233, 14] width 26 height 26
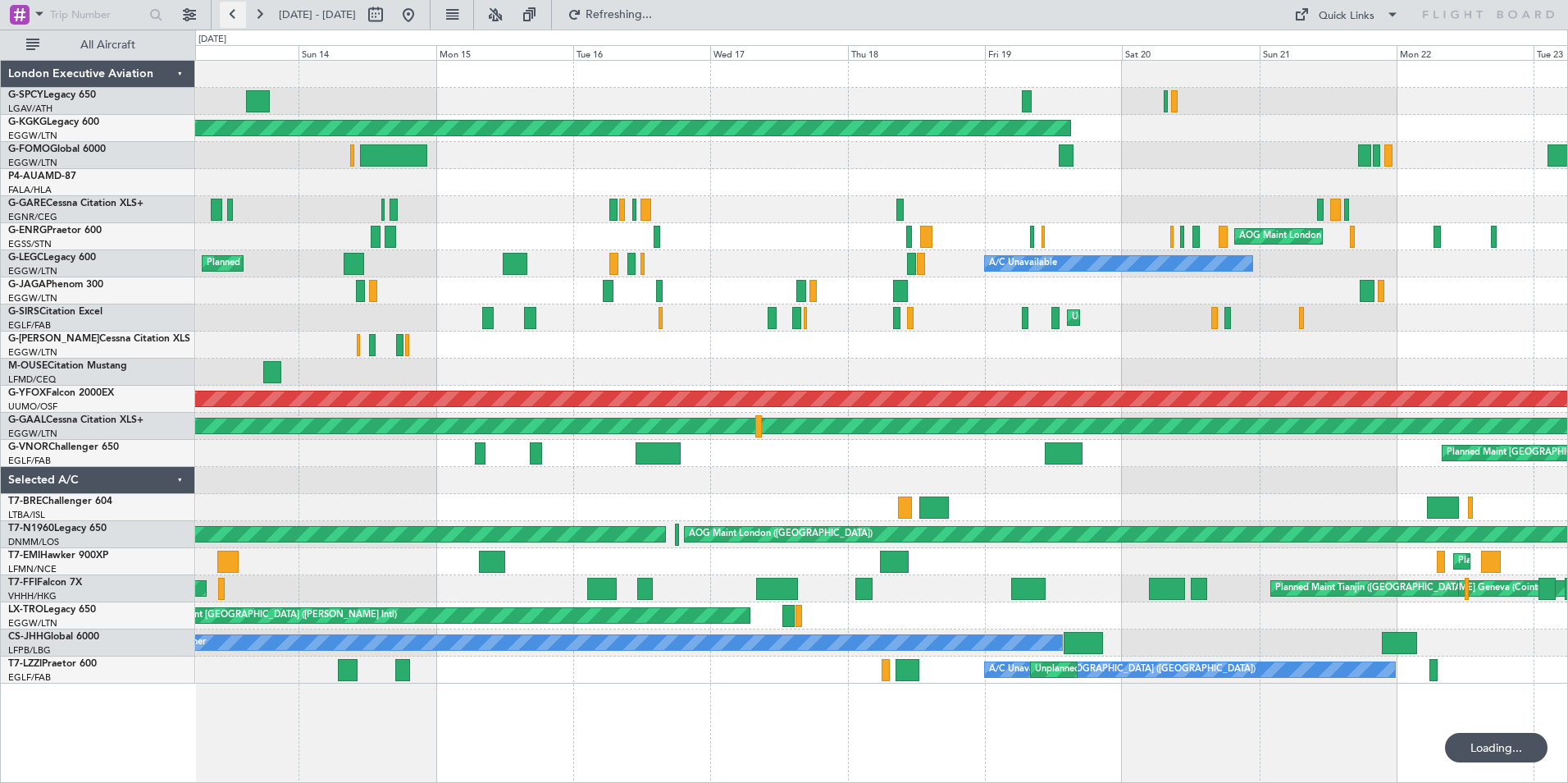
click at [232, 15] on button at bounding box center [233, 14] width 26 height 26
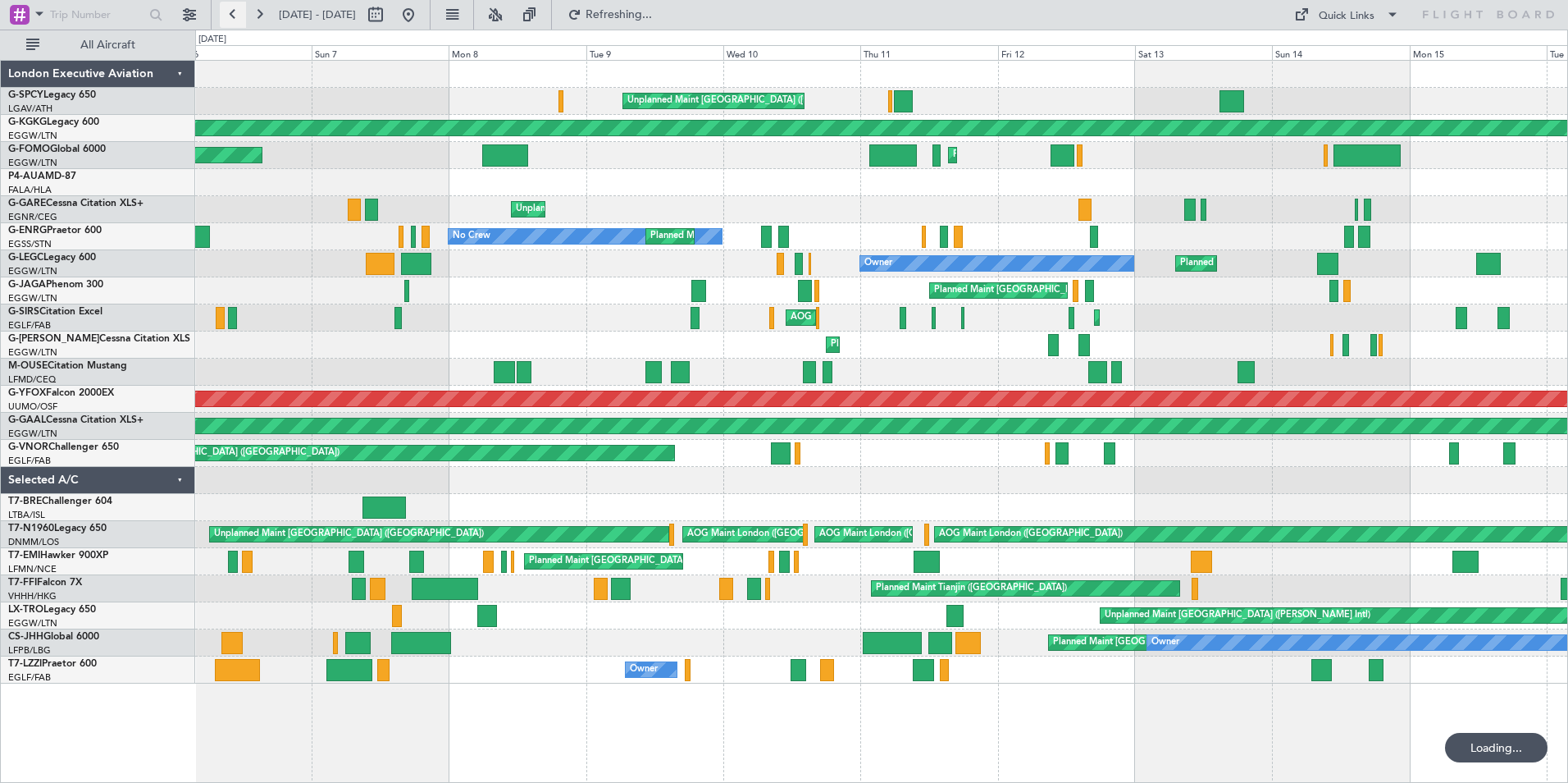
click at [232, 15] on button at bounding box center [233, 14] width 26 height 26
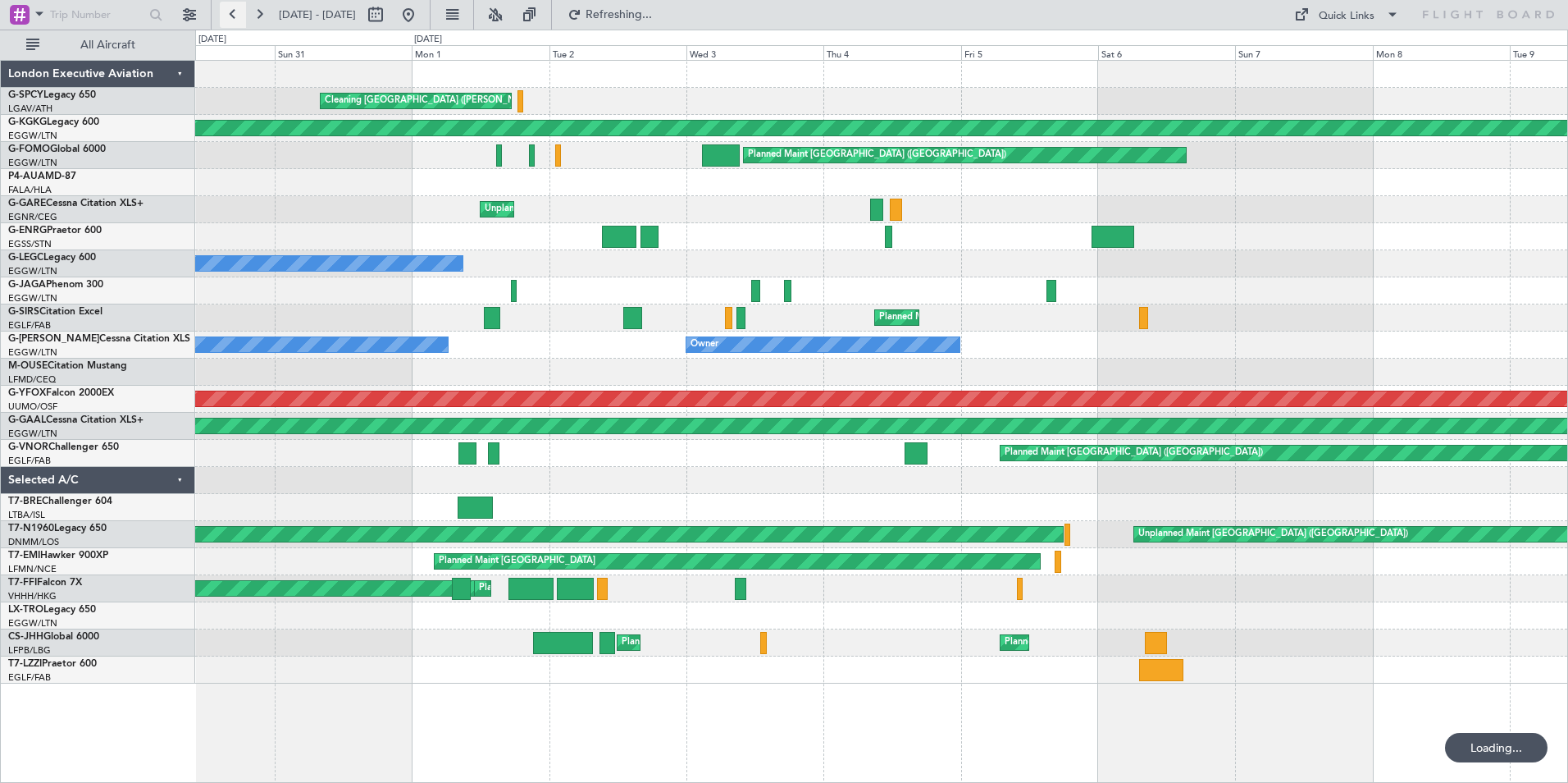
click at [232, 15] on button at bounding box center [233, 14] width 26 height 26
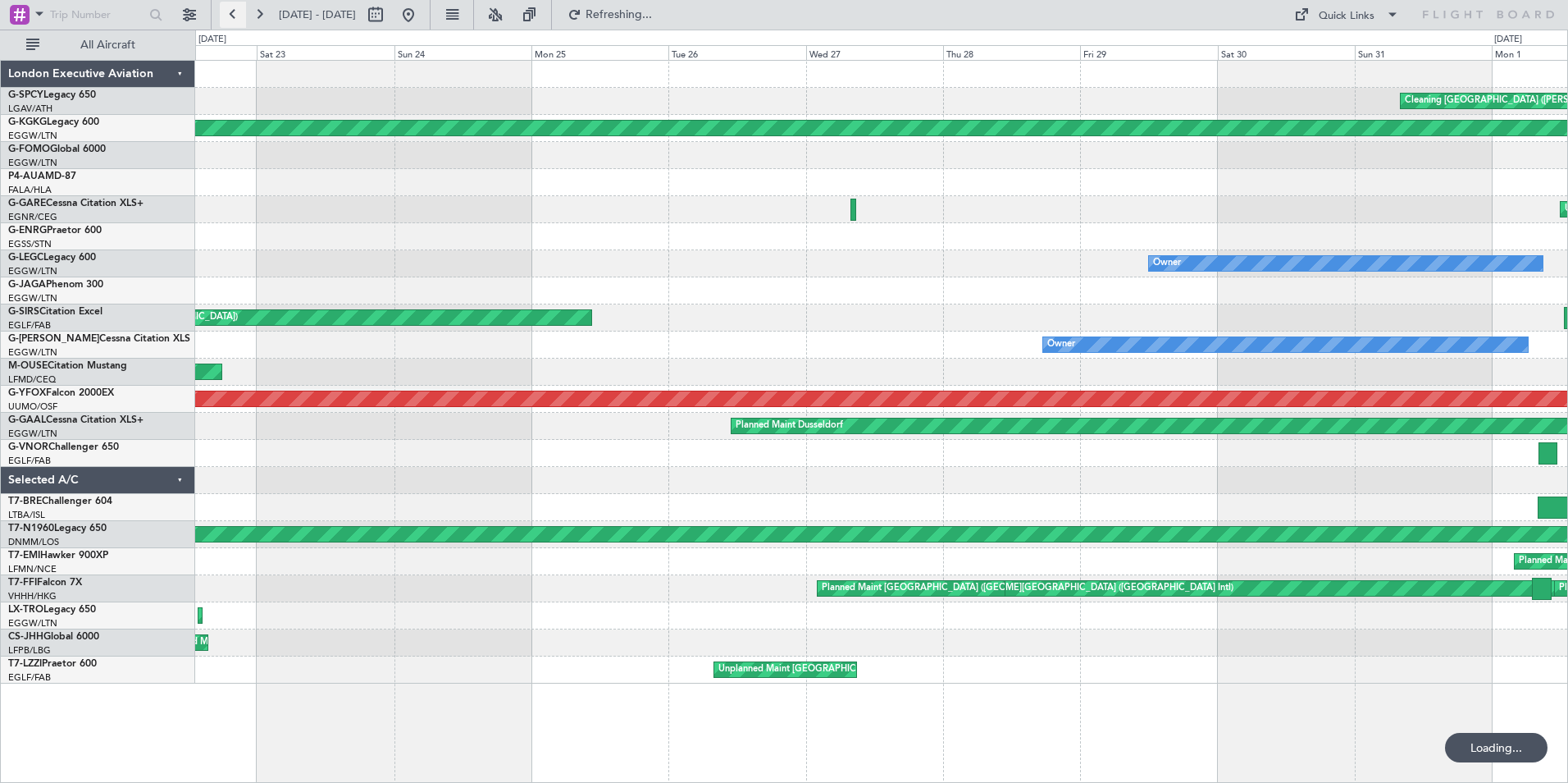
click at [232, 15] on button at bounding box center [233, 14] width 26 height 26
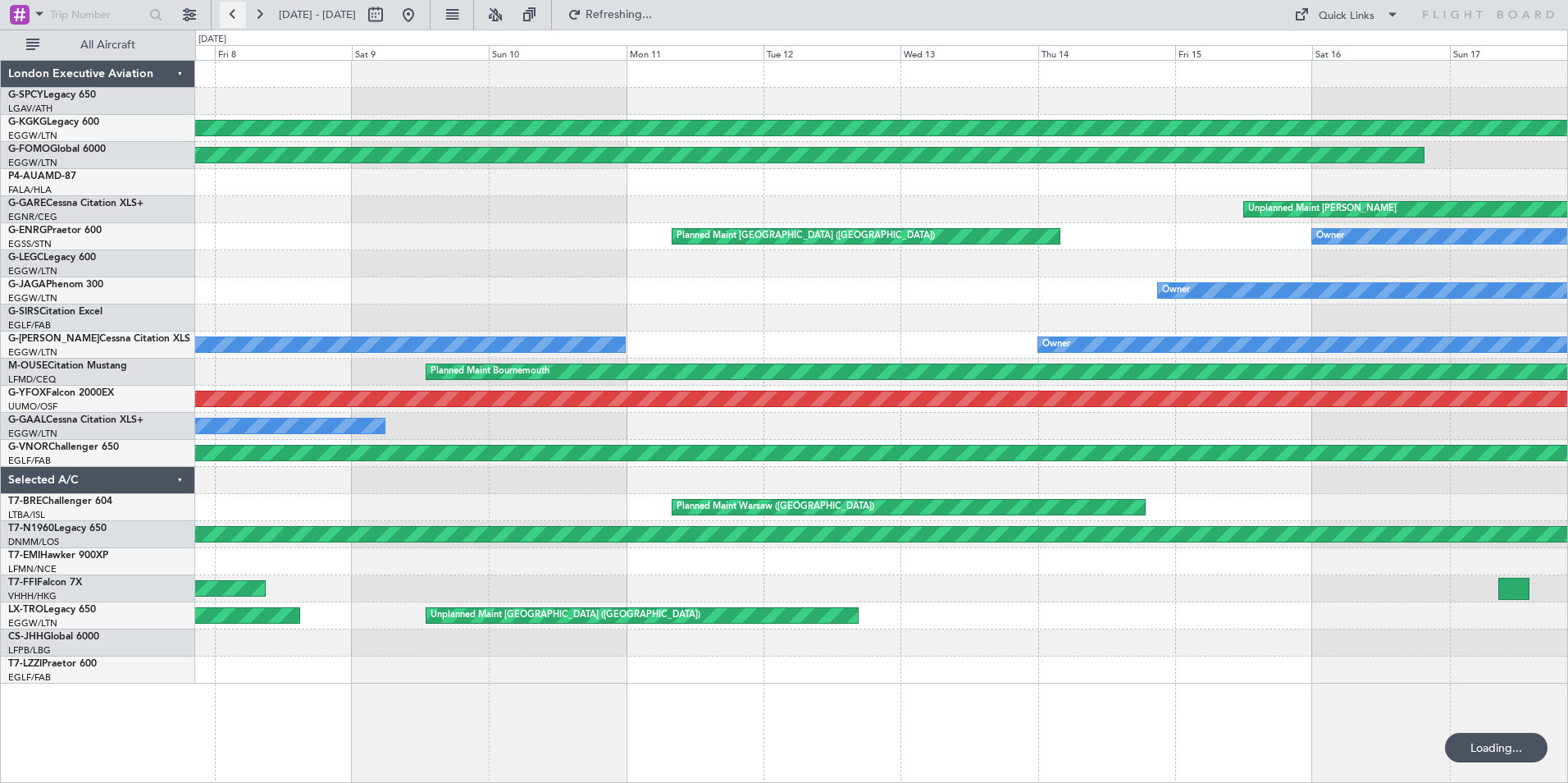
click at [232, 15] on button at bounding box center [233, 14] width 26 height 26
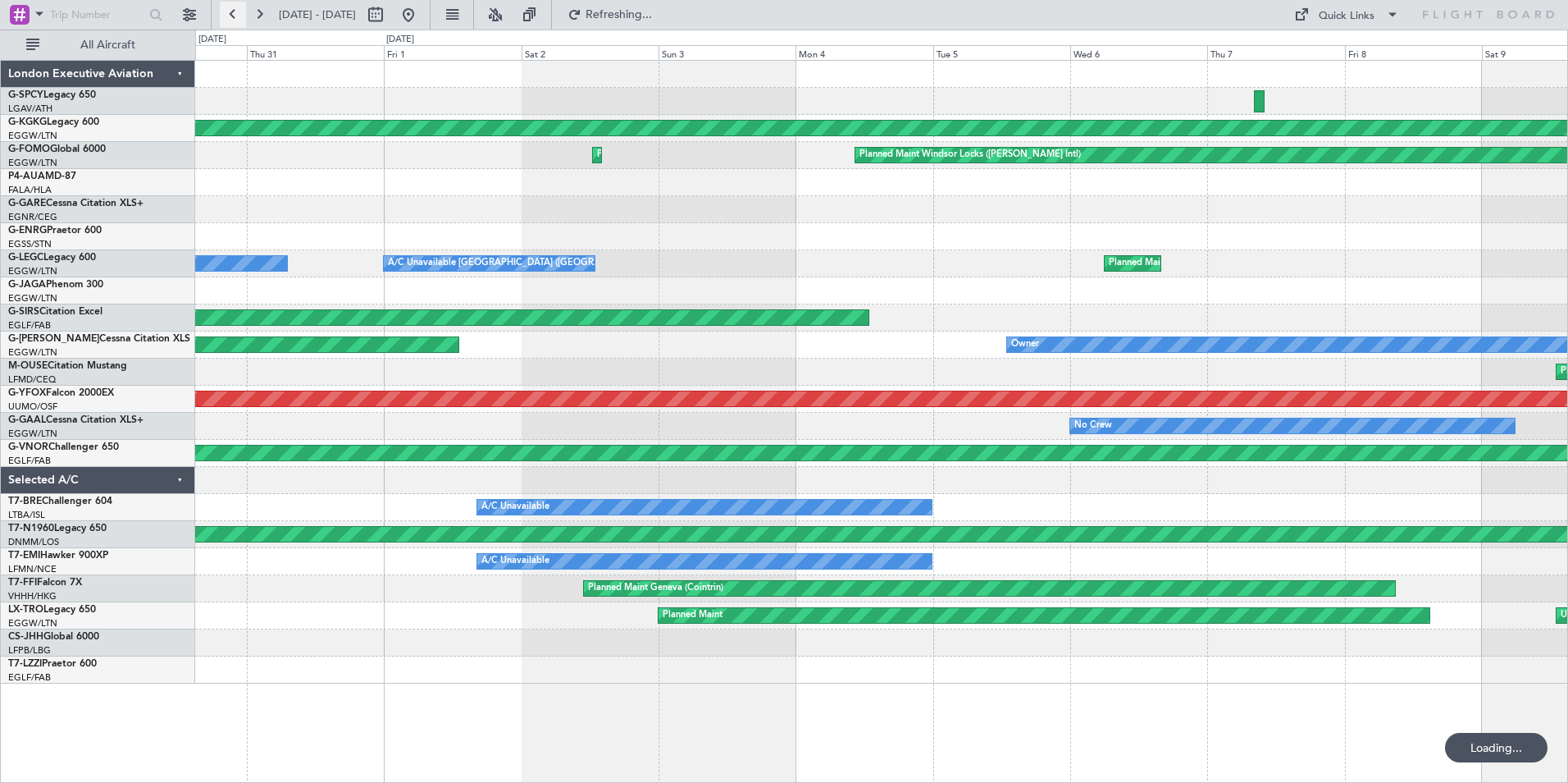
click at [232, 15] on button at bounding box center [233, 14] width 26 height 26
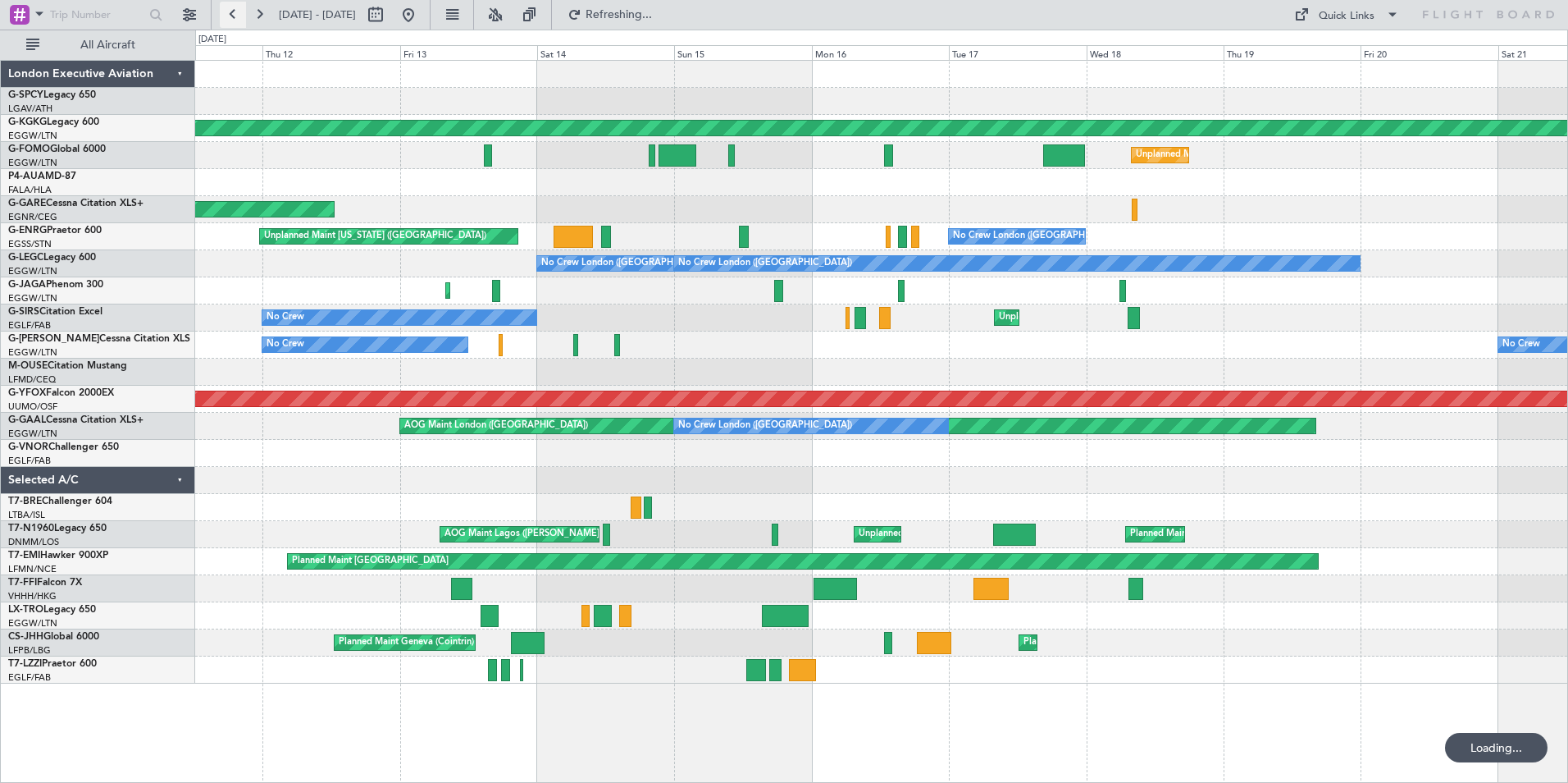
click at [232, 15] on button at bounding box center [233, 14] width 26 height 26
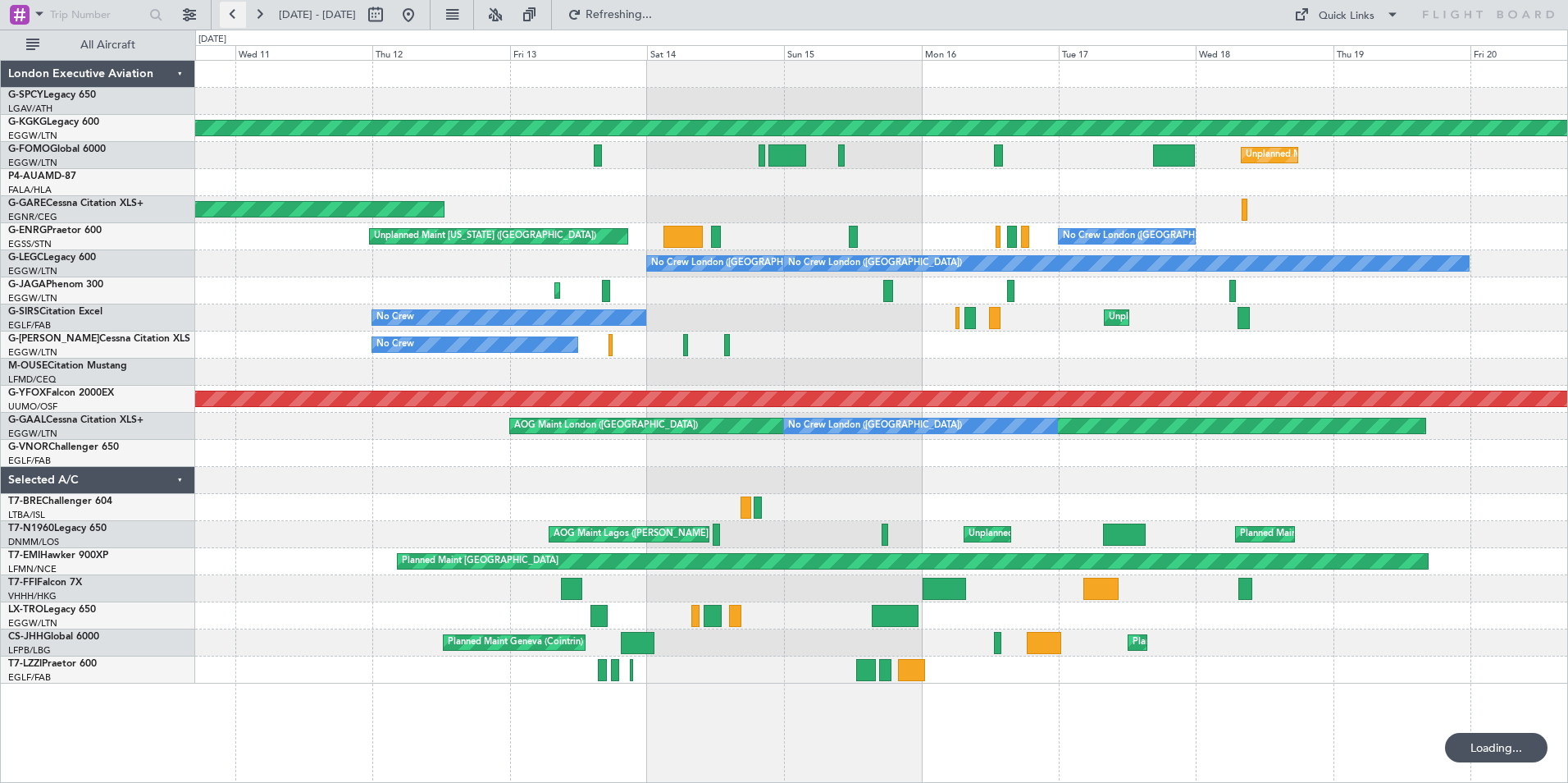
click at [232, 15] on button at bounding box center [233, 14] width 26 height 26
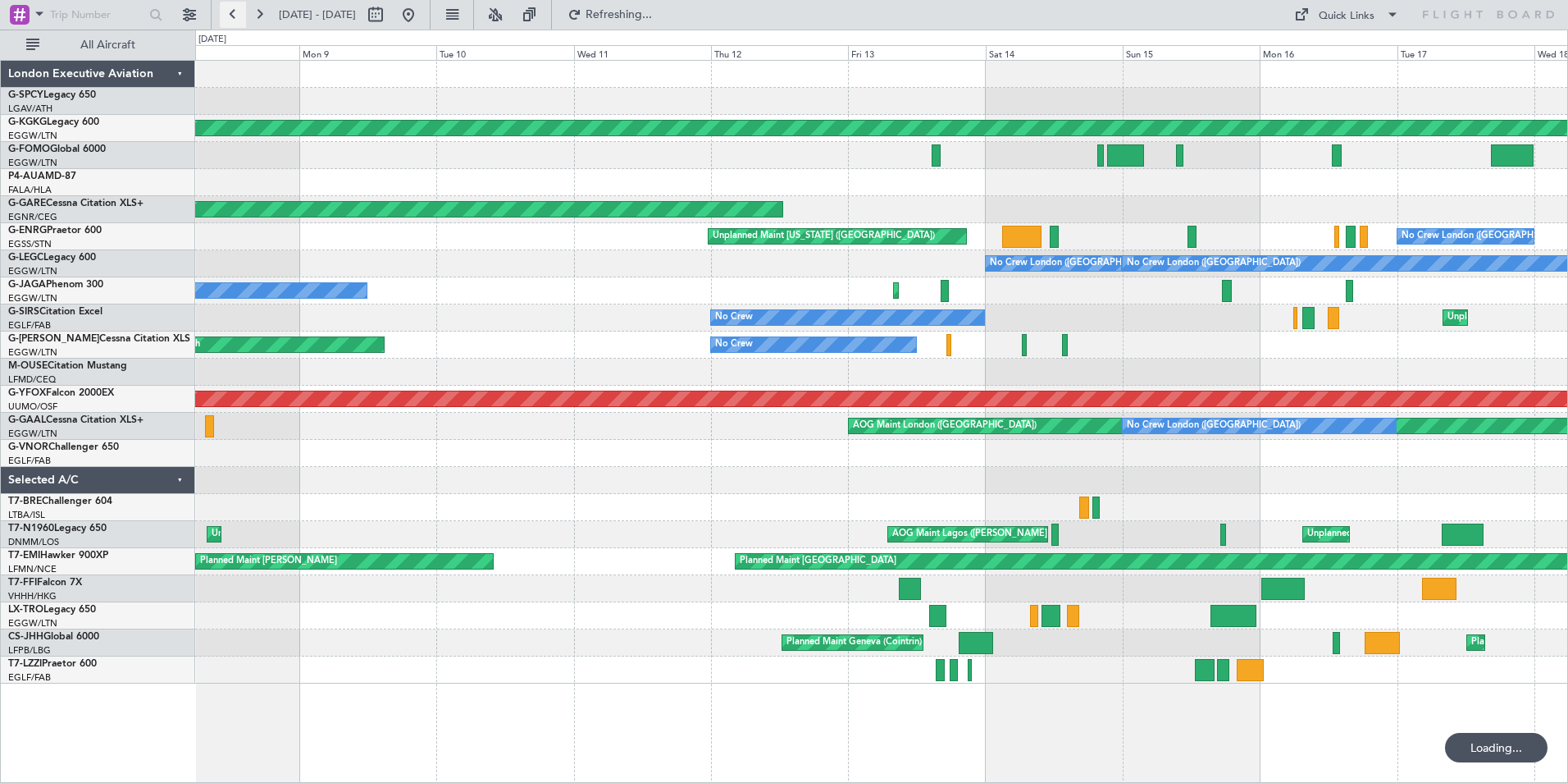
click at [232, 15] on button at bounding box center [233, 14] width 26 height 26
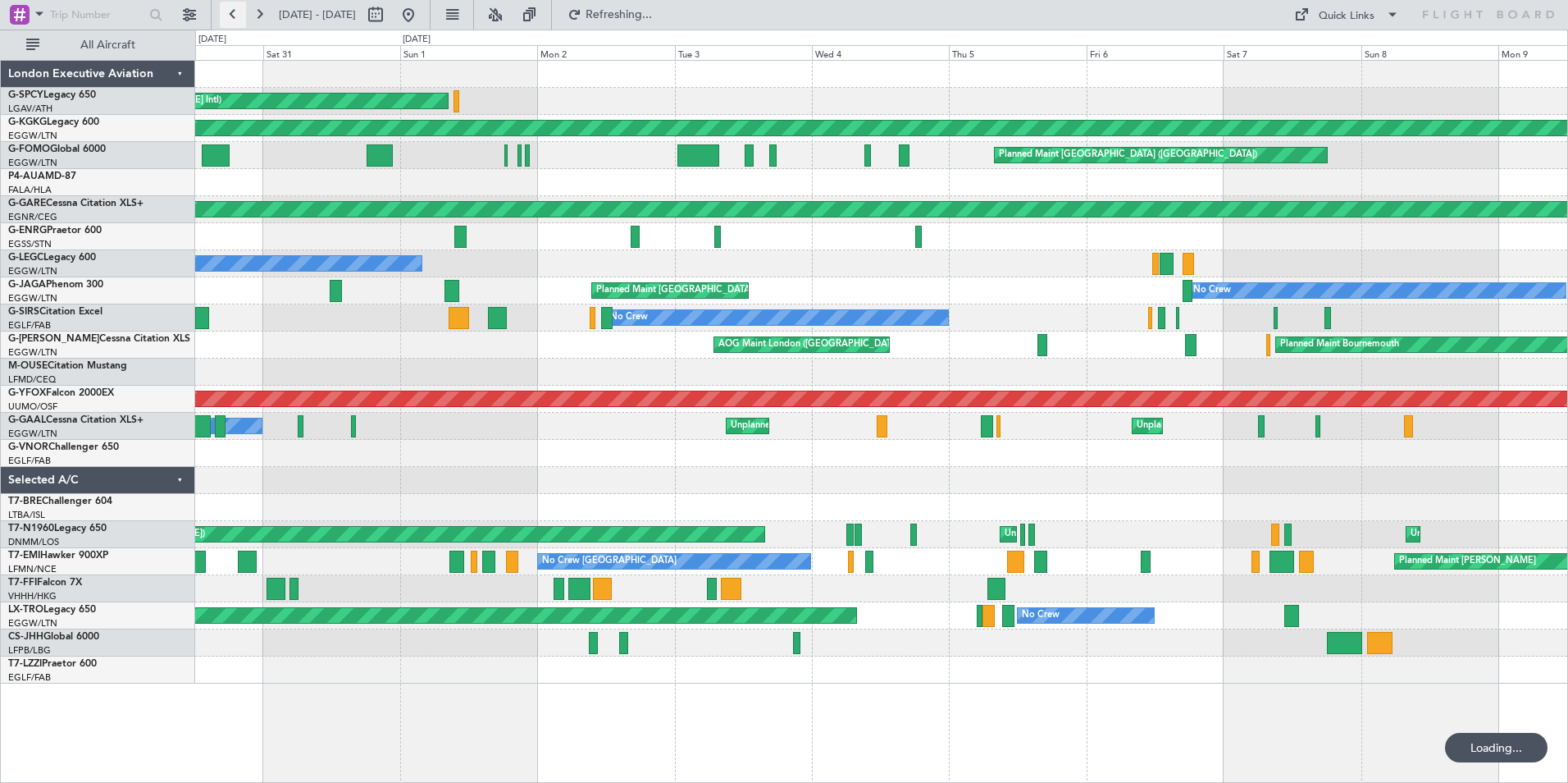
click at [232, 15] on button at bounding box center [233, 14] width 26 height 26
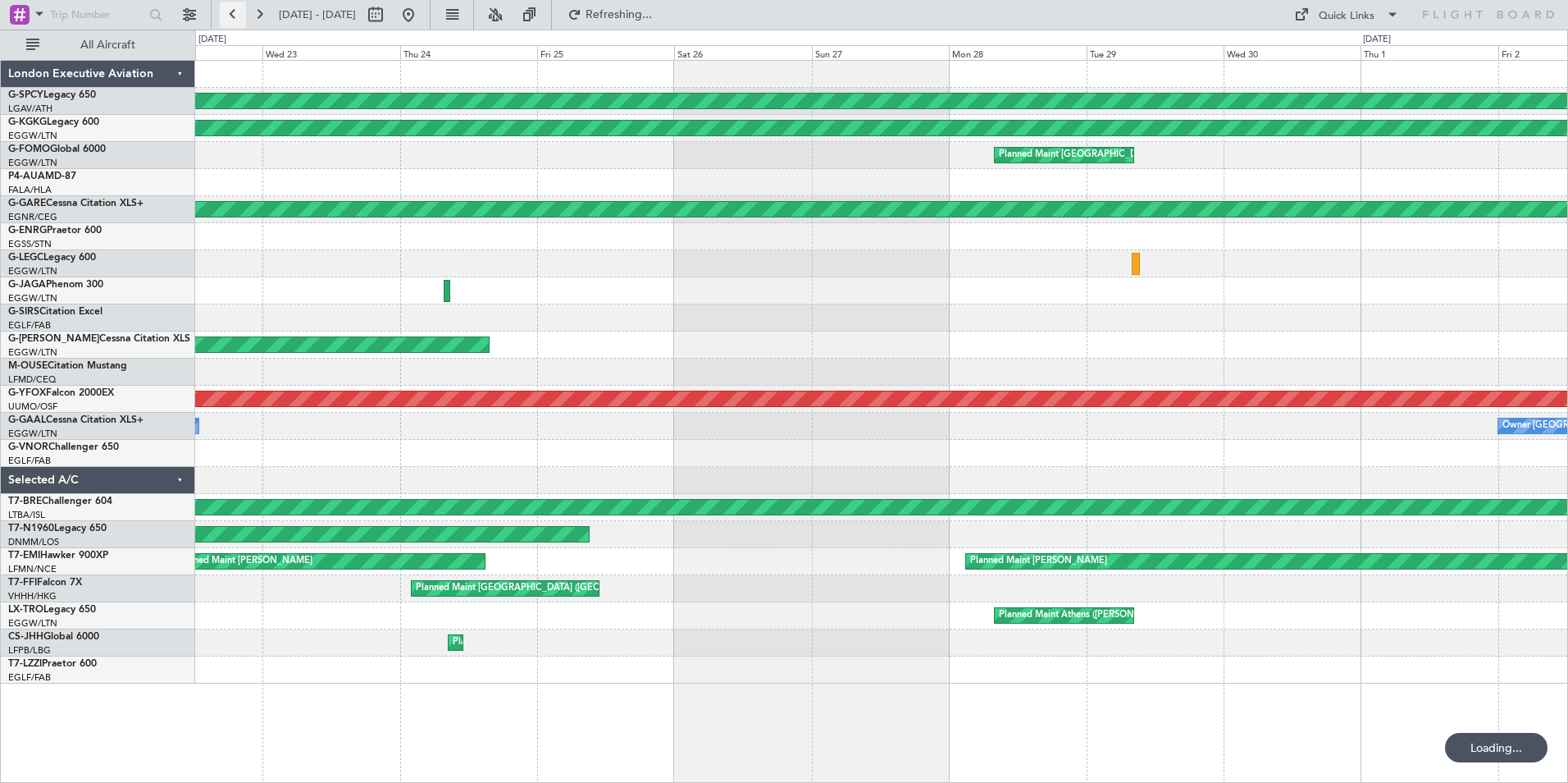
click at [232, 15] on button at bounding box center [233, 14] width 26 height 26
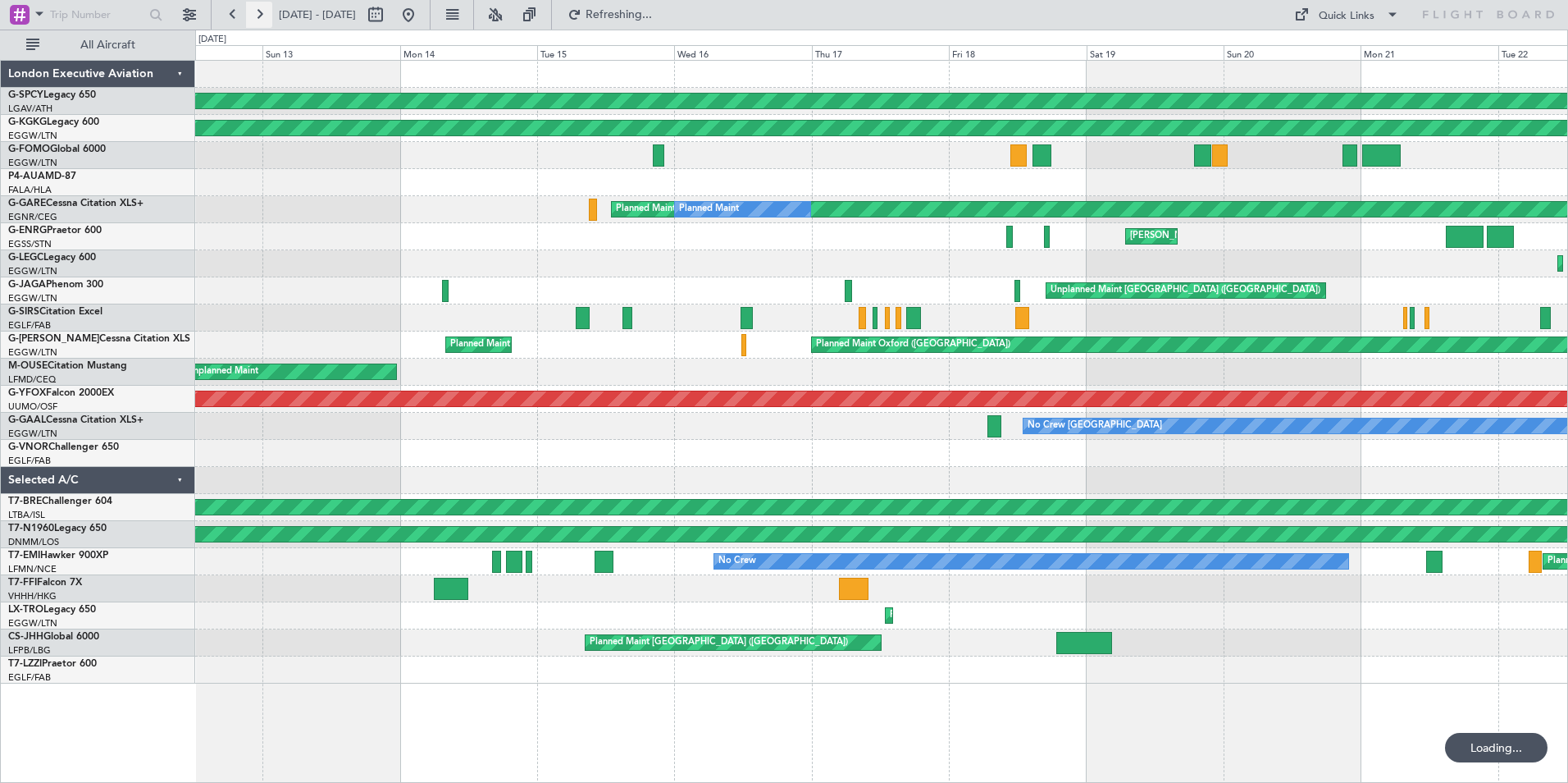
click at [254, 13] on button at bounding box center [259, 14] width 26 height 26
